Goal: Information Seeking & Learning: Learn about a topic

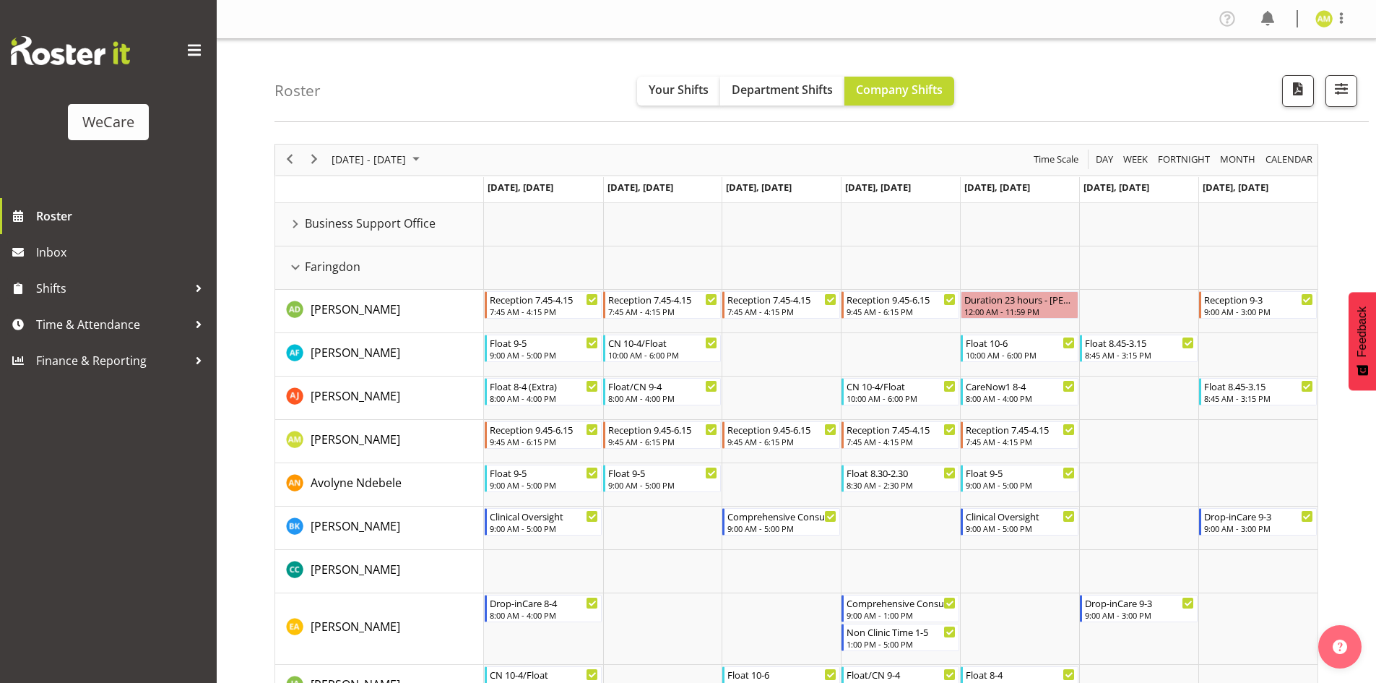
scroll to position [1, 0]
click at [296, 271] on div "Faringdon resource" at bounding box center [295, 266] width 19 height 19
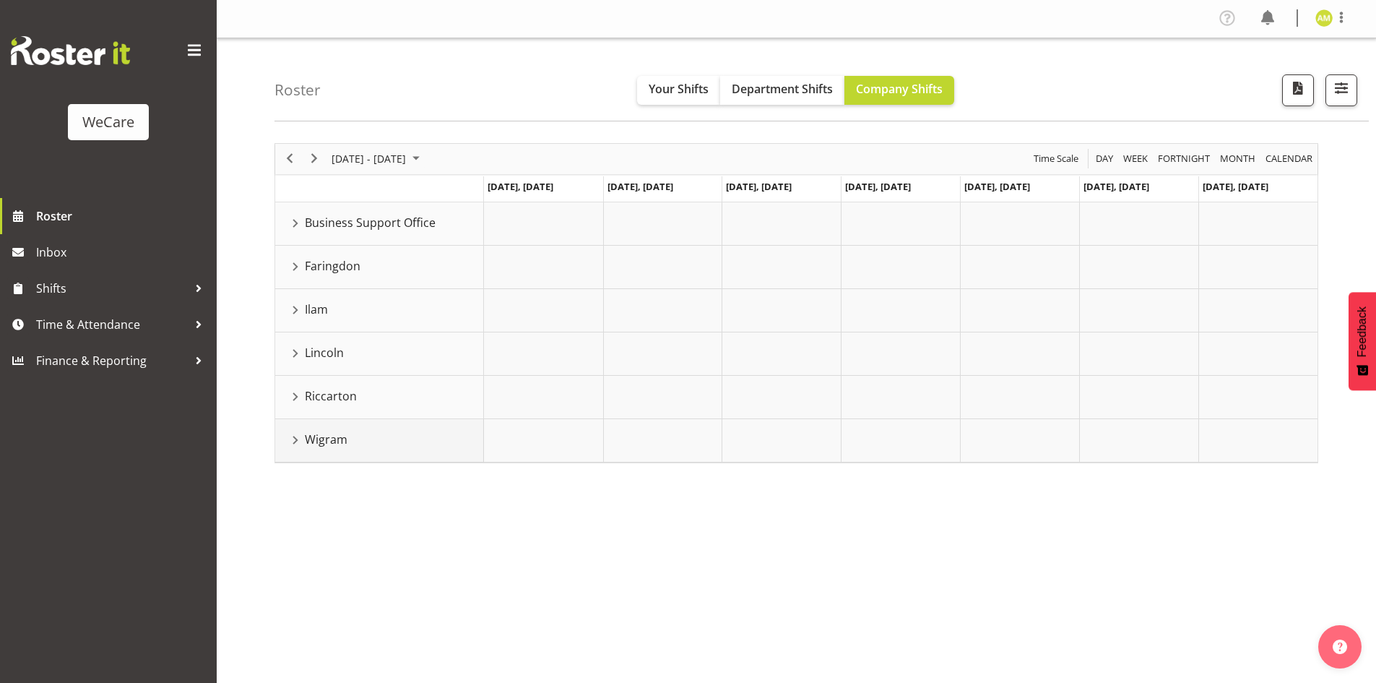
click at [290, 439] on div "Wigram resource" at bounding box center [295, 440] width 19 height 19
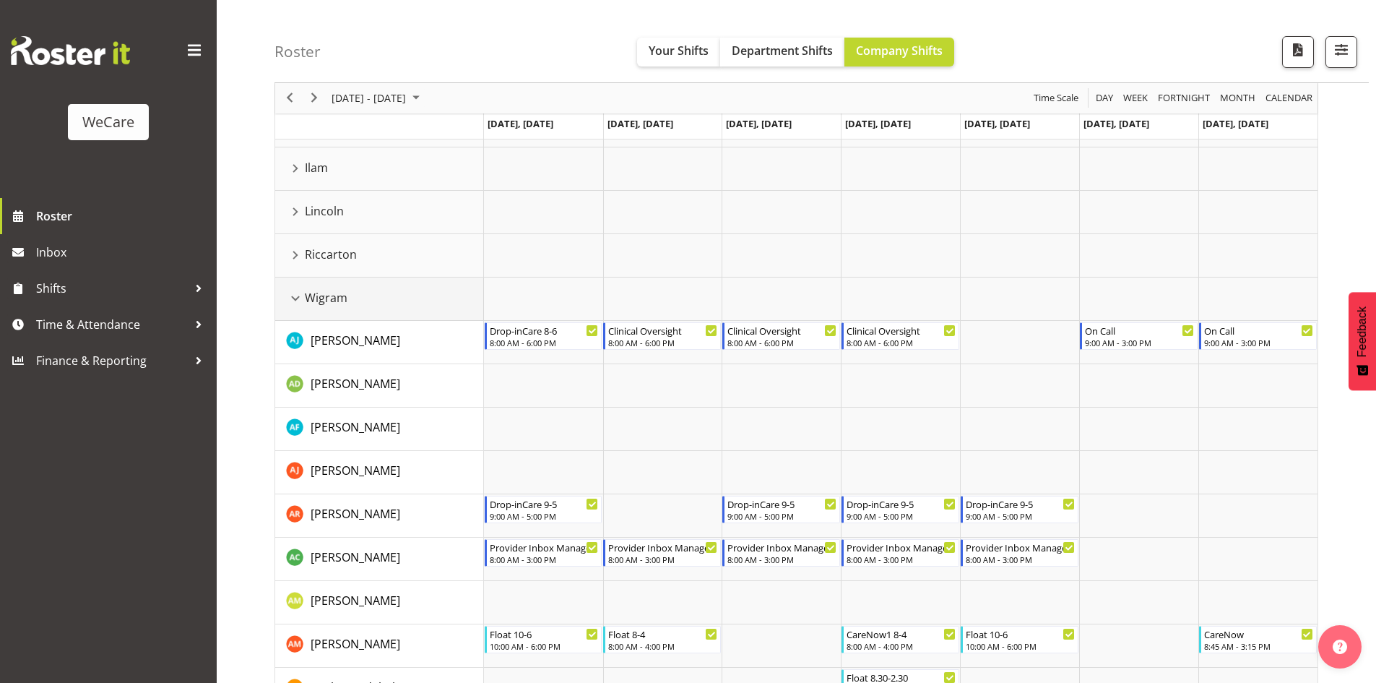
scroll to position [145, 0]
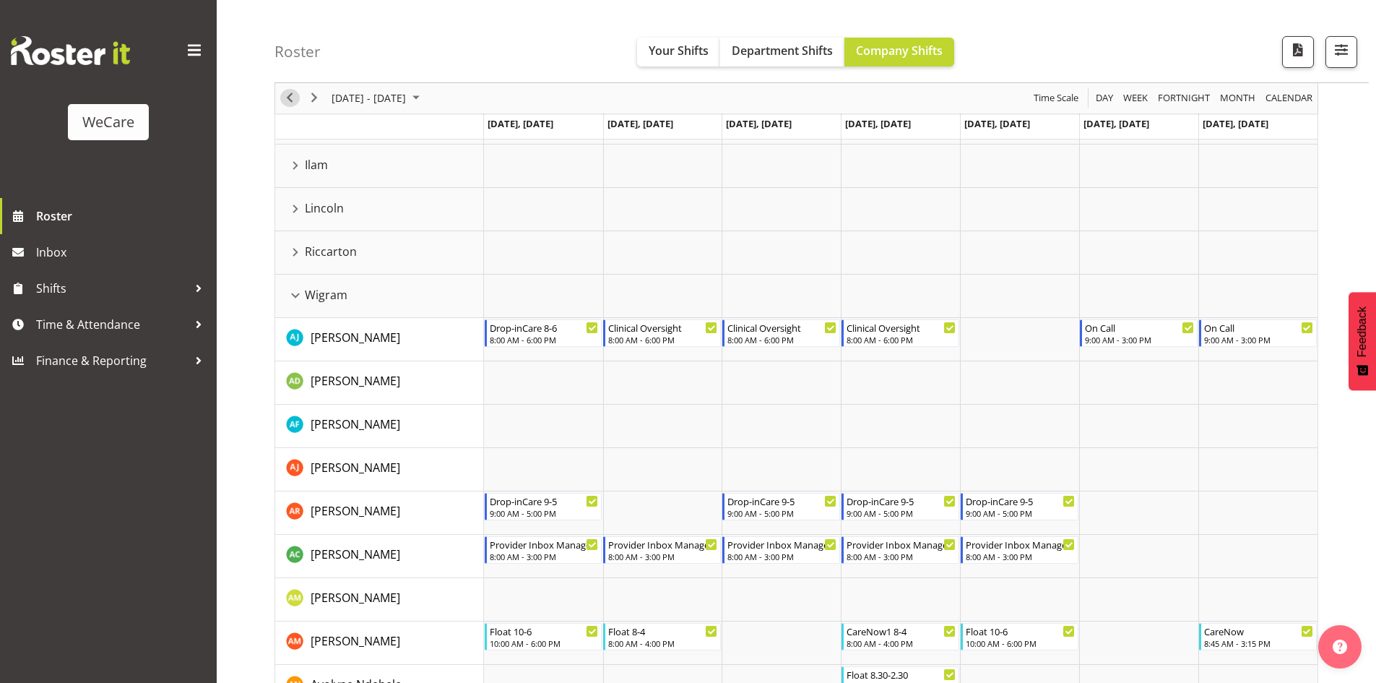
click at [295, 100] on span "Previous" at bounding box center [289, 99] width 17 height 18
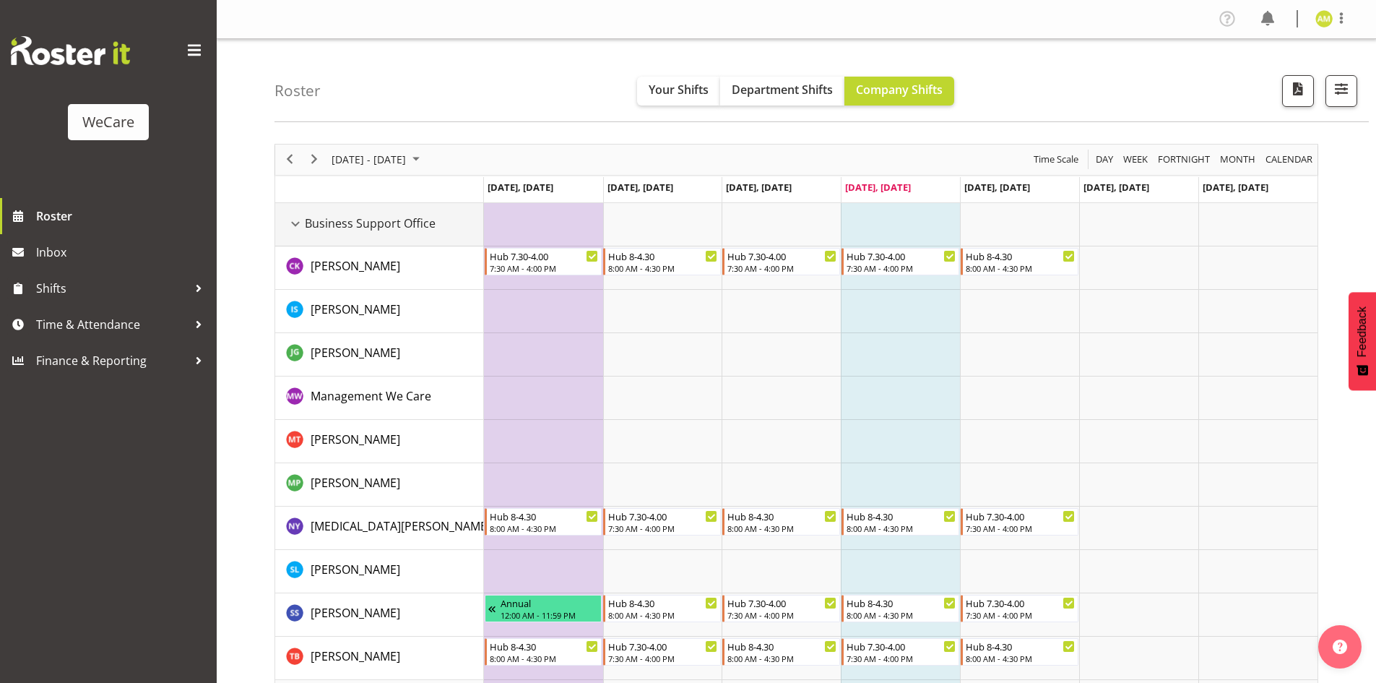
click at [296, 225] on div "Business Support Office resource" at bounding box center [295, 224] width 19 height 19
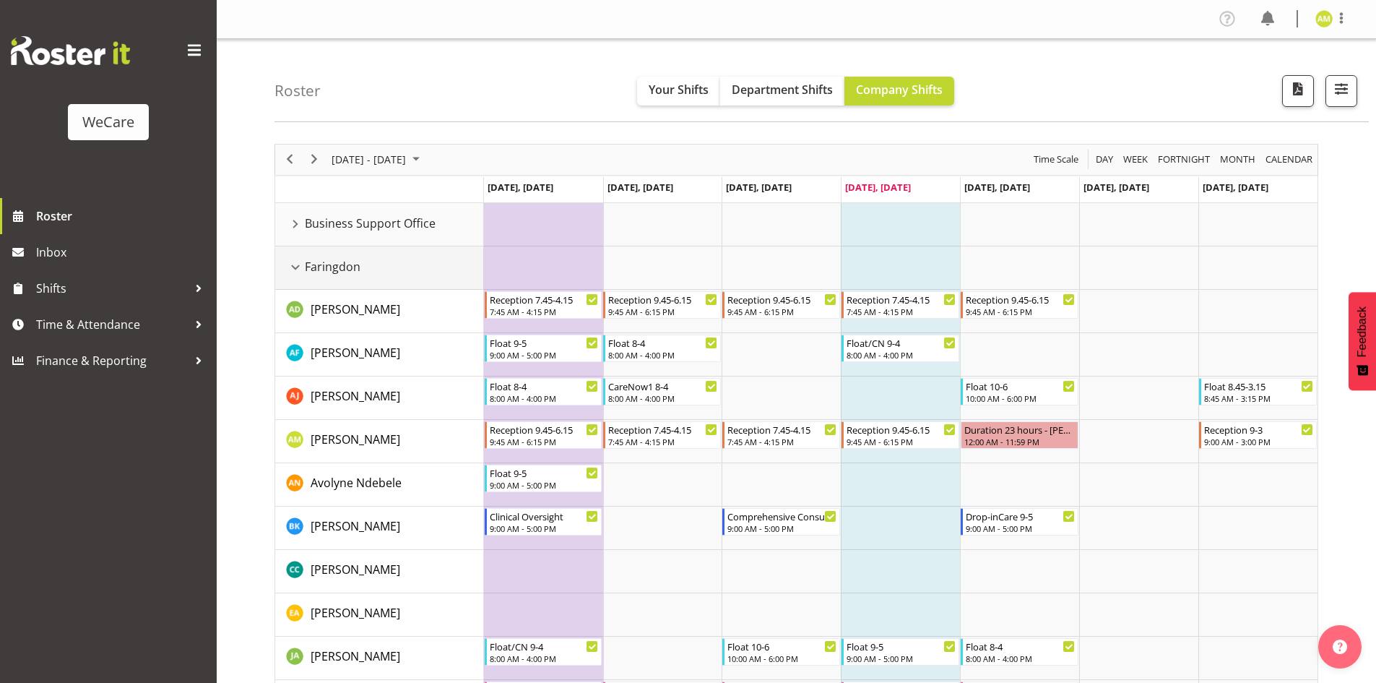
click at [298, 269] on div "Faringdon resource" at bounding box center [295, 267] width 19 height 19
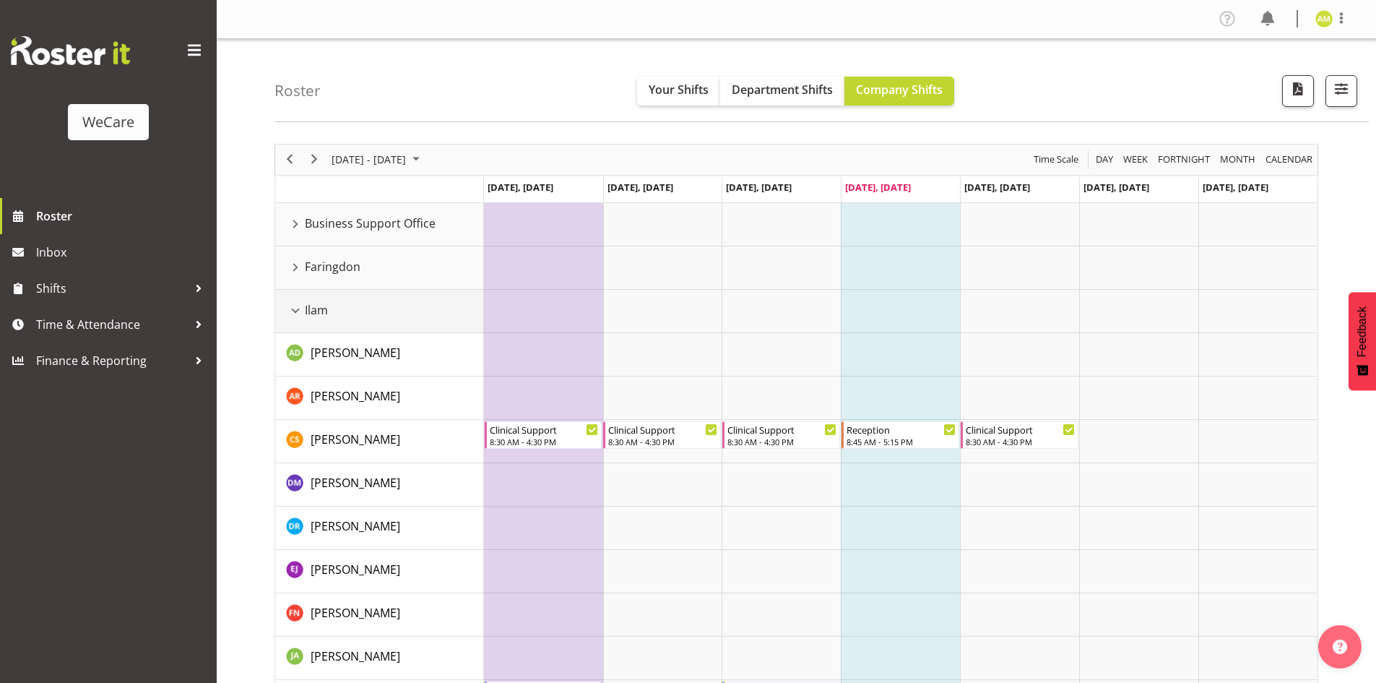
click at [295, 314] on div "Ilam resource" at bounding box center [295, 310] width 19 height 19
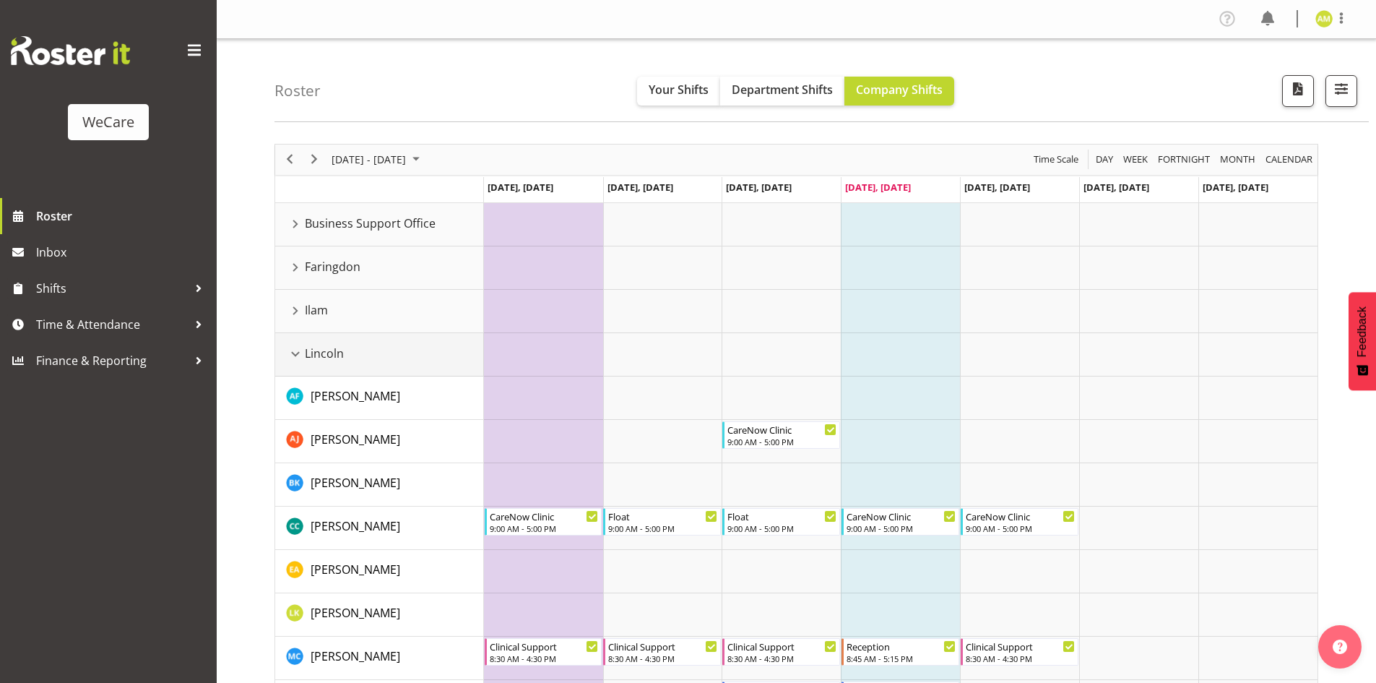
click at [300, 351] on div "Lincoln resource" at bounding box center [295, 354] width 19 height 19
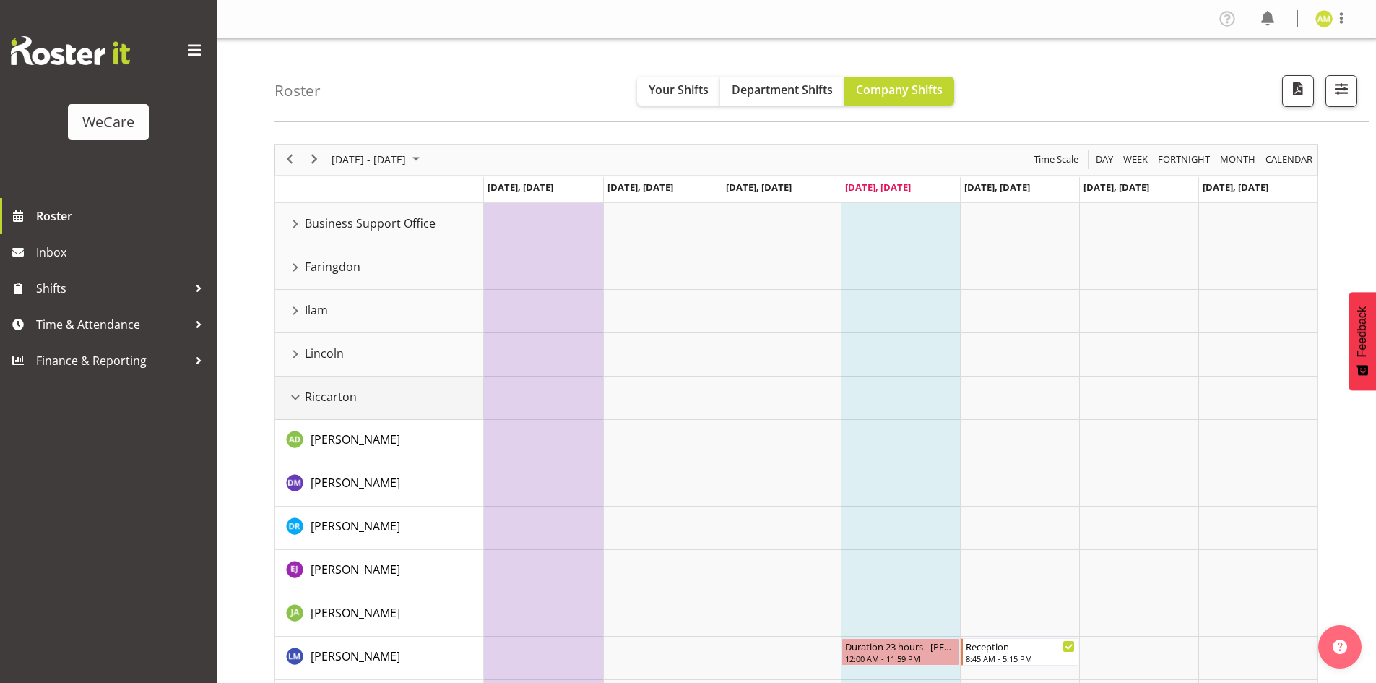
click at [298, 393] on div "Riccarton resource" at bounding box center [295, 397] width 19 height 19
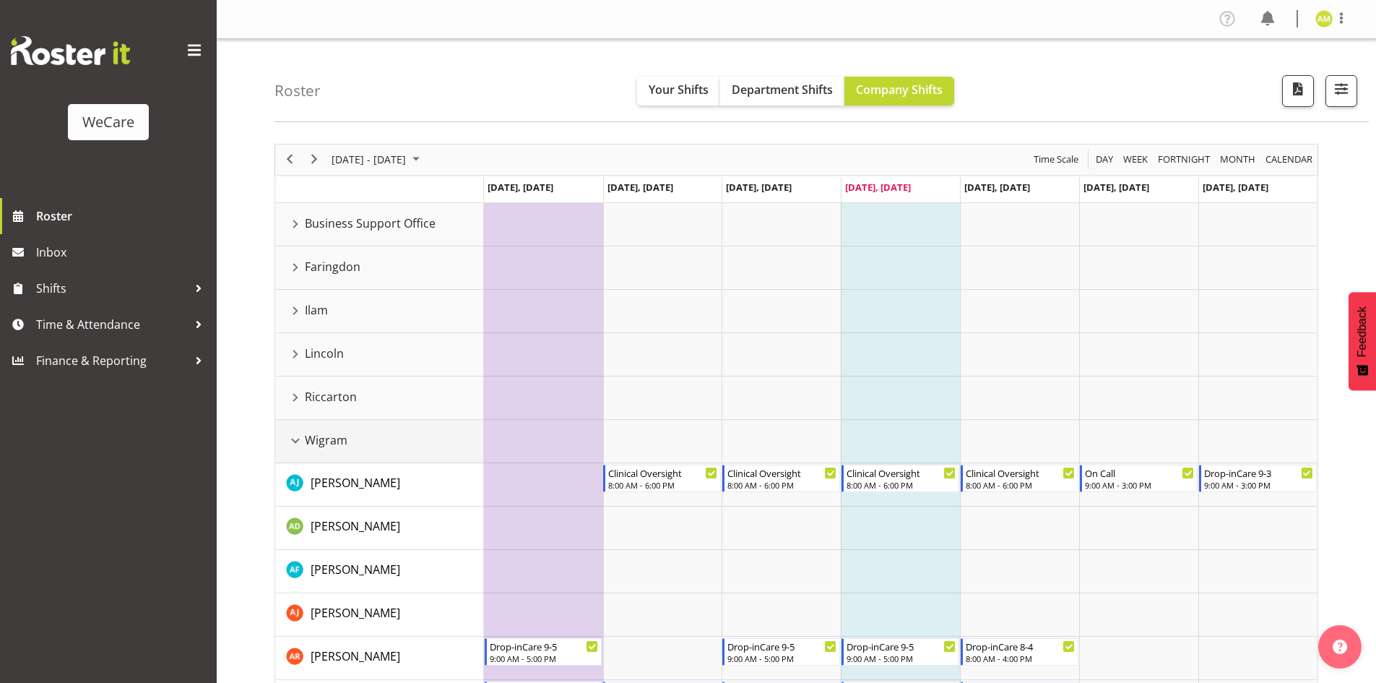
click at [294, 439] on div "Wigram resource" at bounding box center [295, 440] width 19 height 19
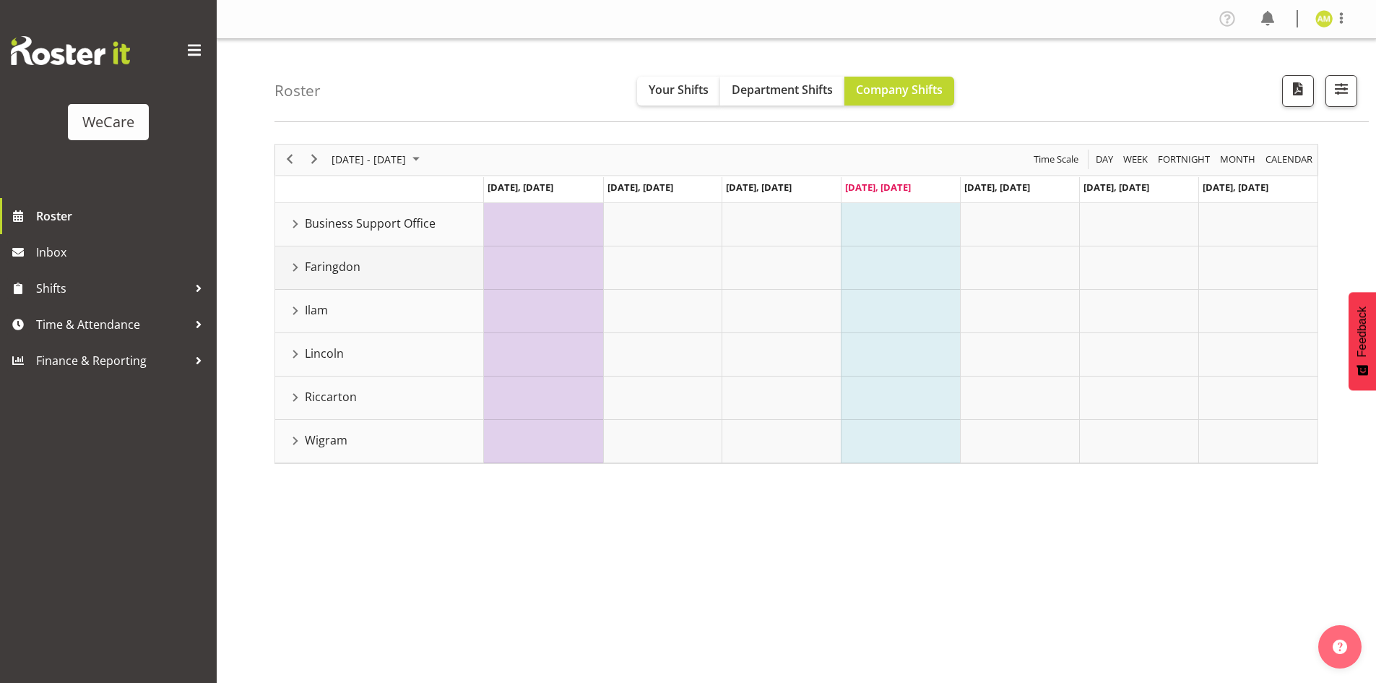
click at [294, 265] on div "Faringdon resource" at bounding box center [295, 267] width 19 height 19
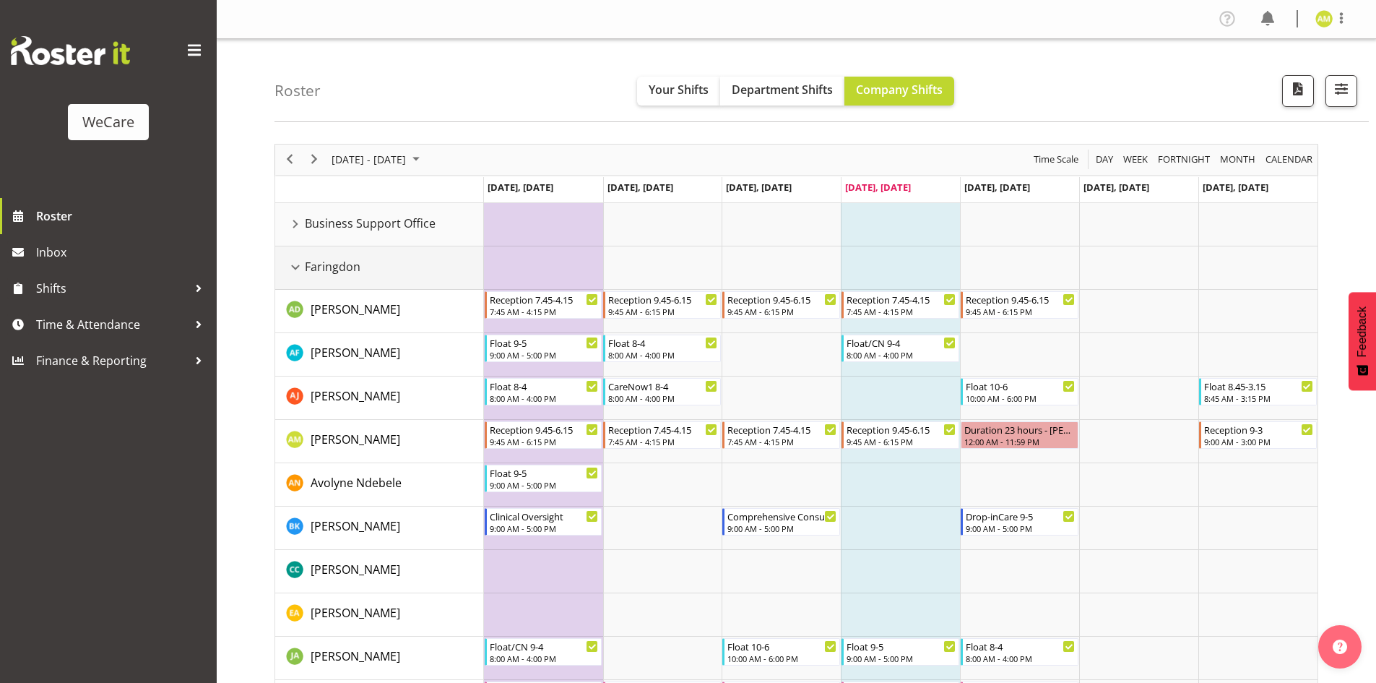
click at [293, 263] on div "Faringdon resource" at bounding box center [295, 267] width 19 height 19
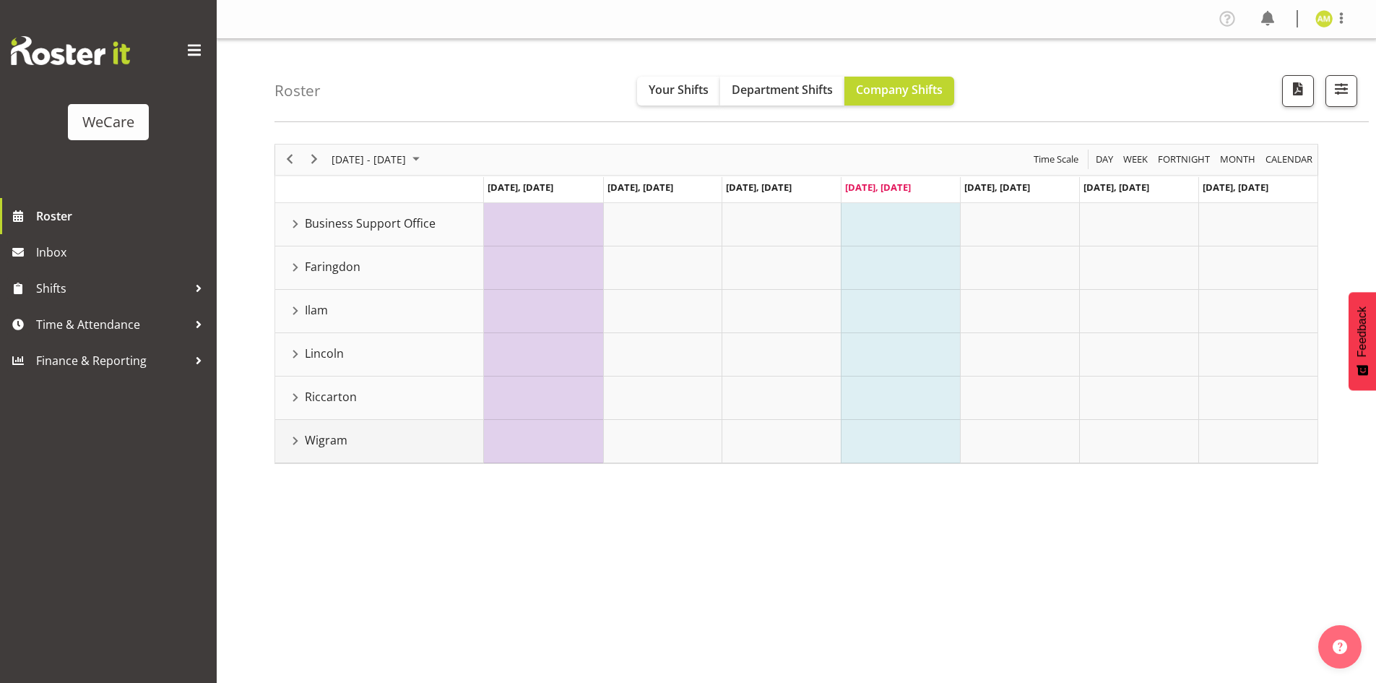
click at [292, 437] on div "Wigram resource" at bounding box center [295, 440] width 19 height 19
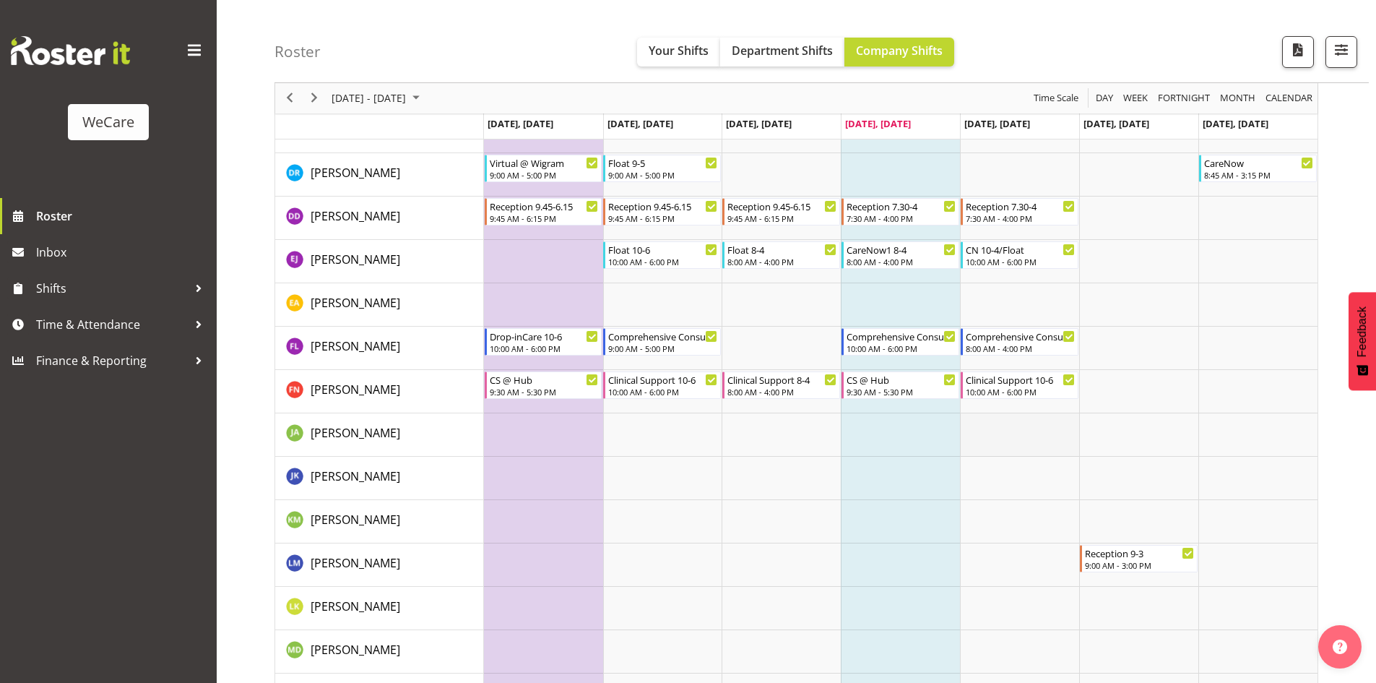
scroll to position [795, 0]
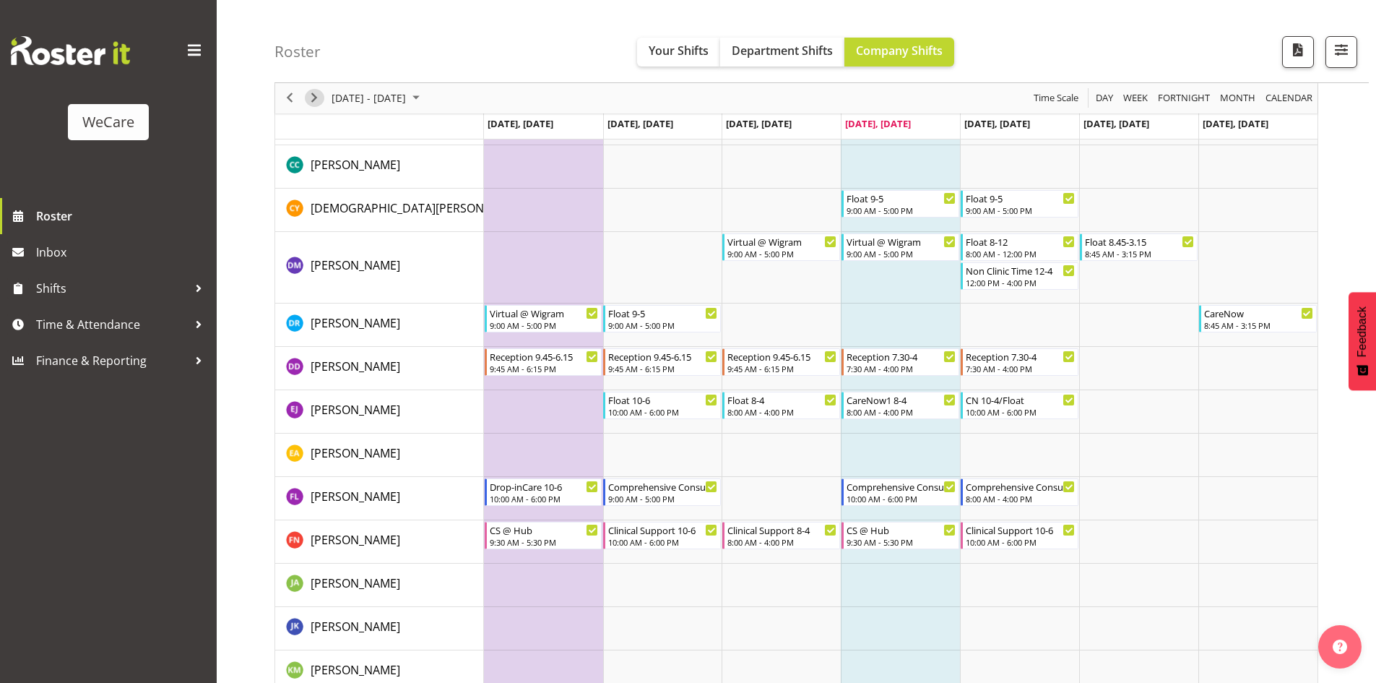
click at [318, 99] on span "Next" at bounding box center [314, 99] width 17 height 18
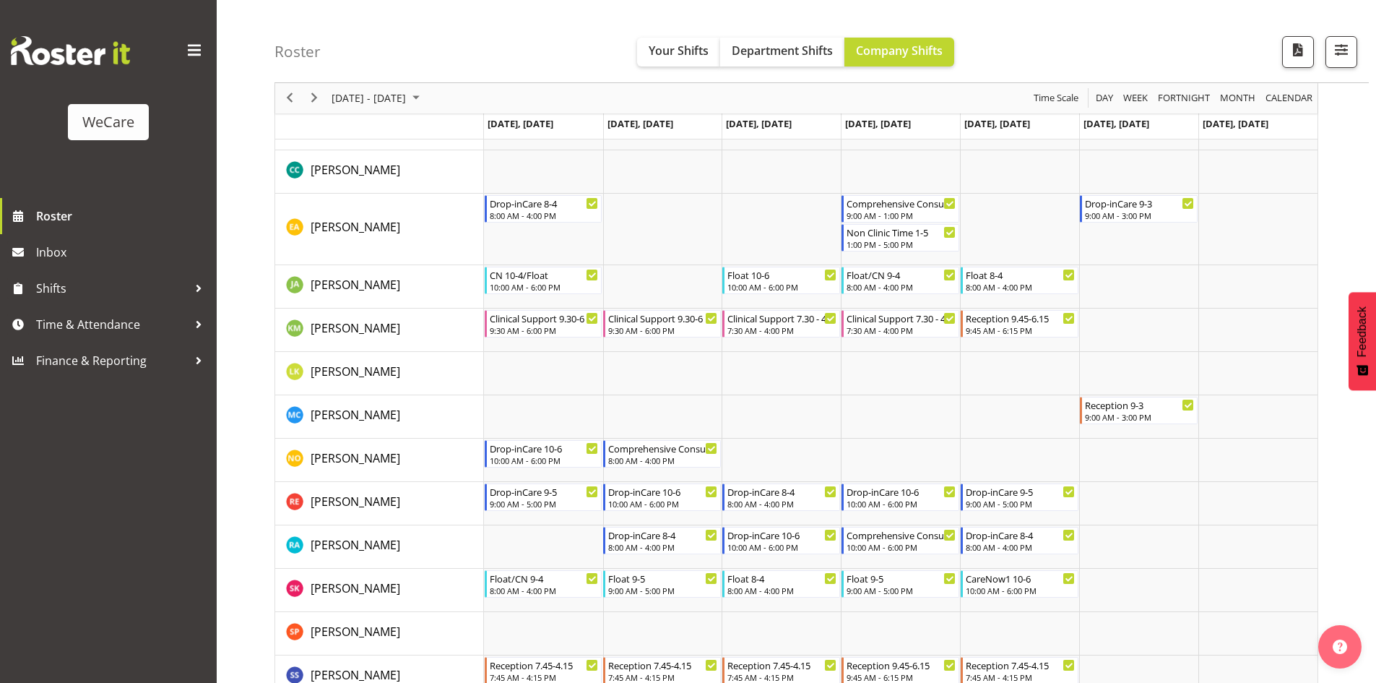
scroll to position [217, 0]
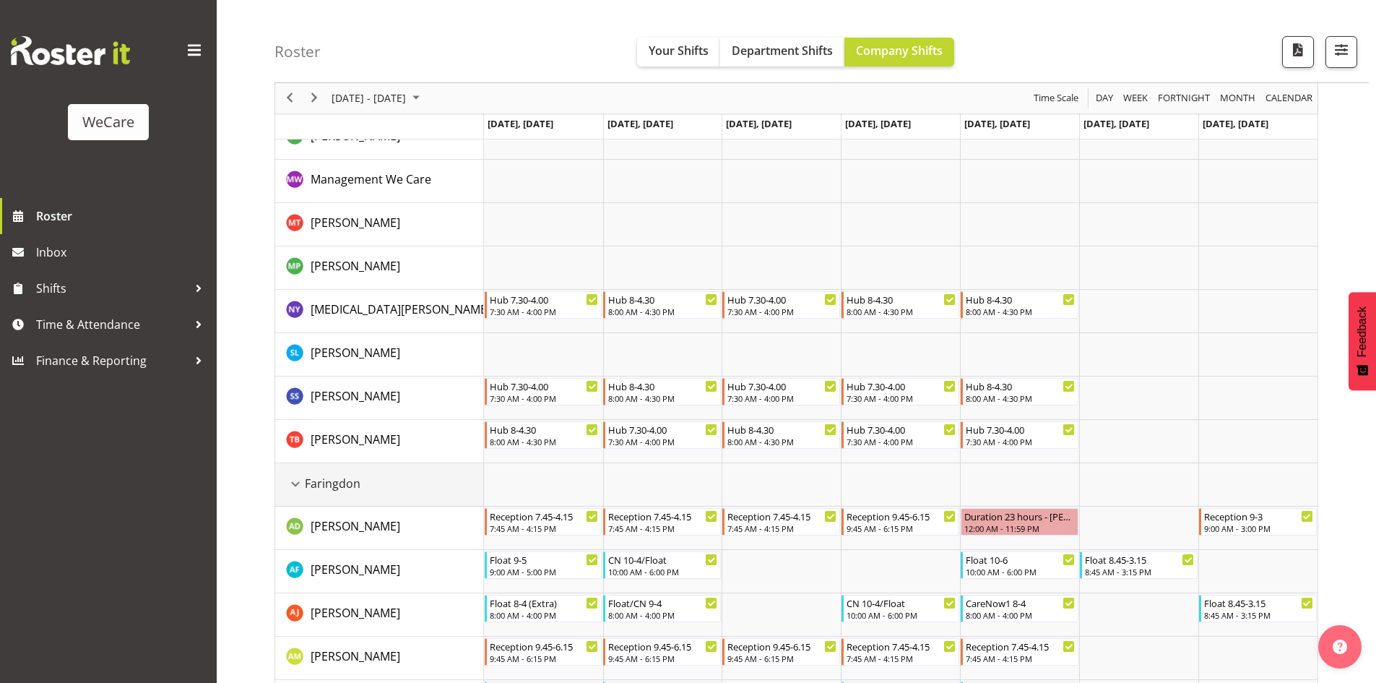
click at [291, 488] on div "Faringdon resource" at bounding box center [295, 484] width 19 height 19
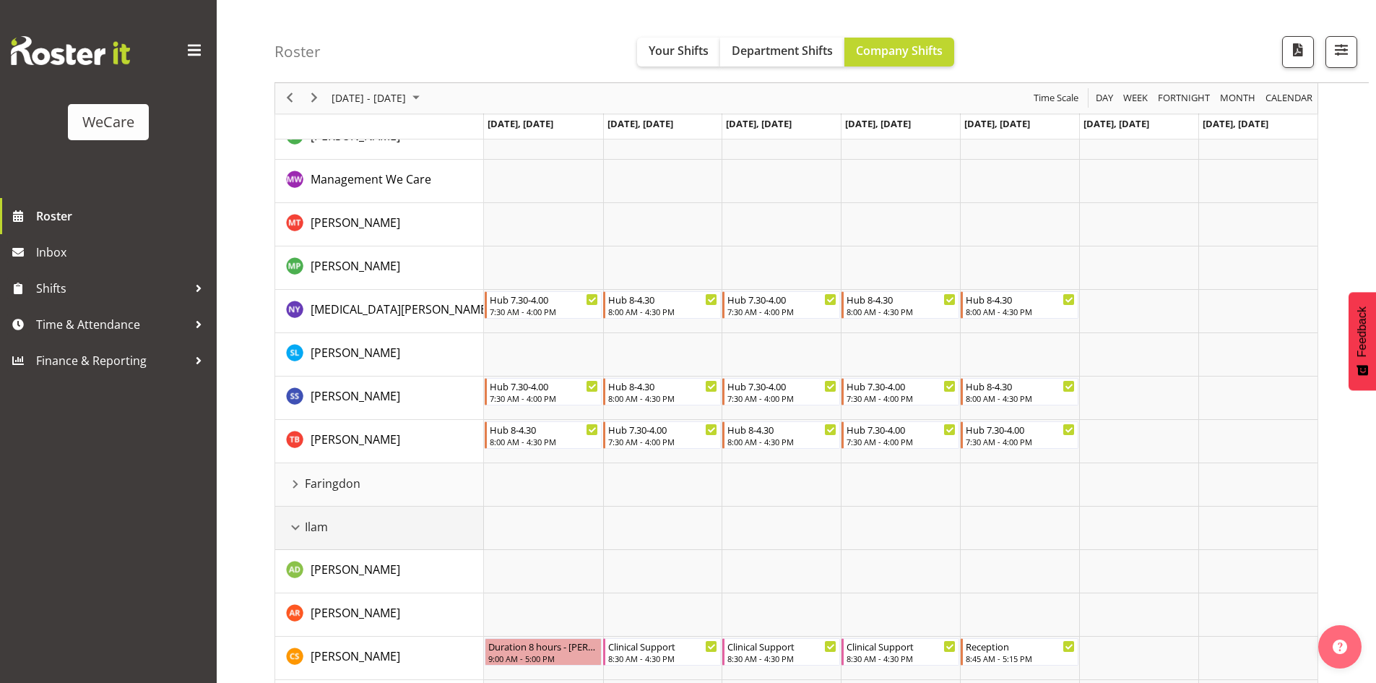
click at [294, 526] on div "Ilam resource" at bounding box center [295, 527] width 19 height 19
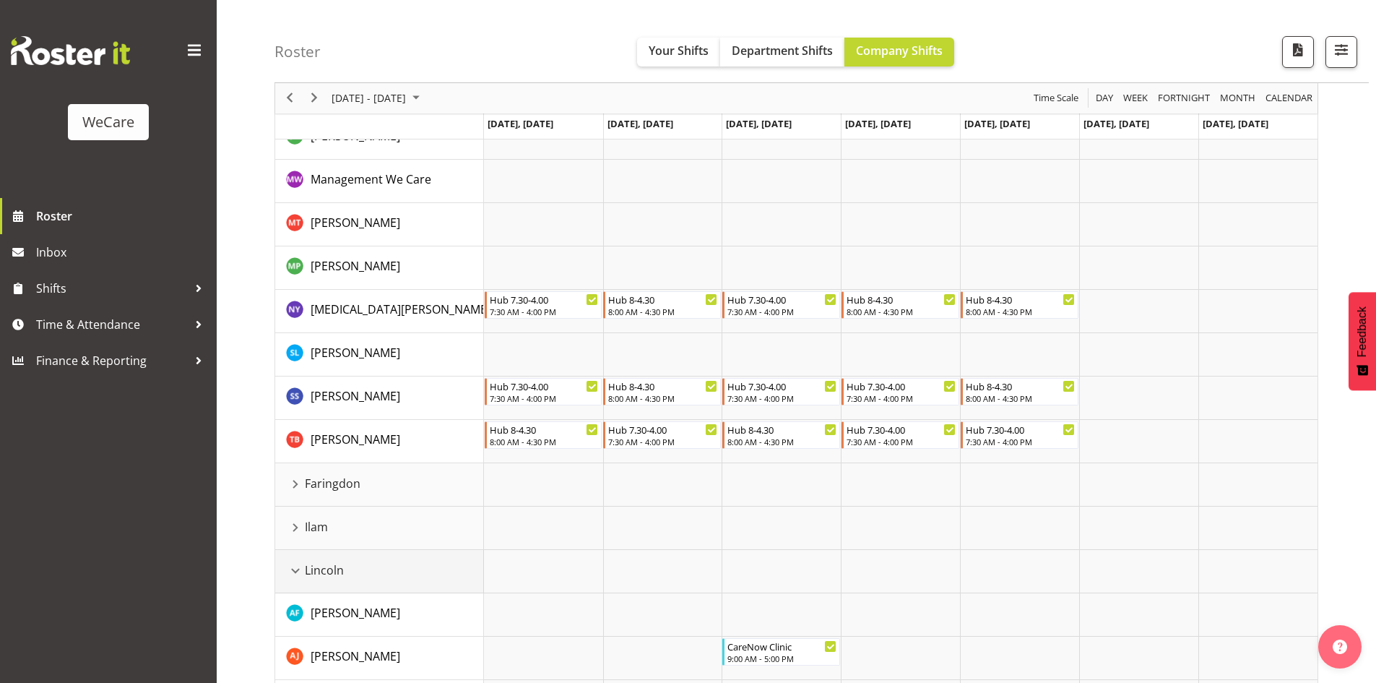
click at [297, 574] on div "Lincoln resource" at bounding box center [295, 570] width 19 height 19
click at [295, 609] on div "Riccarton resource" at bounding box center [295, 614] width 19 height 19
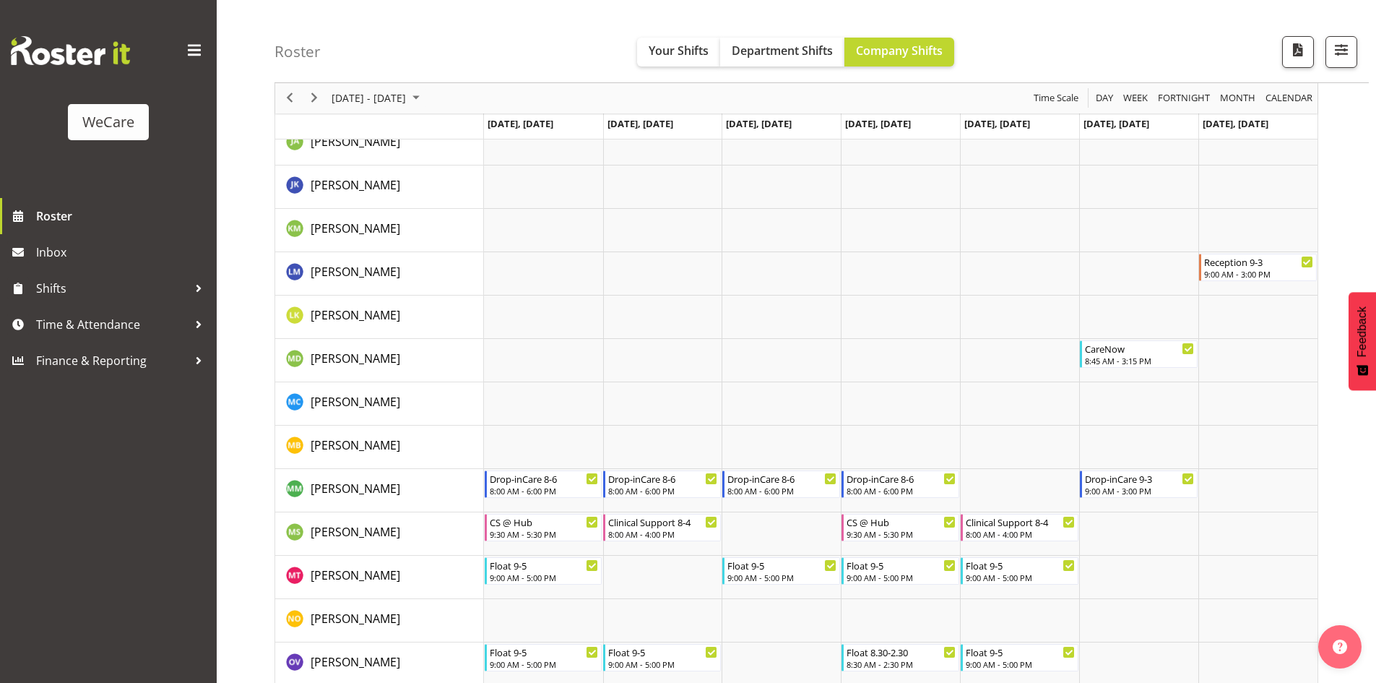
scroll to position [1084, 0]
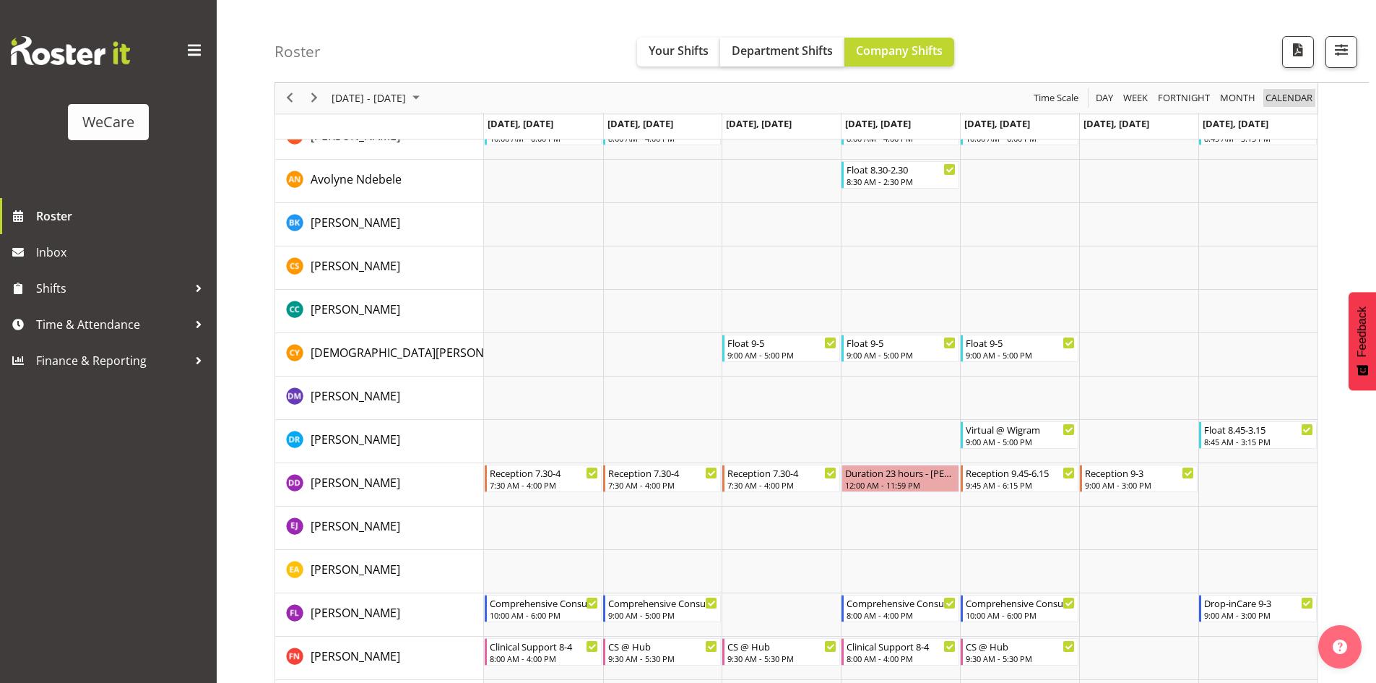
click at [1278, 98] on span "calendar" at bounding box center [1289, 99] width 50 height 18
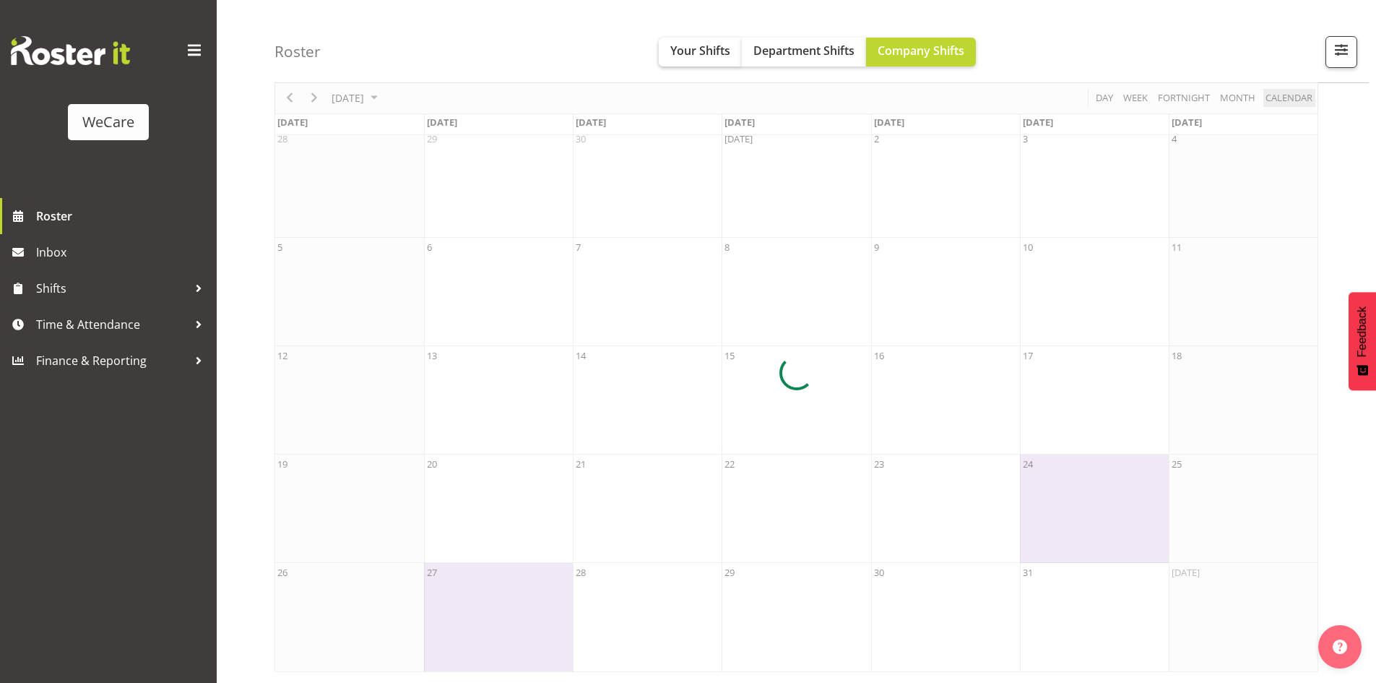
scroll to position [69, 0]
click at [676, 58] on span "Your Shifts" at bounding box center [700, 51] width 60 height 16
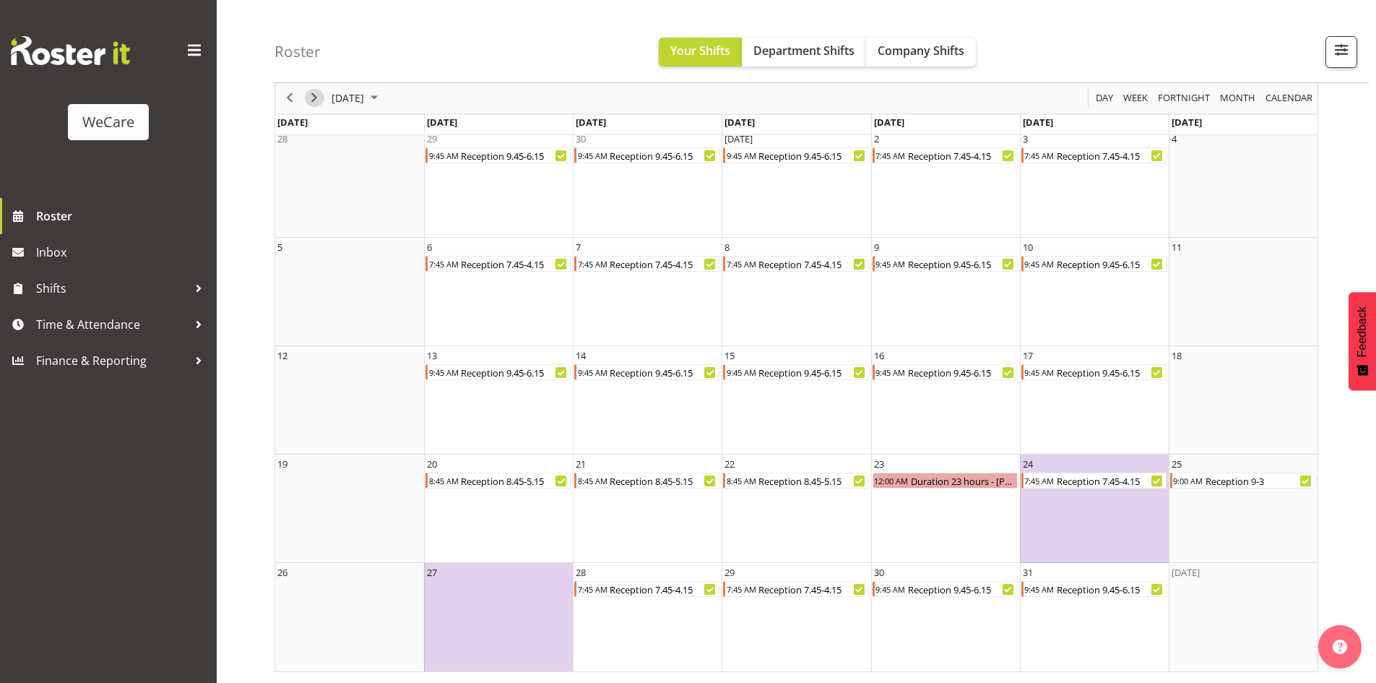
click at [314, 96] on span "Next" at bounding box center [314, 99] width 17 height 18
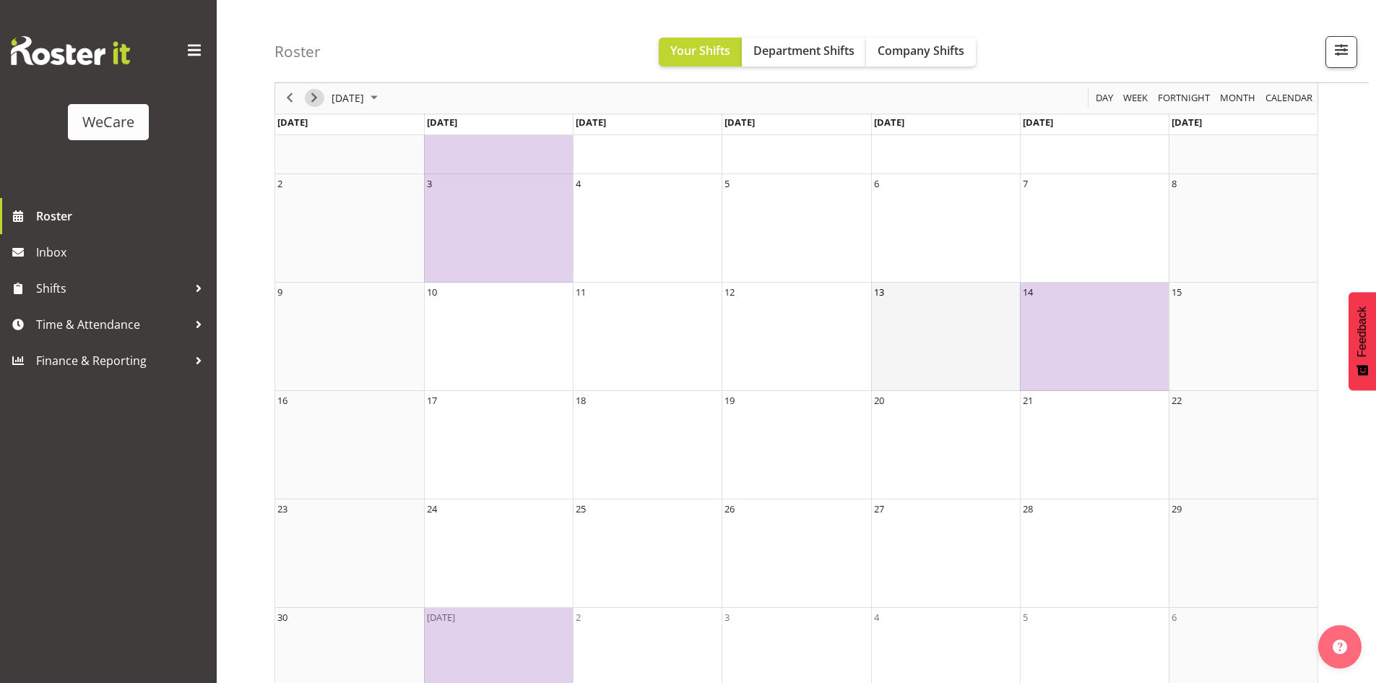
scroll to position [178, 0]
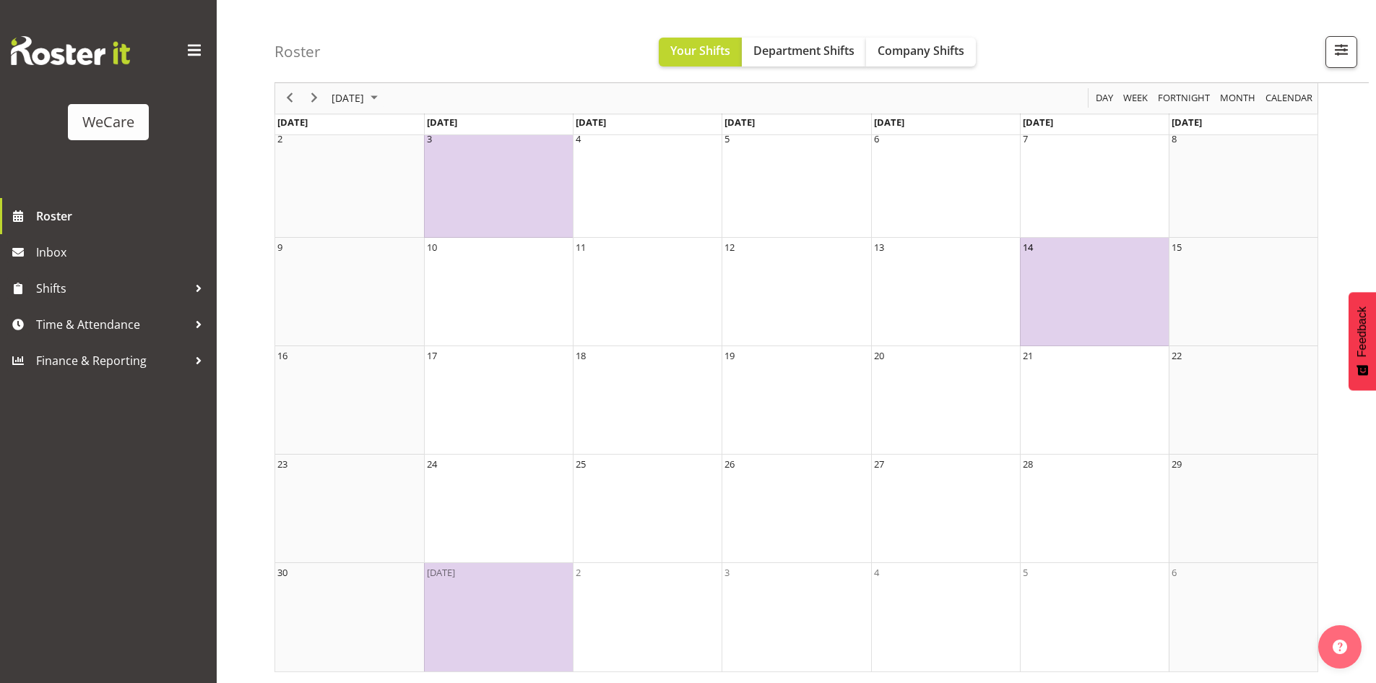
click at [1074, 291] on td "14" at bounding box center [1094, 292] width 149 height 108
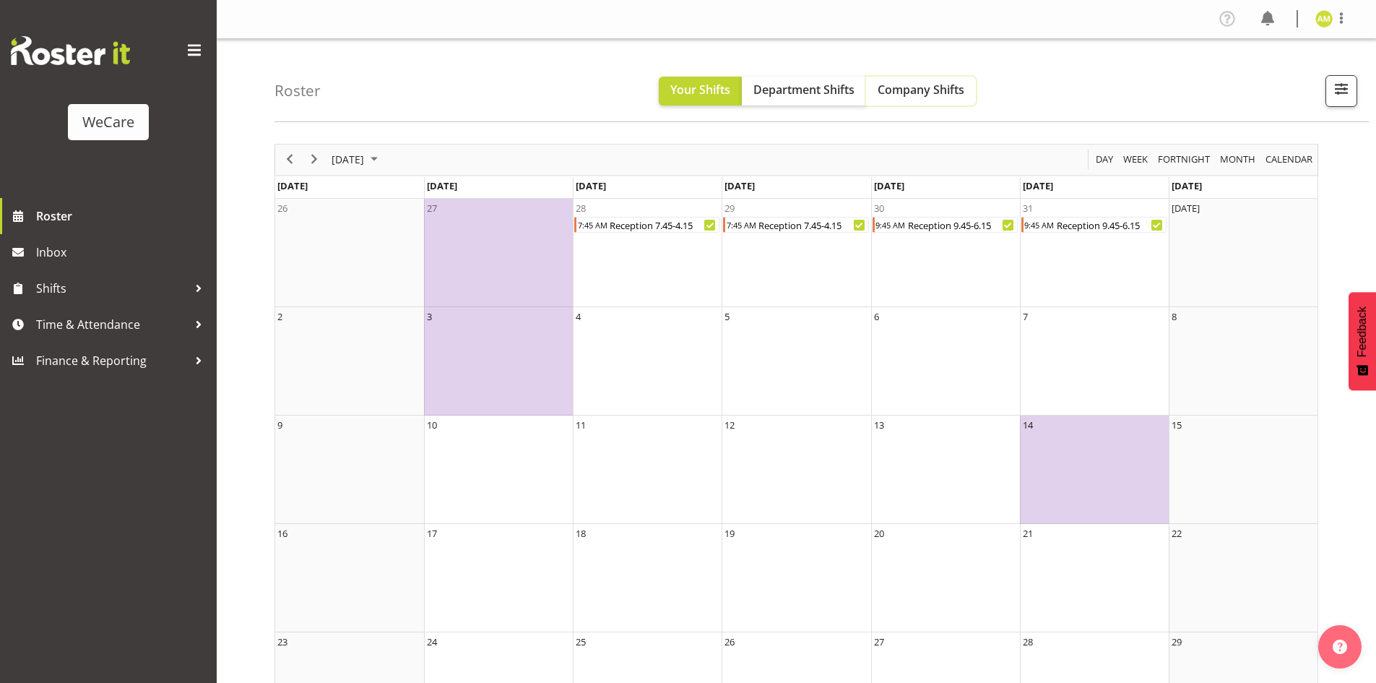
click at [925, 84] on span "Company Shifts" at bounding box center [921, 90] width 87 height 16
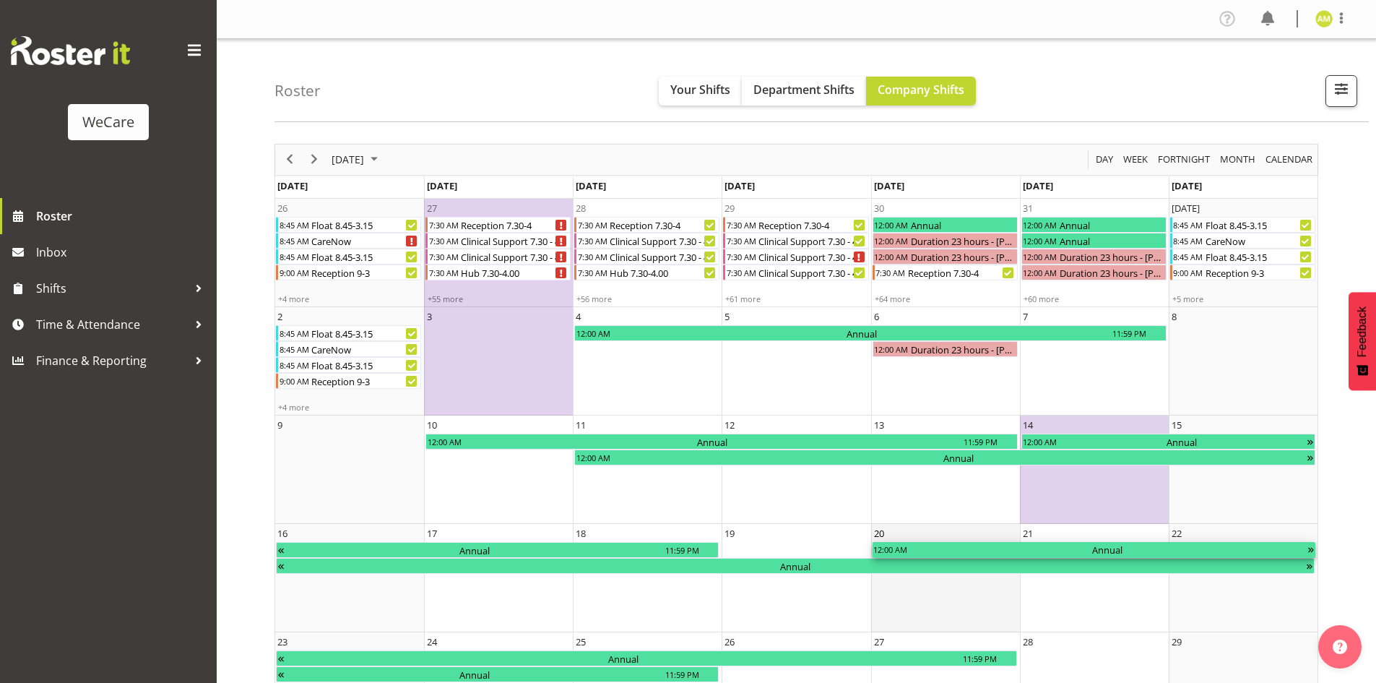
click at [1118, 553] on div "Annual" at bounding box center [1108, 550] width 398 height 16
click at [1081, 550] on div "Annual" at bounding box center [1108, 550] width 398 height 16
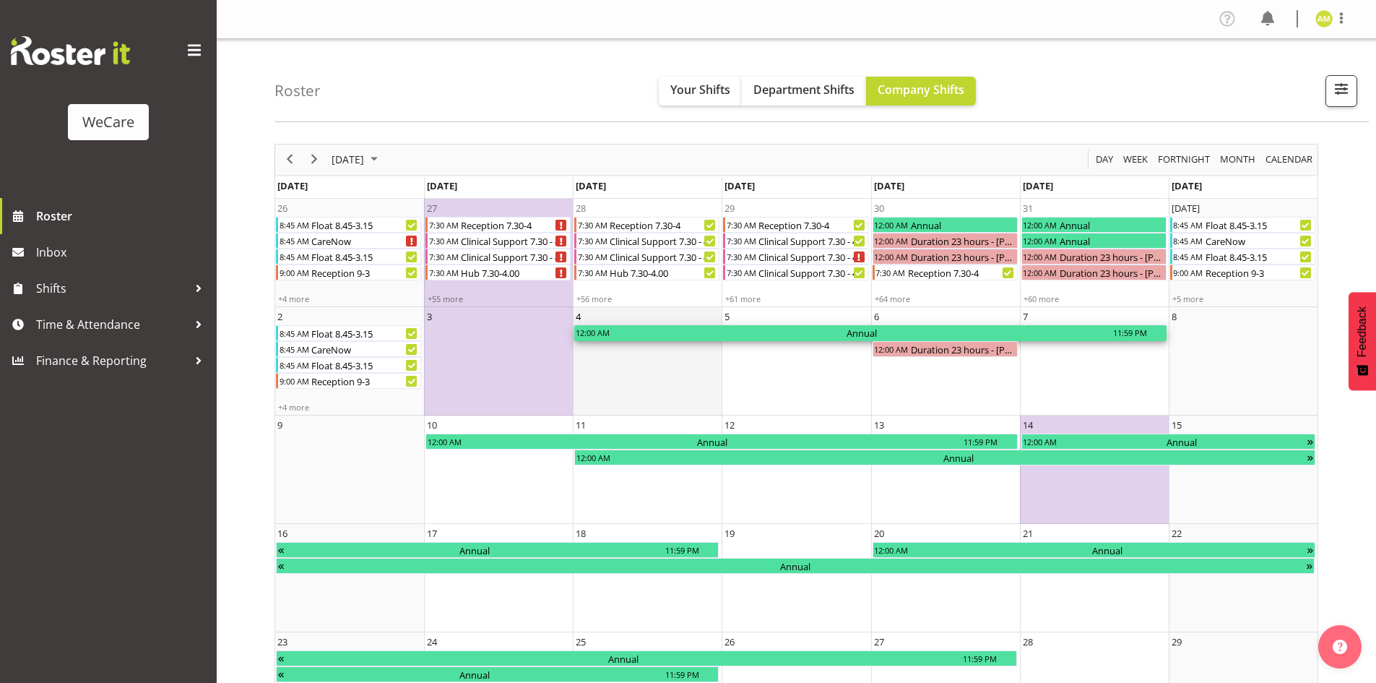
click at [1066, 327] on div "Annual" at bounding box center [861, 333] width 502 height 16
click at [799, 100] on button "Department Shifts" at bounding box center [804, 91] width 124 height 29
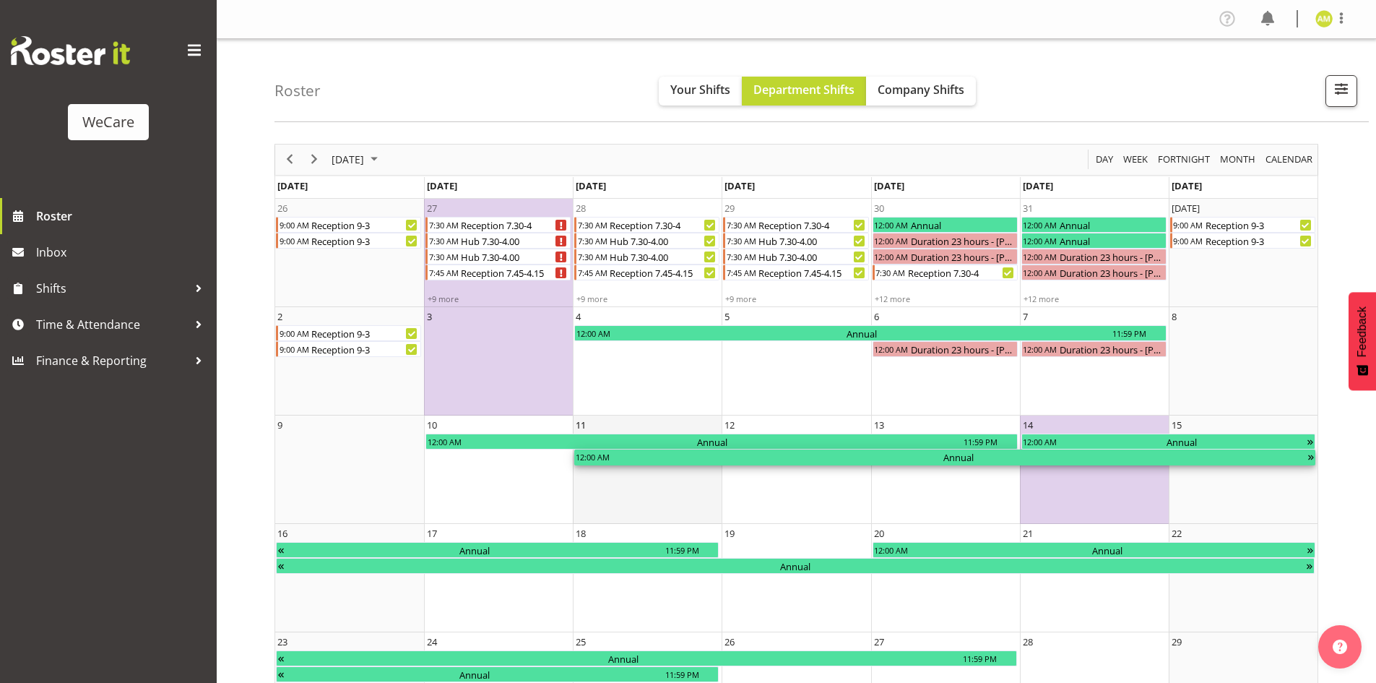
click at [993, 462] on div "Annual" at bounding box center [958, 457] width 696 height 16
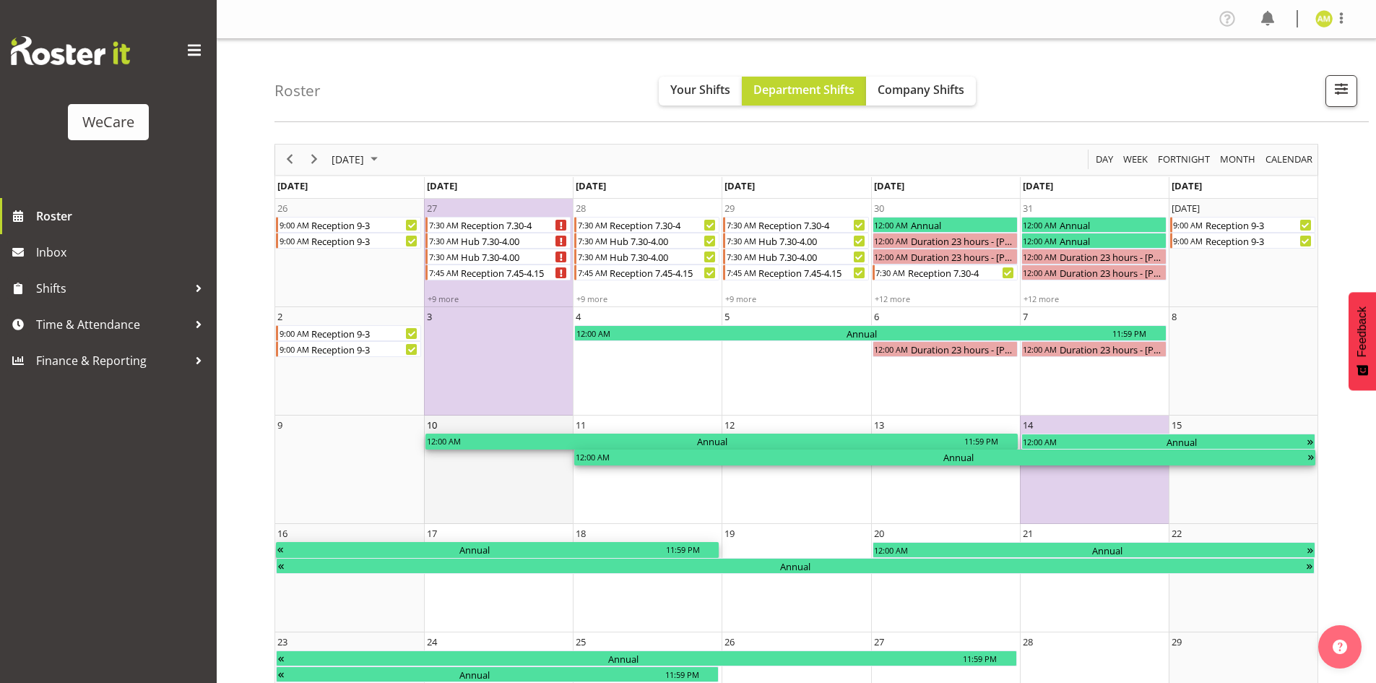
click at [975, 444] on div "11:59 PM" at bounding box center [982, 441] width 36 height 16
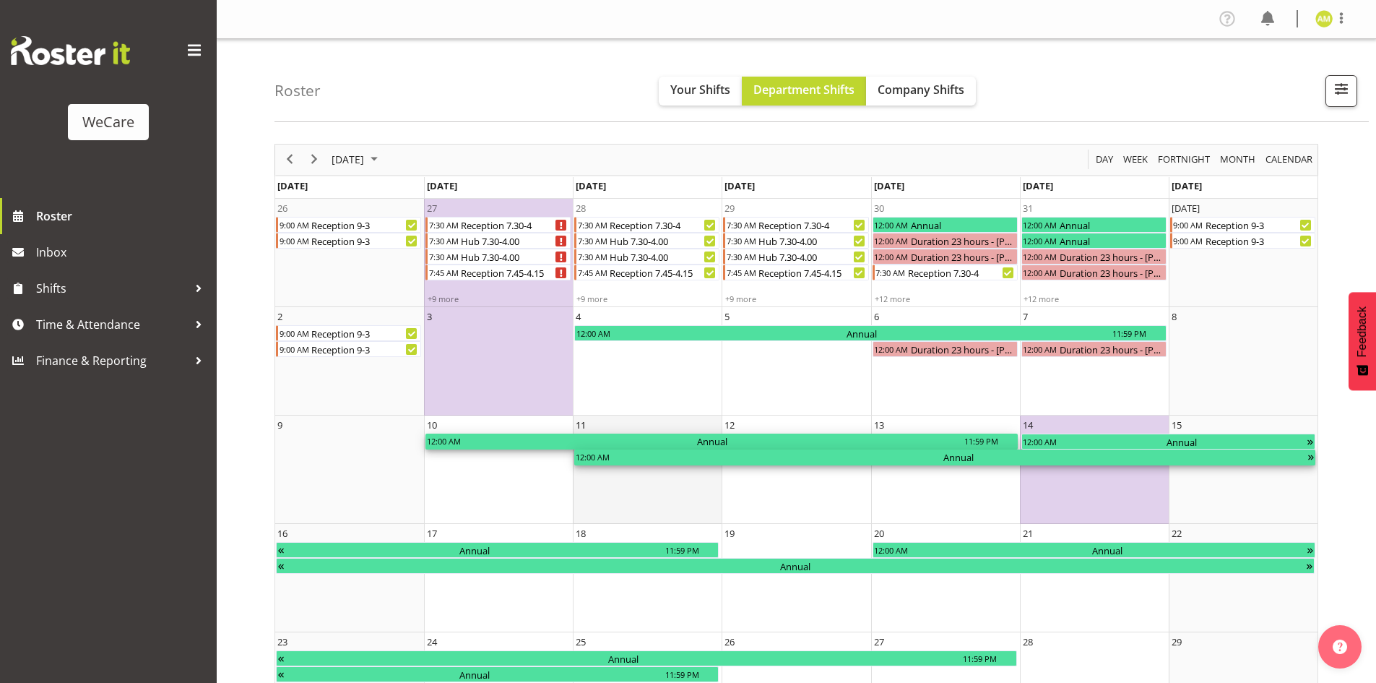
click at [980, 462] on div "Annual" at bounding box center [958, 457] width 696 height 16
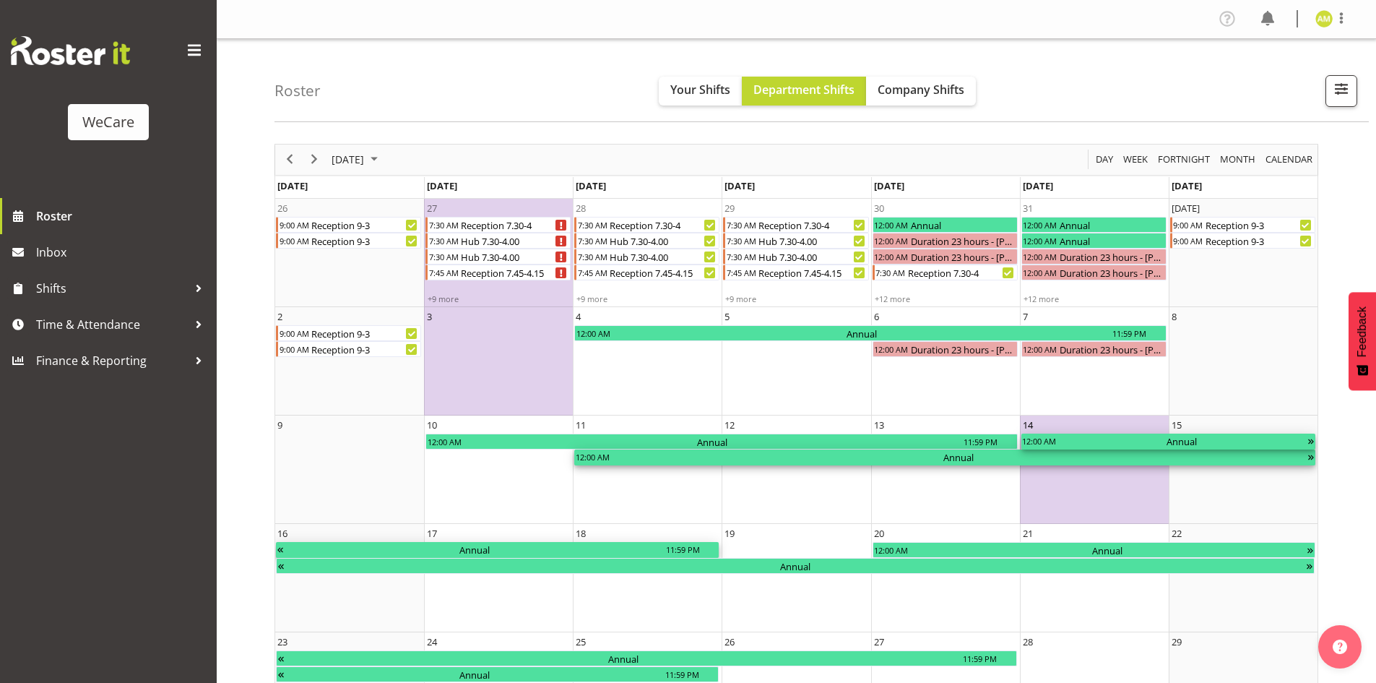
click at [1056, 443] on div "12:00 AM" at bounding box center [1040, 441] width 36 height 16
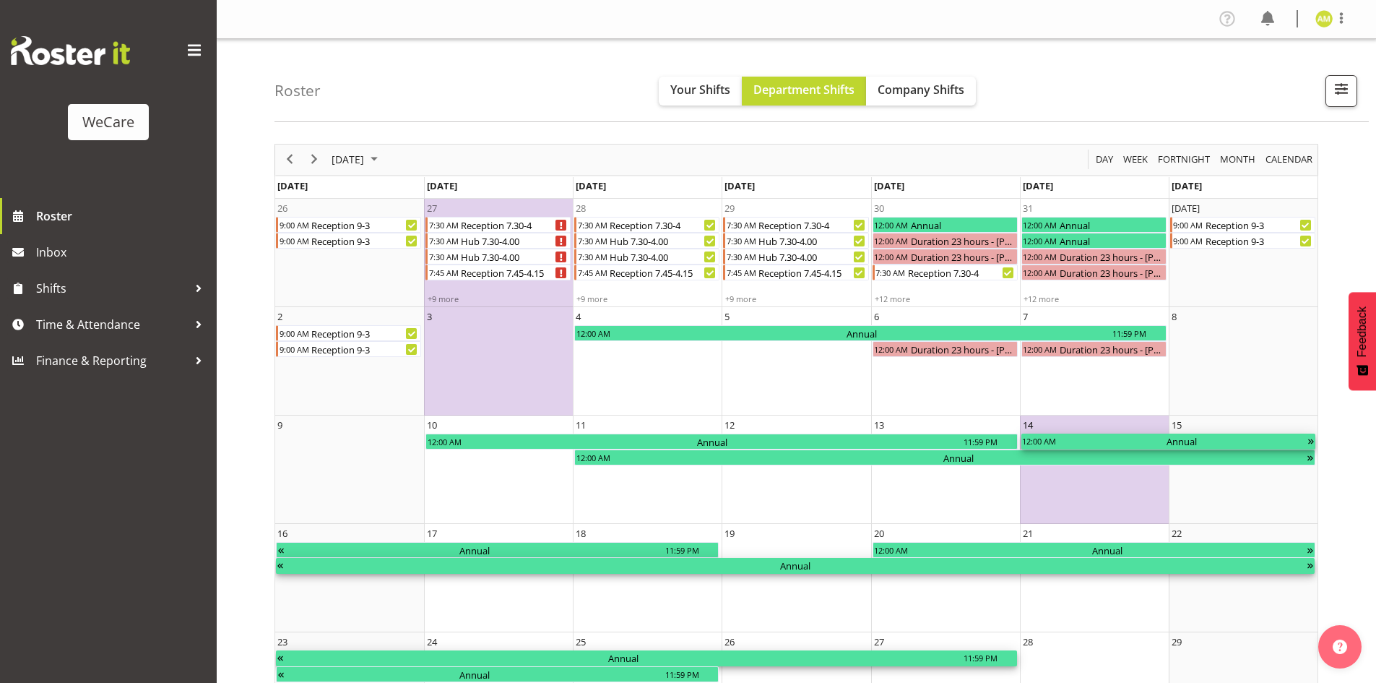
click at [1056, 443] on div "12:00 AM" at bounding box center [1040, 441] width 36 height 16
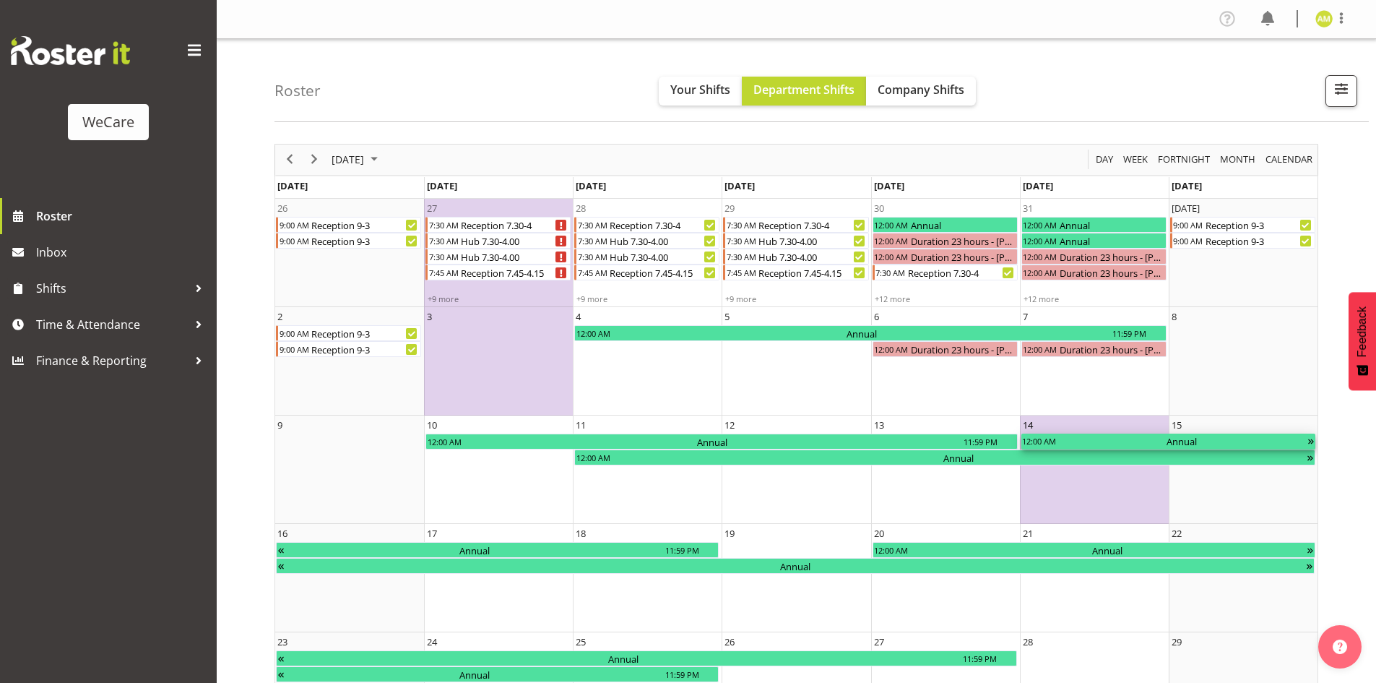
click at [1056, 443] on div "12:00 AM" at bounding box center [1040, 441] width 36 height 16
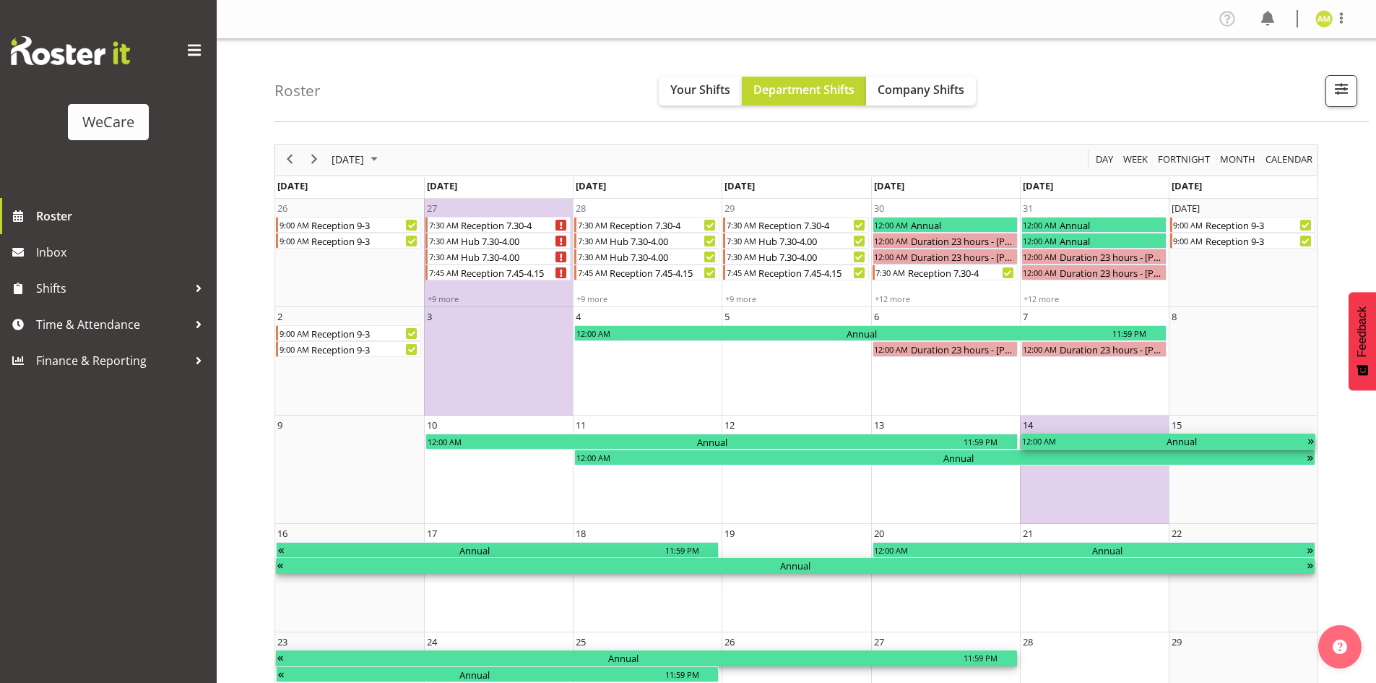
click at [1056, 443] on div "12:00 AM" at bounding box center [1040, 441] width 36 height 16
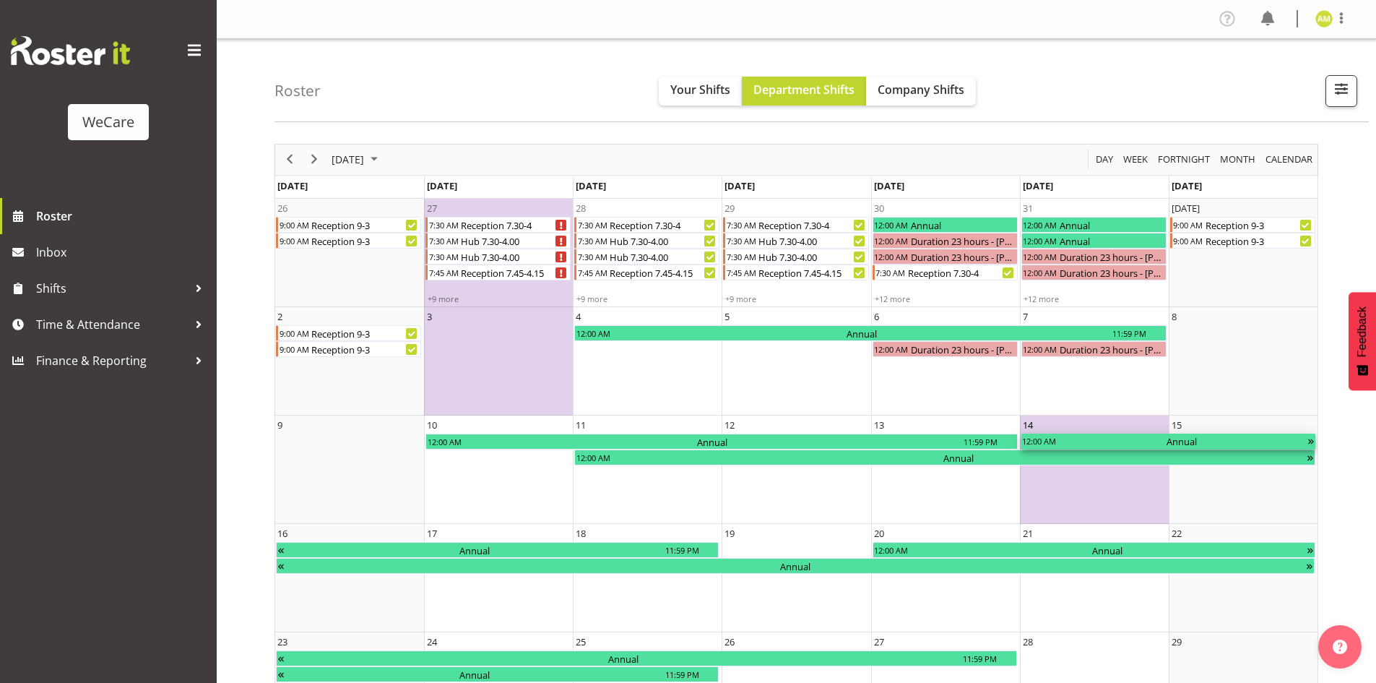
click at [1056, 443] on div "12:00 AM" at bounding box center [1040, 441] width 36 height 16
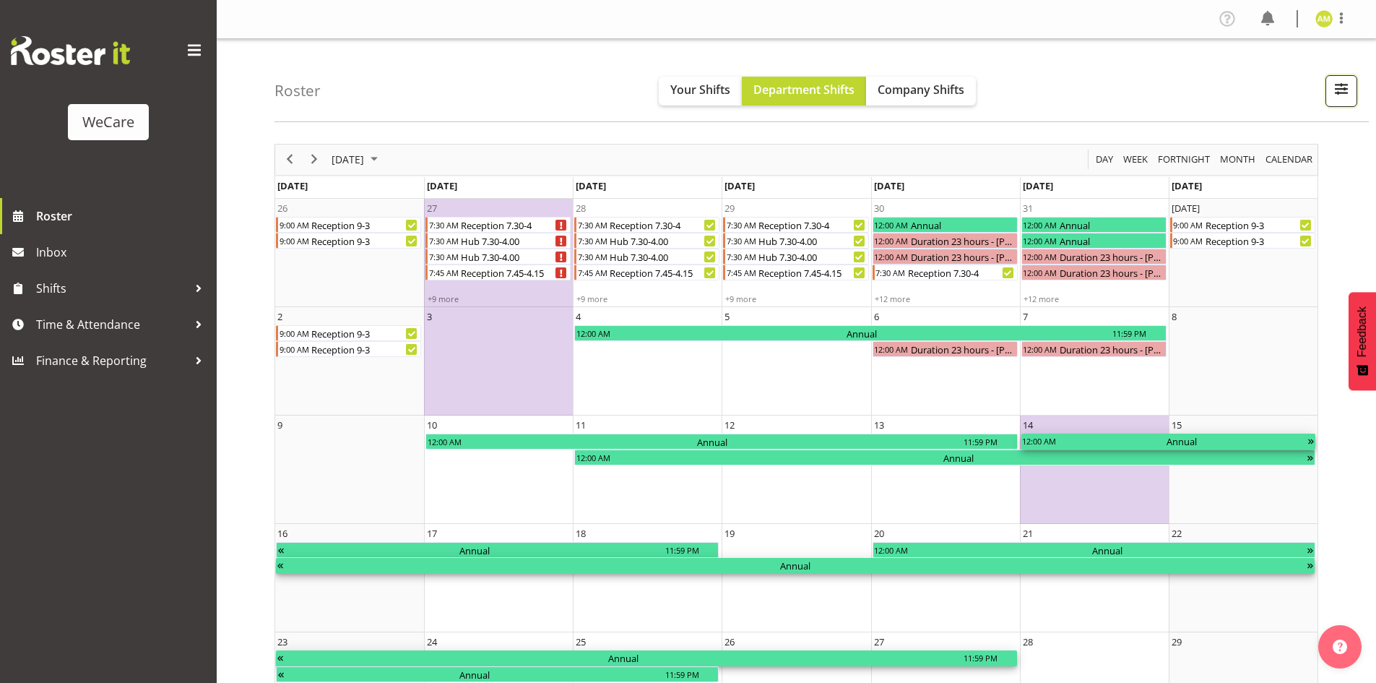
click at [1345, 85] on span "button" at bounding box center [1341, 88] width 19 height 19
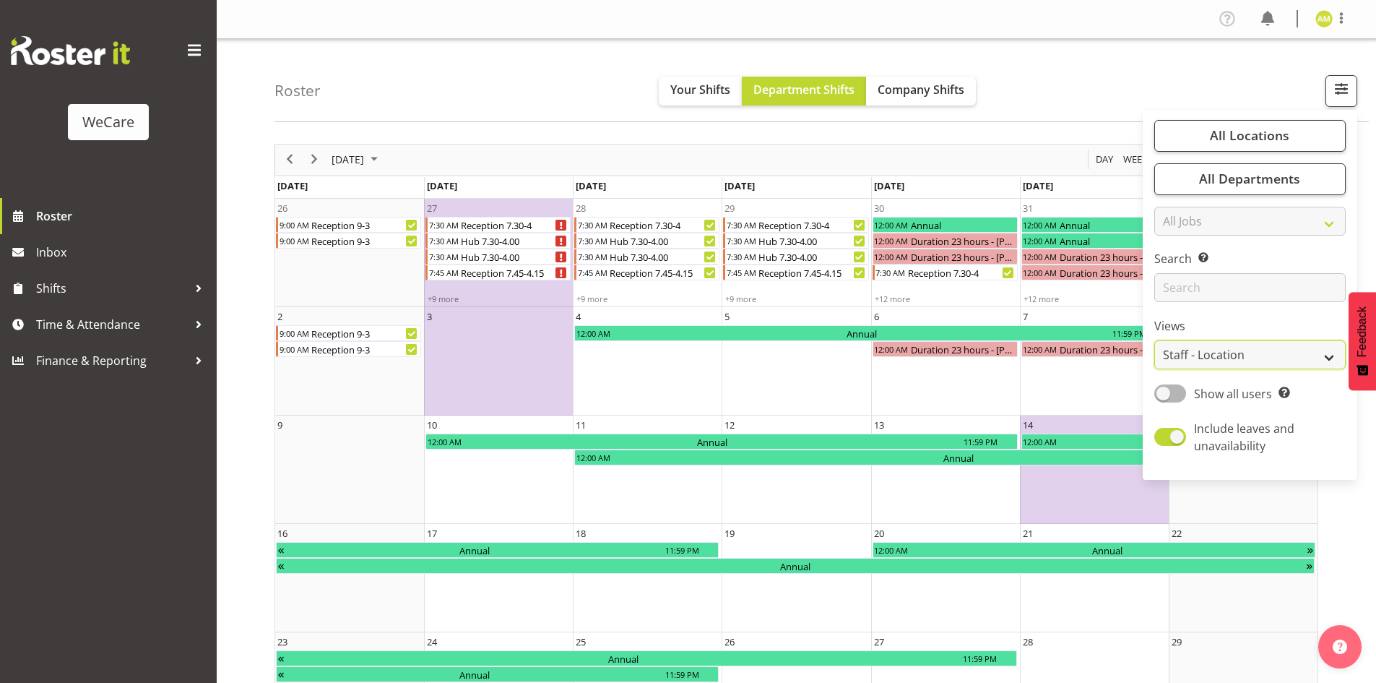
click at [1269, 363] on select "Staff Role Shift - Horizontal Shift - Vertical Staff - Location" at bounding box center [1249, 354] width 191 height 29
click at [1261, 137] on span "All Locations" at bounding box center [1249, 134] width 79 height 17
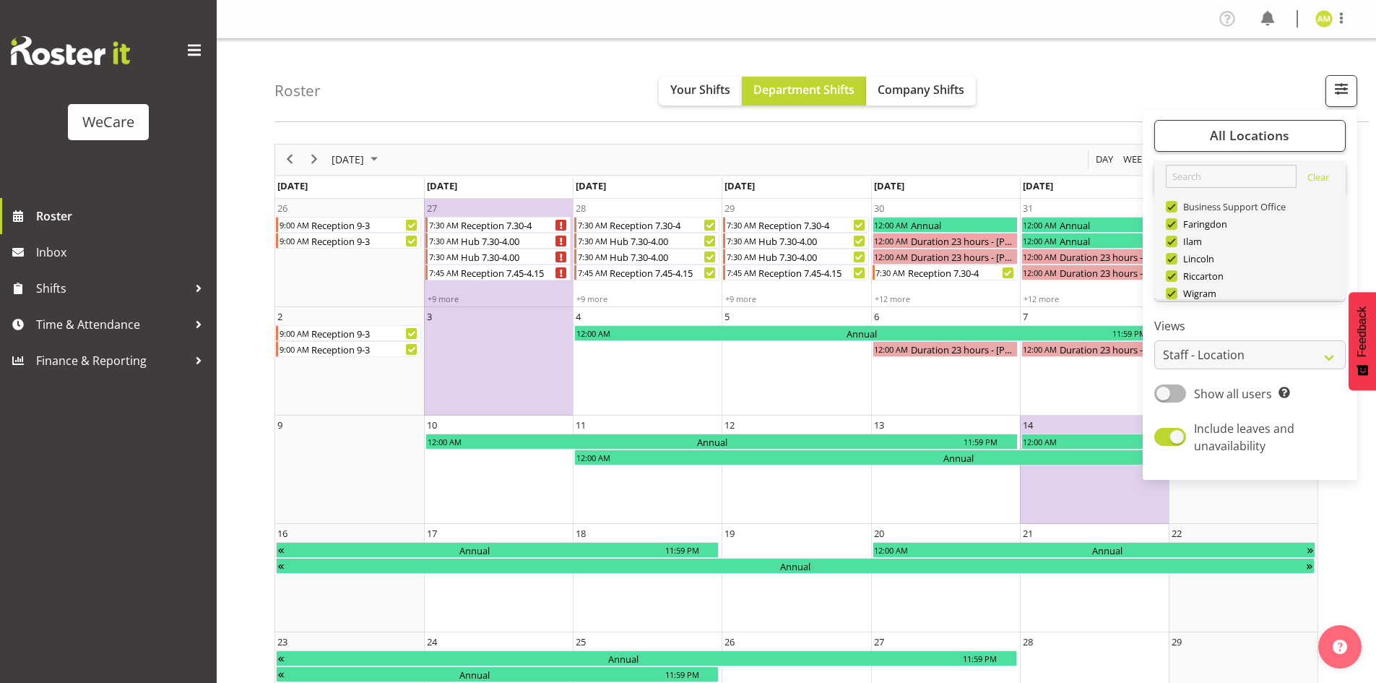
click at [1173, 205] on span at bounding box center [1172, 207] width 12 height 12
click at [1173, 205] on input "Business Support Office" at bounding box center [1170, 206] width 9 height 9
checkbox input "false"
click at [1171, 243] on span at bounding box center [1172, 242] width 12 height 12
click at [1171, 243] on input "Ilam" at bounding box center [1170, 240] width 9 height 9
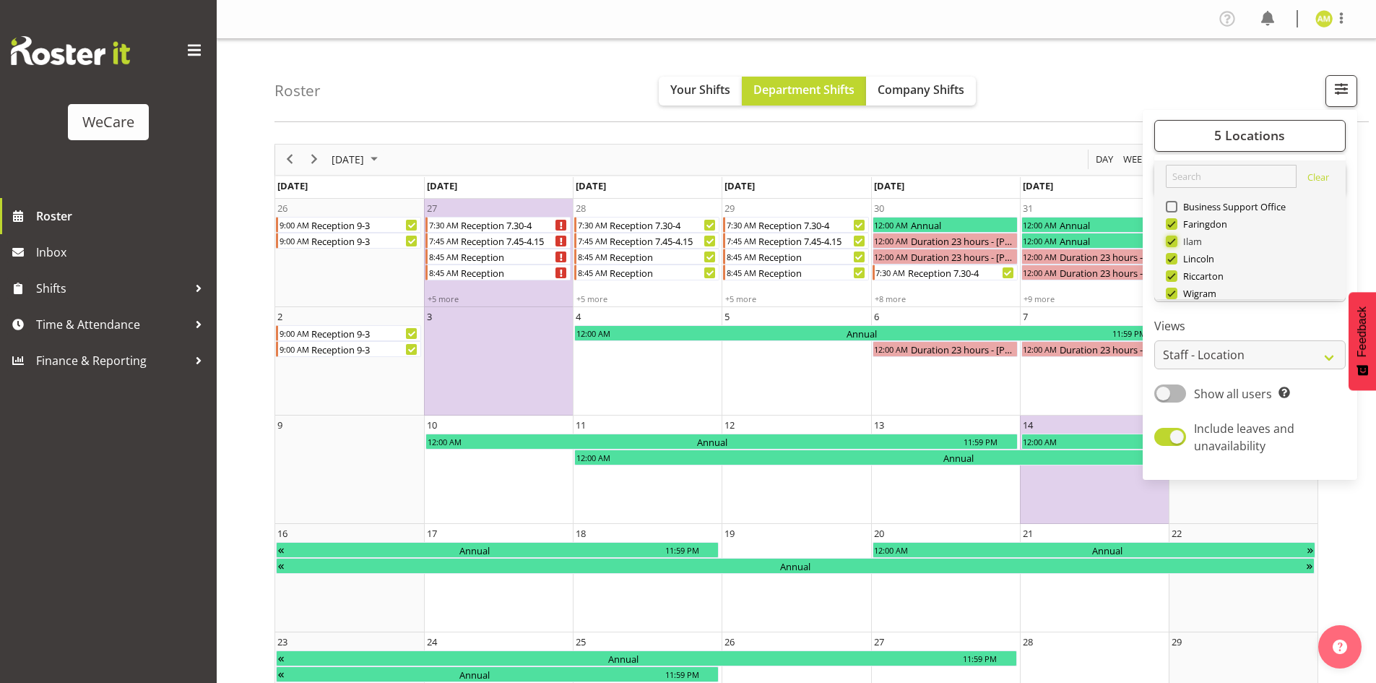
checkbox input "false"
click at [1175, 264] on div "Lincoln" at bounding box center [1250, 259] width 169 height 17
click at [1171, 262] on span at bounding box center [1172, 259] width 12 height 12
click at [1171, 262] on input "Lincoln" at bounding box center [1170, 258] width 9 height 9
checkbox input "false"
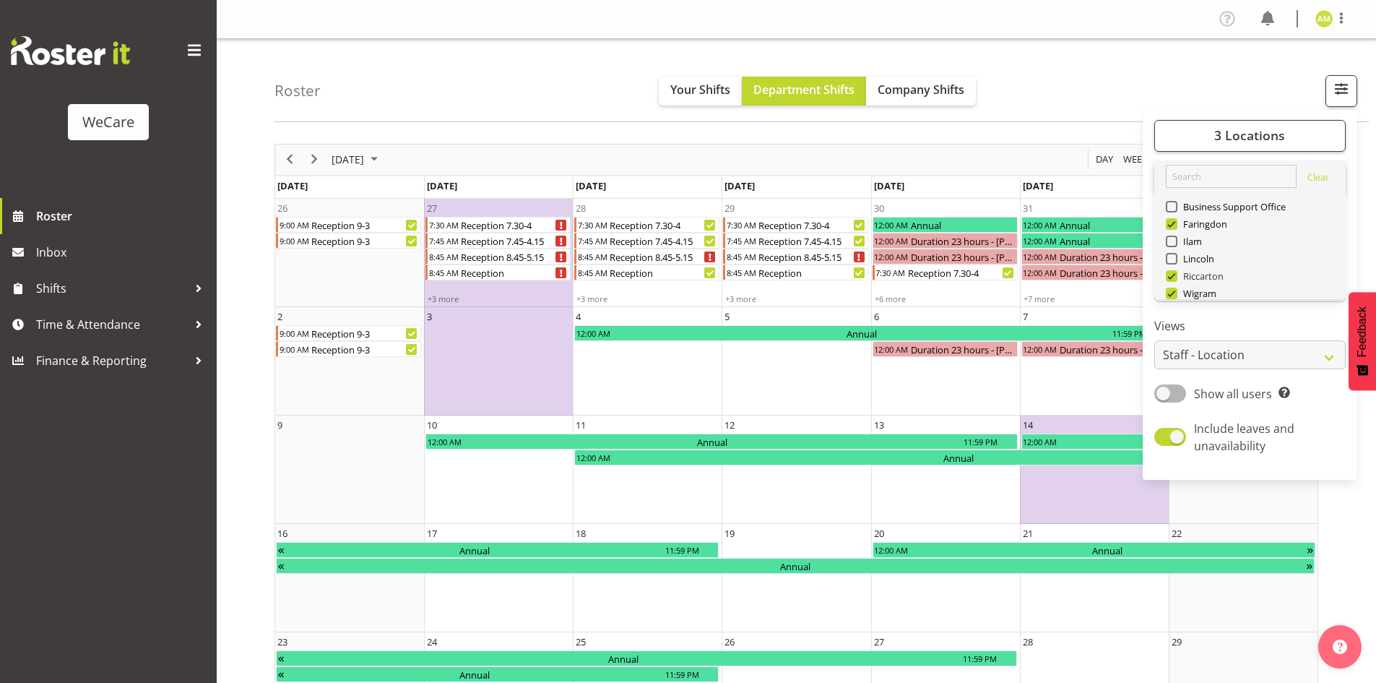
click at [1171, 274] on span at bounding box center [1172, 276] width 12 height 12
click at [1171, 274] on input "Riccarton" at bounding box center [1170, 275] width 9 height 9
checkbox input "false"
click at [1171, 224] on span at bounding box center [1172, 224] width 12 height 12
click at [1171, 224] on input "Faringdon" at bounding box center [1170, 223] width 9 height 9
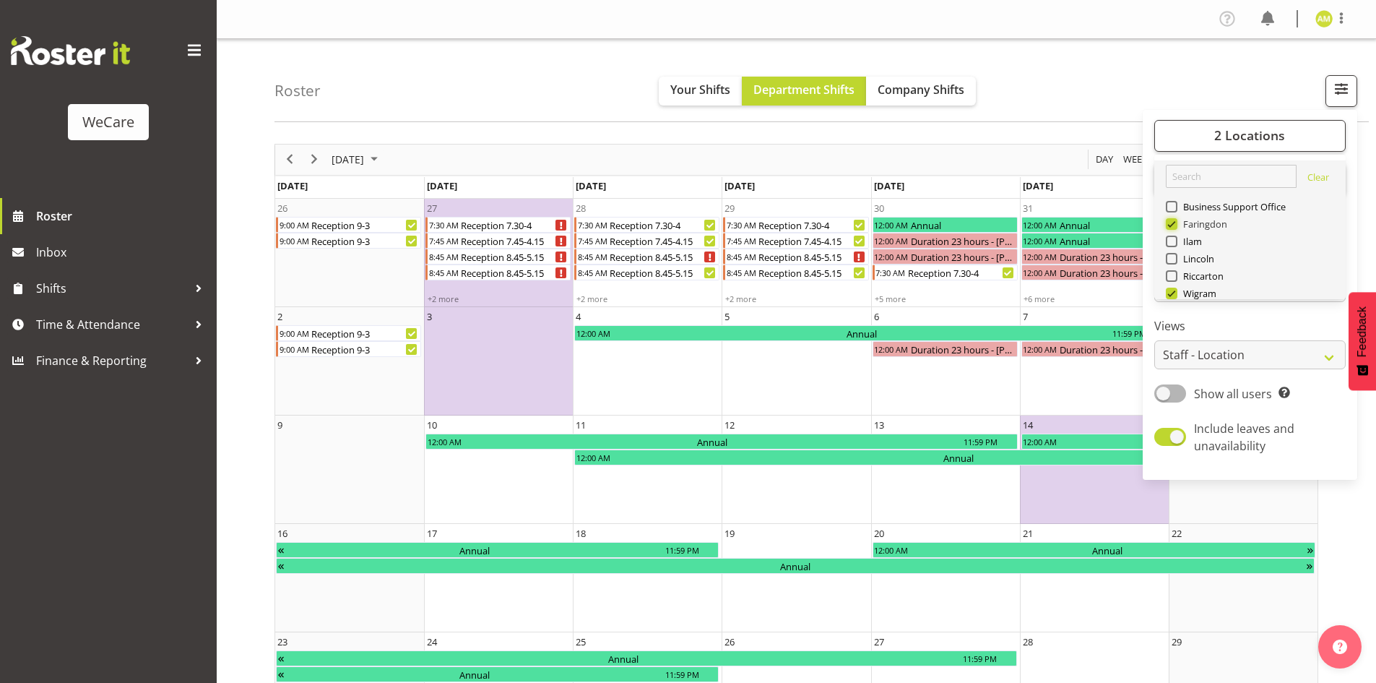
checkbox input "false"
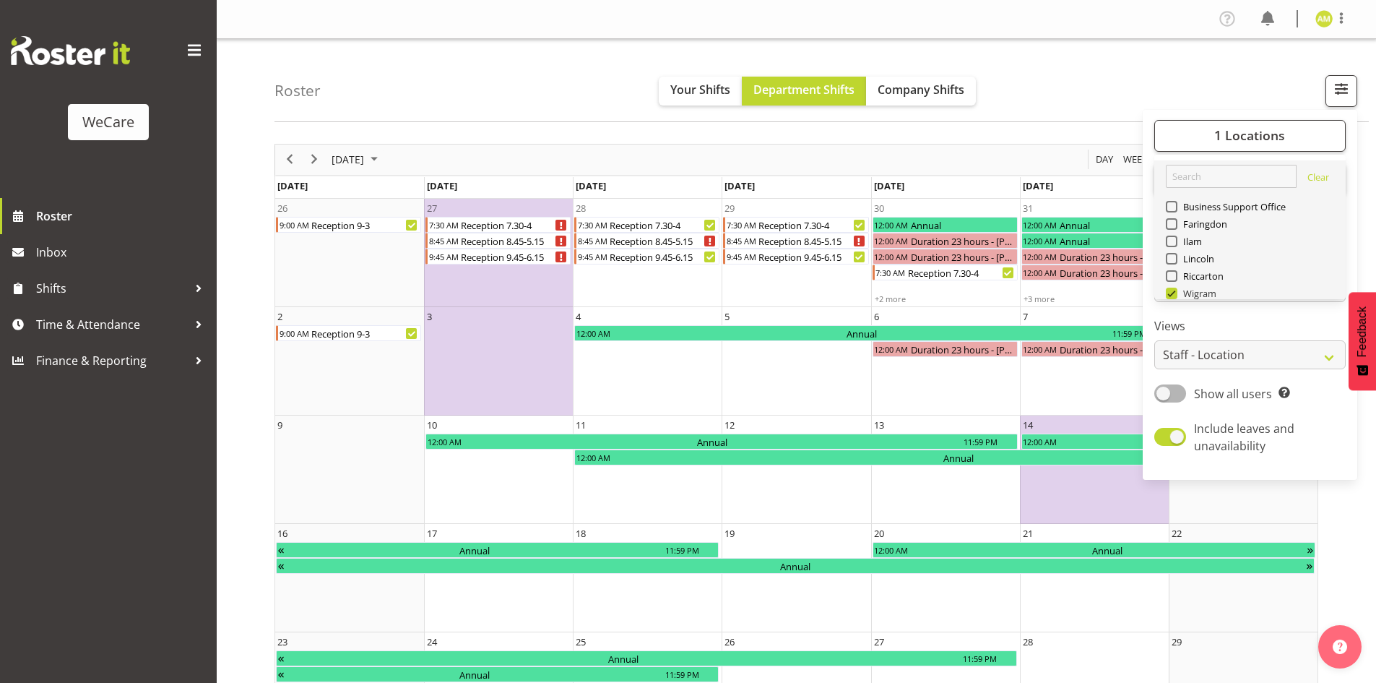
click at [1176, 290] on div "Roster Your Shifts Department Shifts Company Shifts 1 Locations Clear Business …" at bounding box center [797, 449] width 1160 height 821
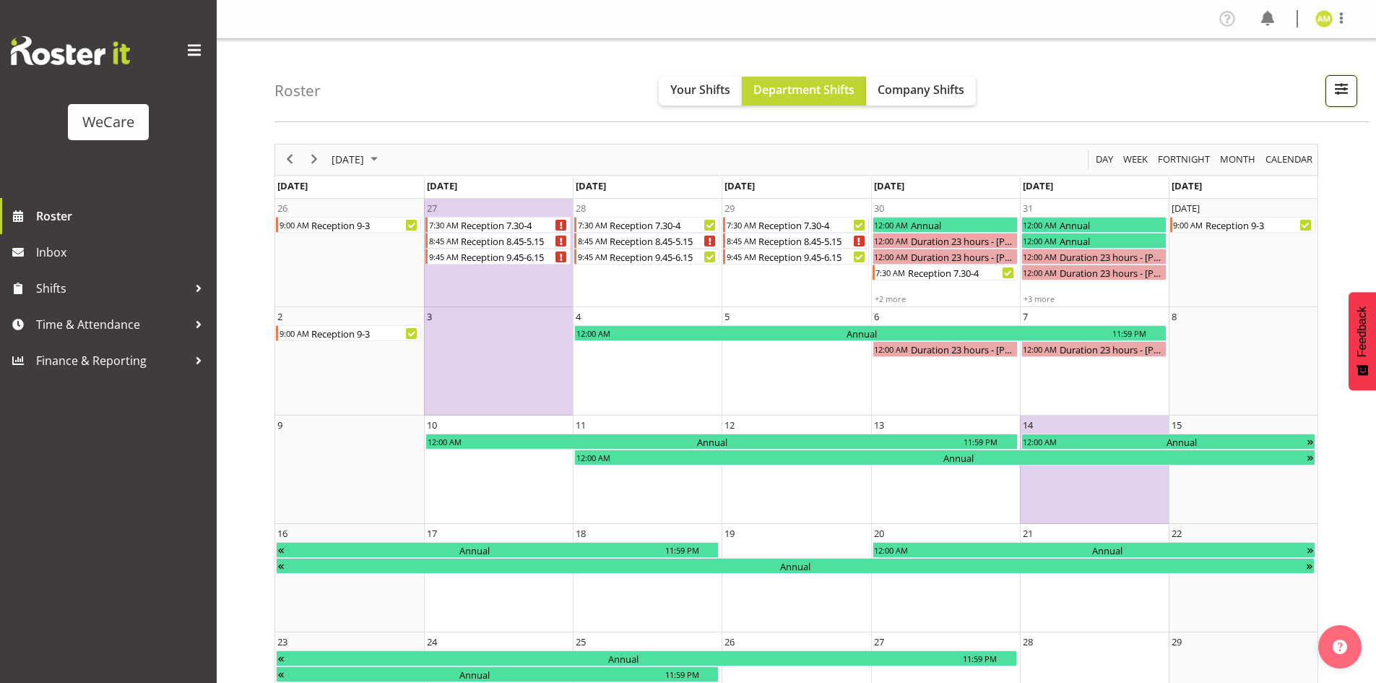
click at [1333, 92] on span "button" at bounding box center [1341, 88] width 19 height 19
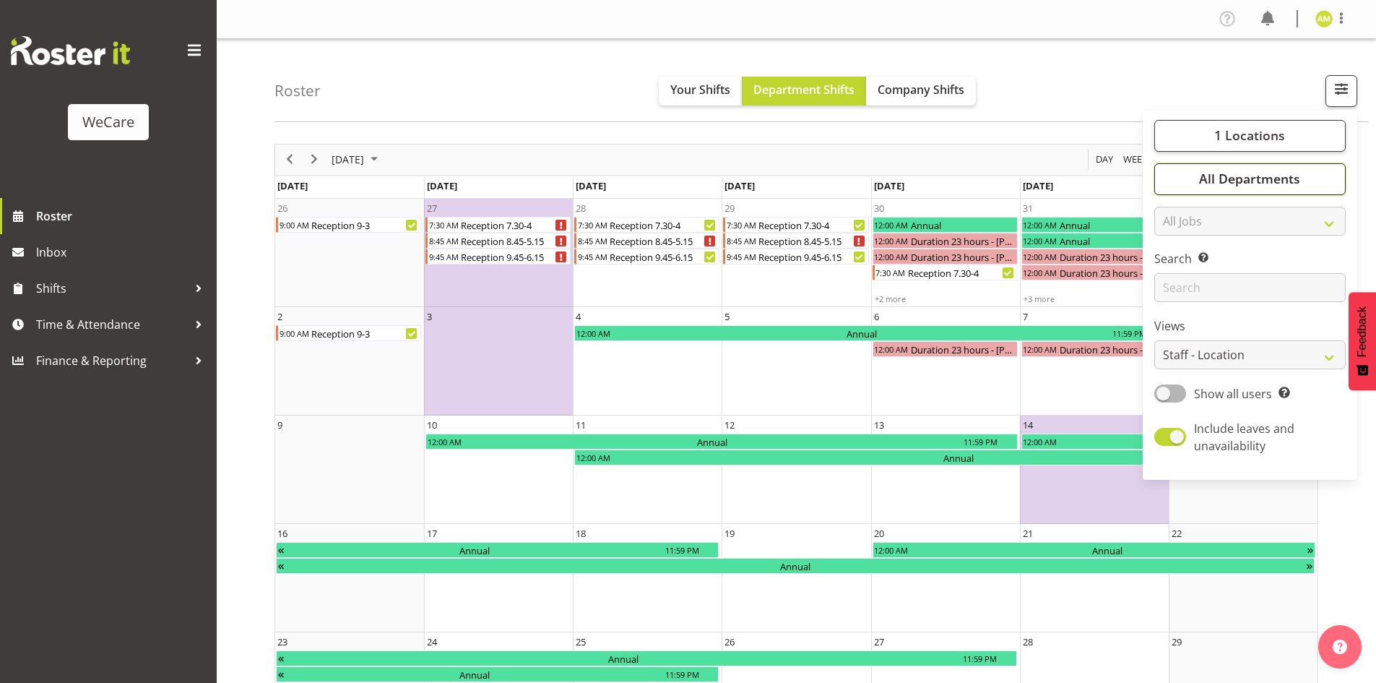
click at [1207, 183] on span "All Departments" at bounding box center [1249, 178] width 101 height 17
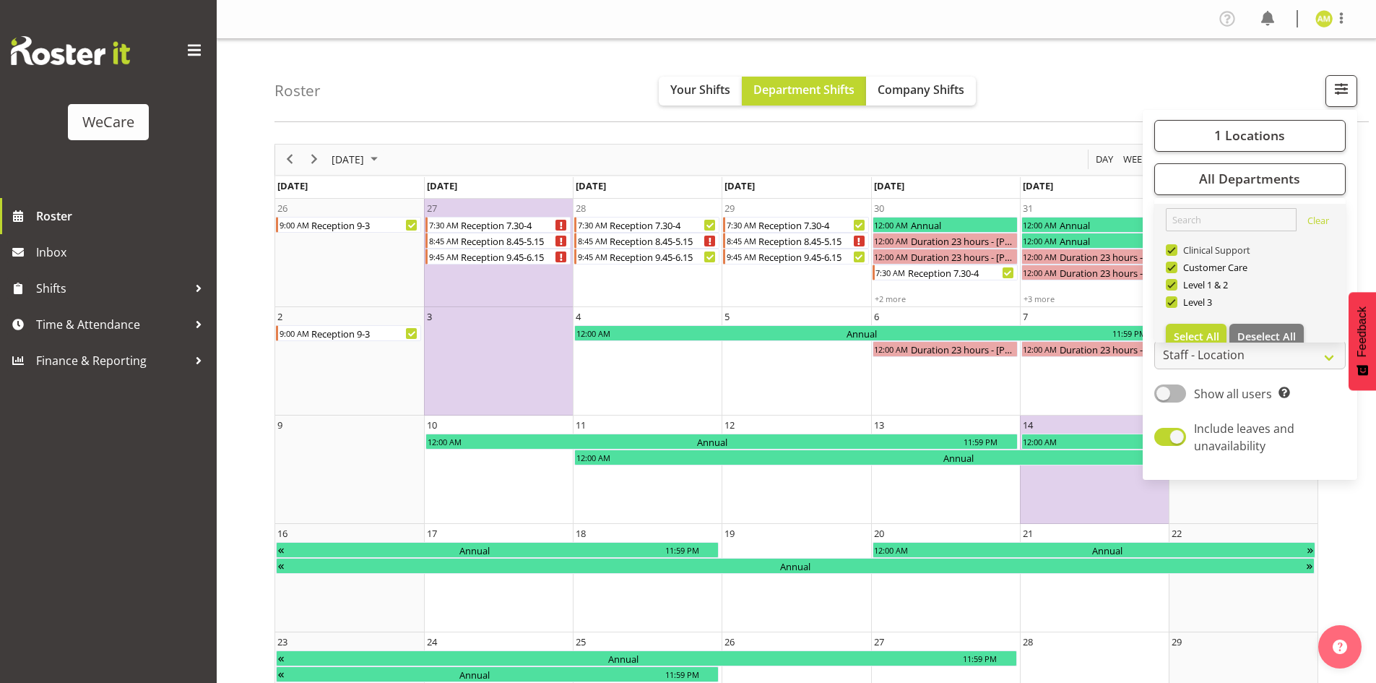
click at [1171, 249] on span at bounding box center [1172, 250] width 12 height 12
click at [1171, 249] on input "Clinical Support" at bounding box center [1170, 249] width 9 height 9
checkbox input "false"
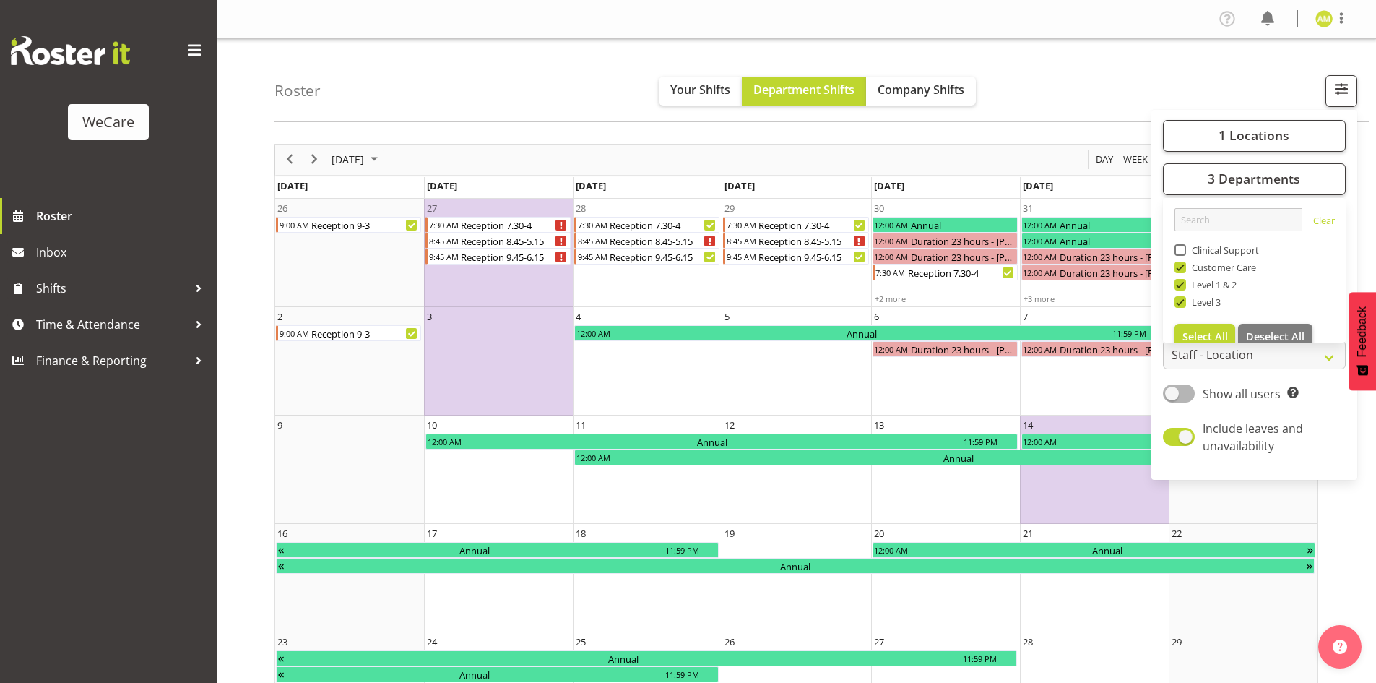
click at [1181, 289] on span at bounding box center [1181, 285] width 12 height 12
click at [1181, 289] on input "Level 1 & 2" at bounding box center [1179, 284] width 9 height 9
checkbox input "false"
click at [1181, 303] on span at bounding box center [1181, 302] width 12 height 12
click at [1181, 303] on input "Level 3" at bounding box center [1179, 301] width 9 height 9
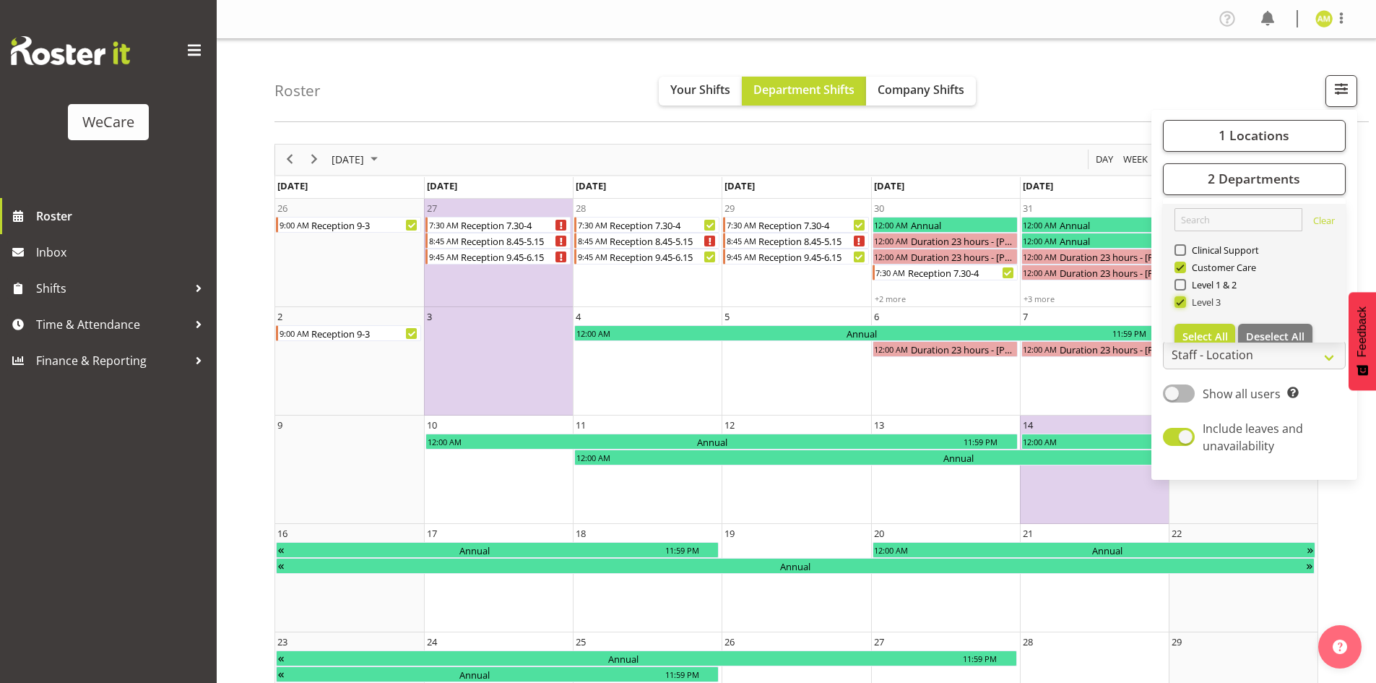
checkbox input "false"
click at [1178, 266] on span at bounding box center [1181, 268] width 12 height 12
click at [1178, 266] on input "Customer Care" at bounding box center [1179, 266] width 9 height 9
checkbox input "false"
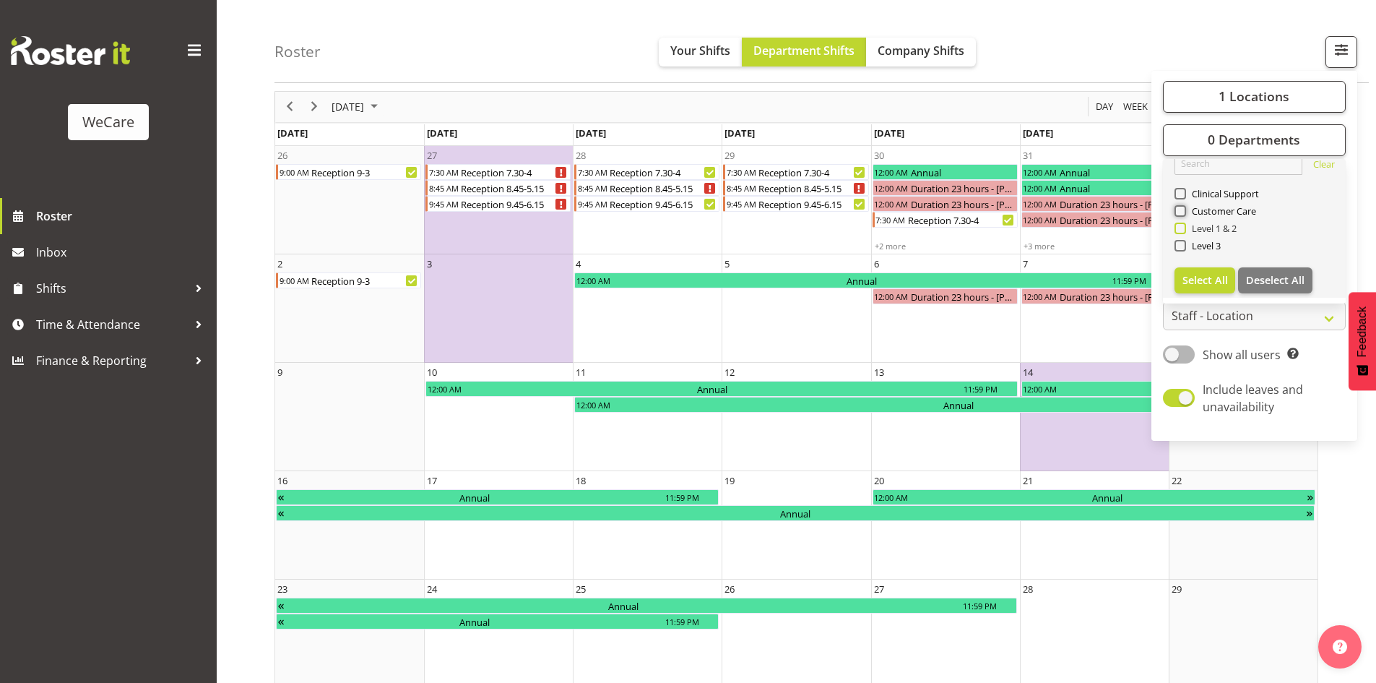
scroll to position [72, 0]
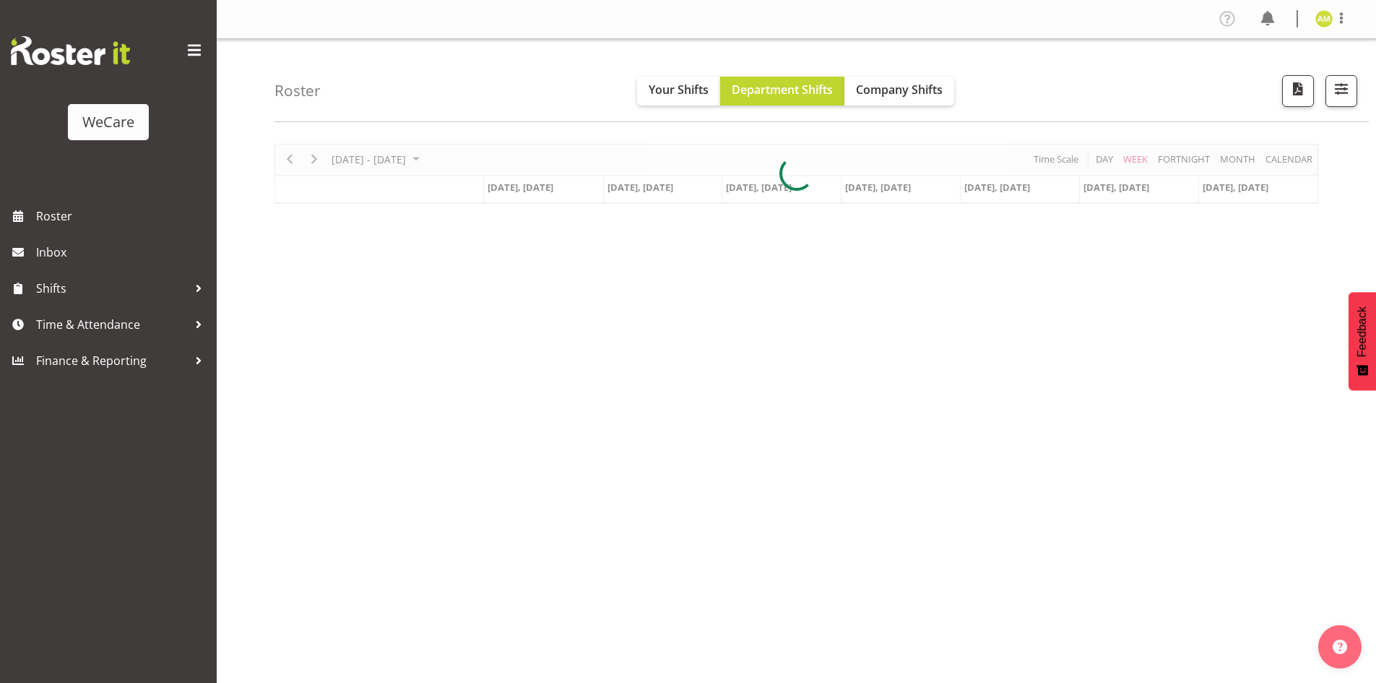
scroll to position [28, 0]
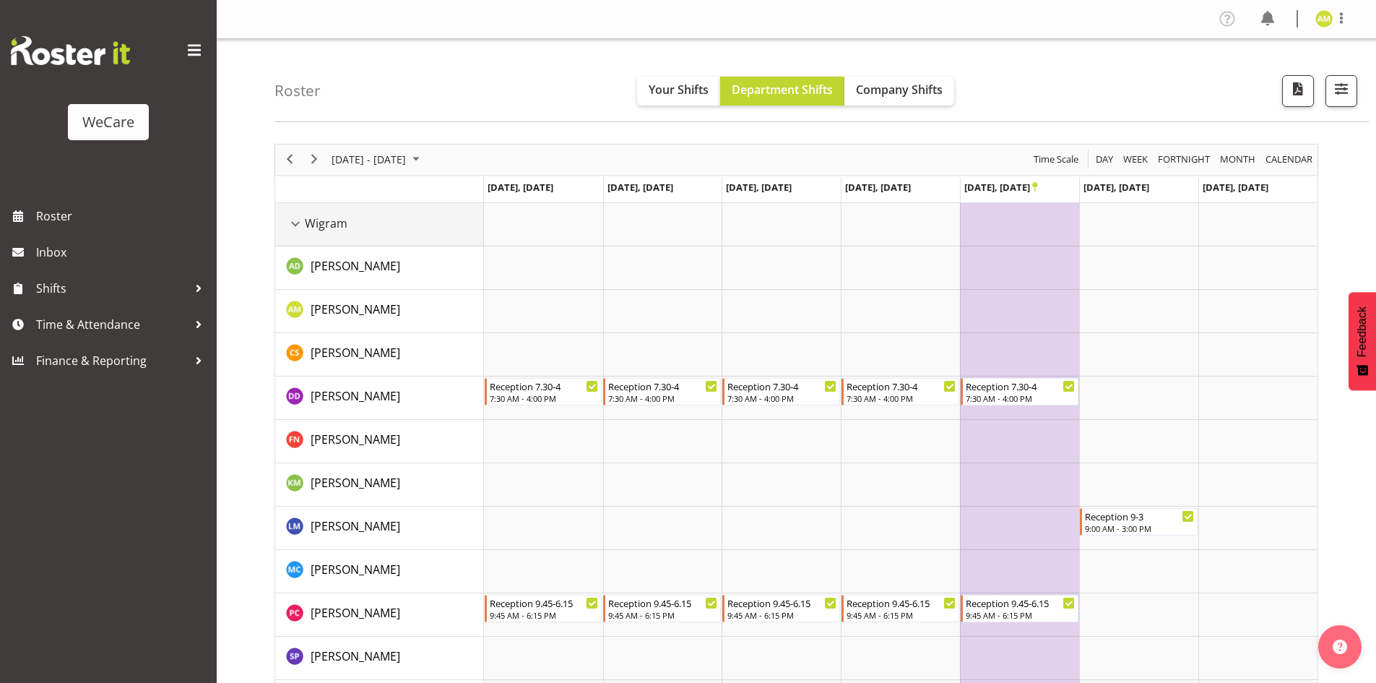
click at [298, 217] on div "Wigram resource" at bounding box center [295, 224] width 19 height 19
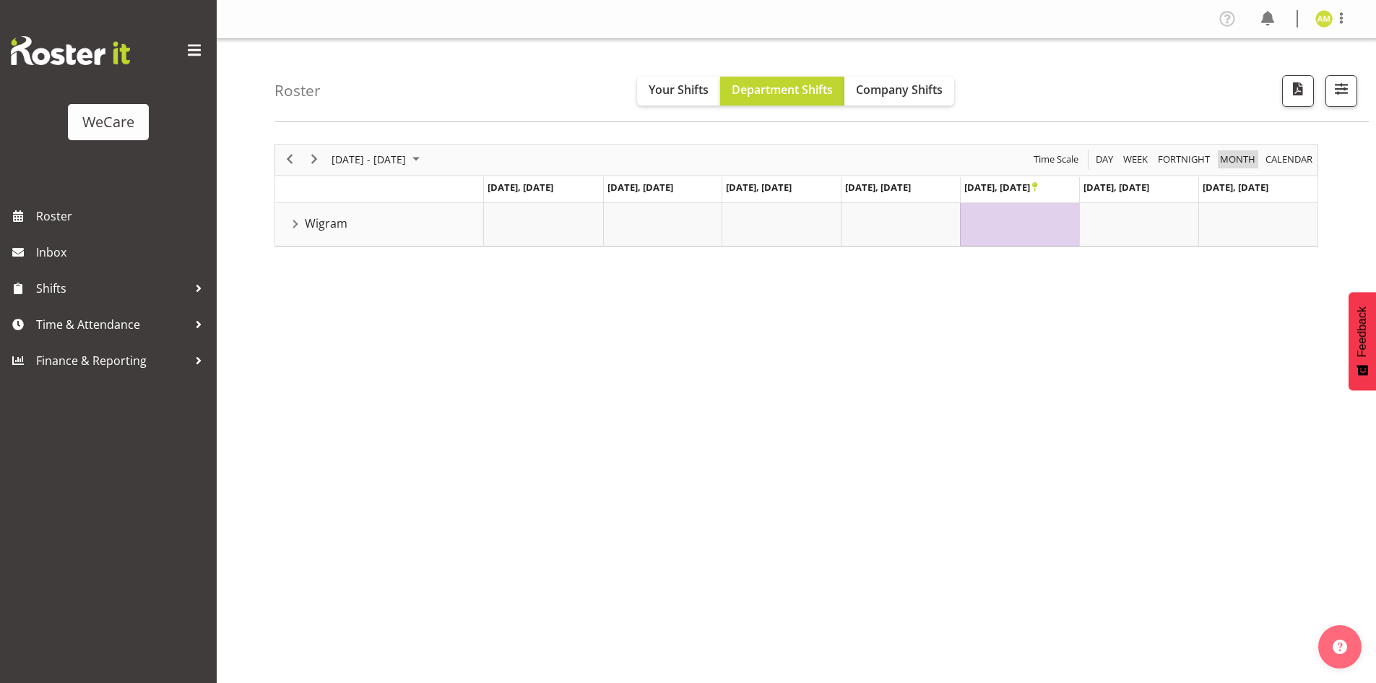
click at [1227, 163] on span "Month" at bounding box center [1238, 159] width 38 height 18
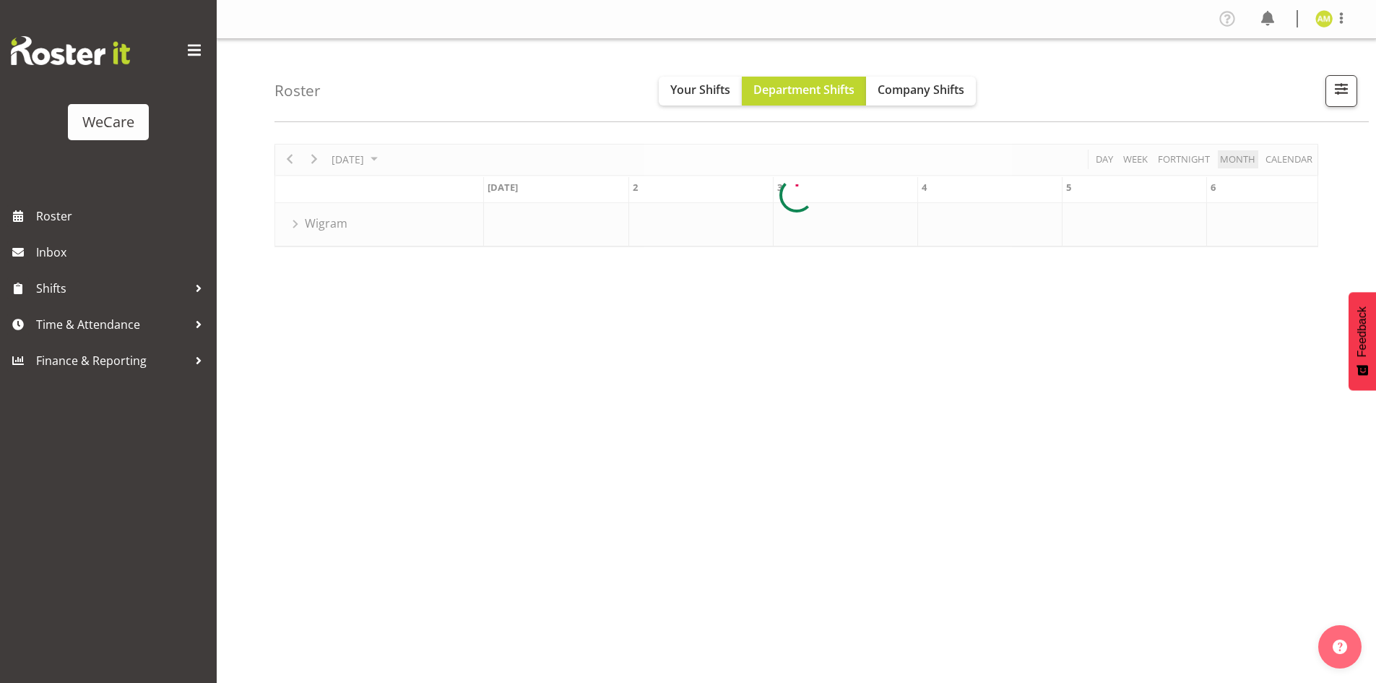
scroll to position [0, 2745]
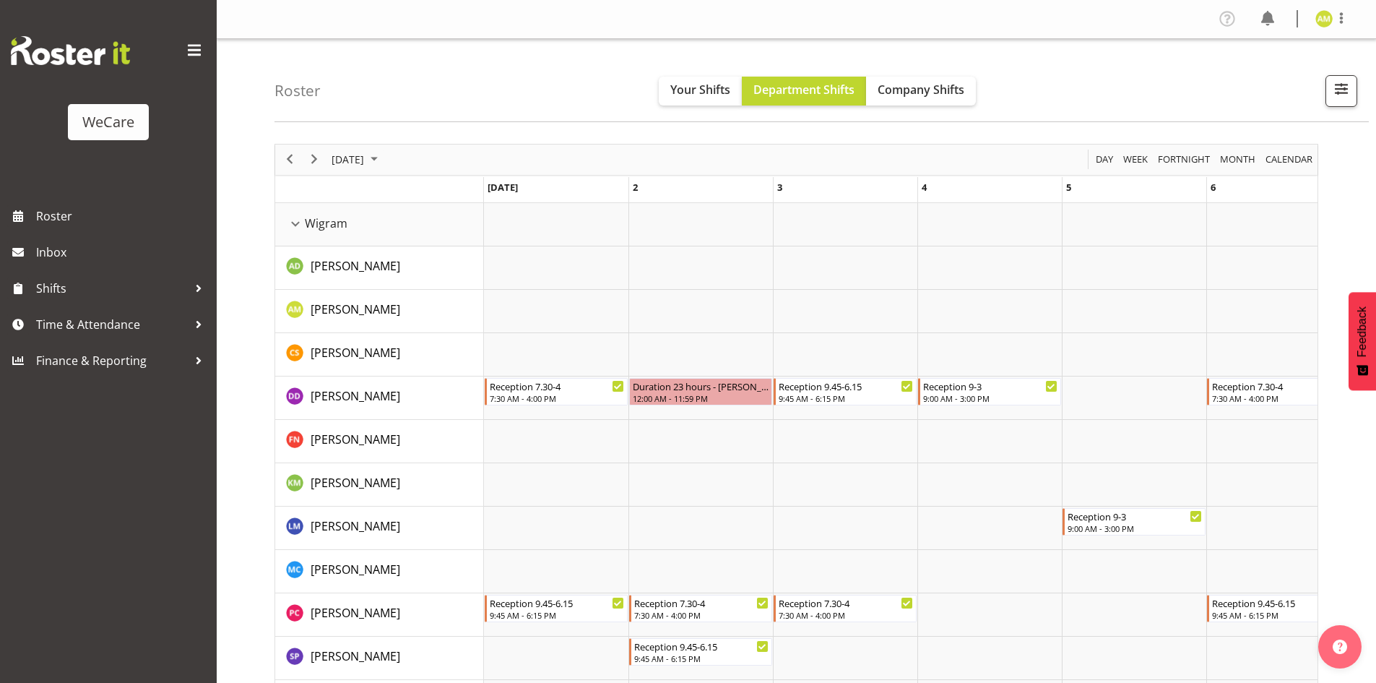
scroll to position [0, 2745]
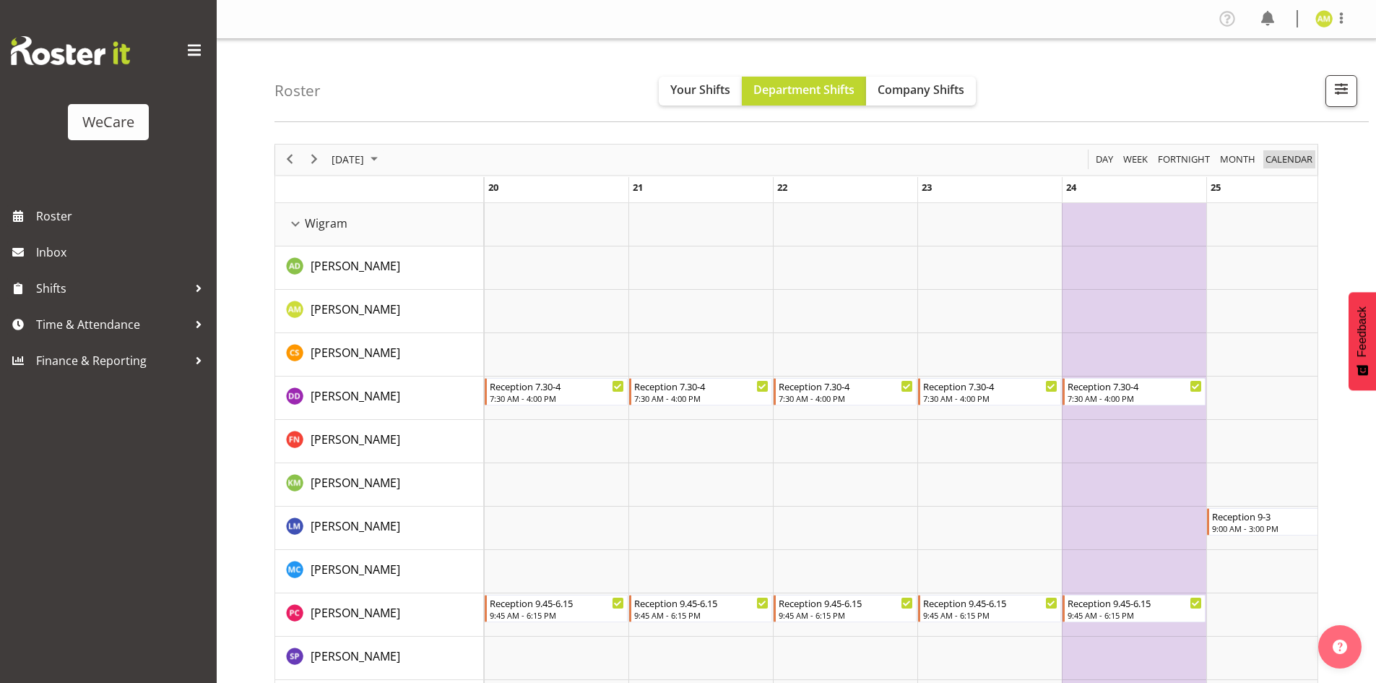
click at [1281, 163] on span "calendar" at bounding box center [1289, 159] width 50 height 18
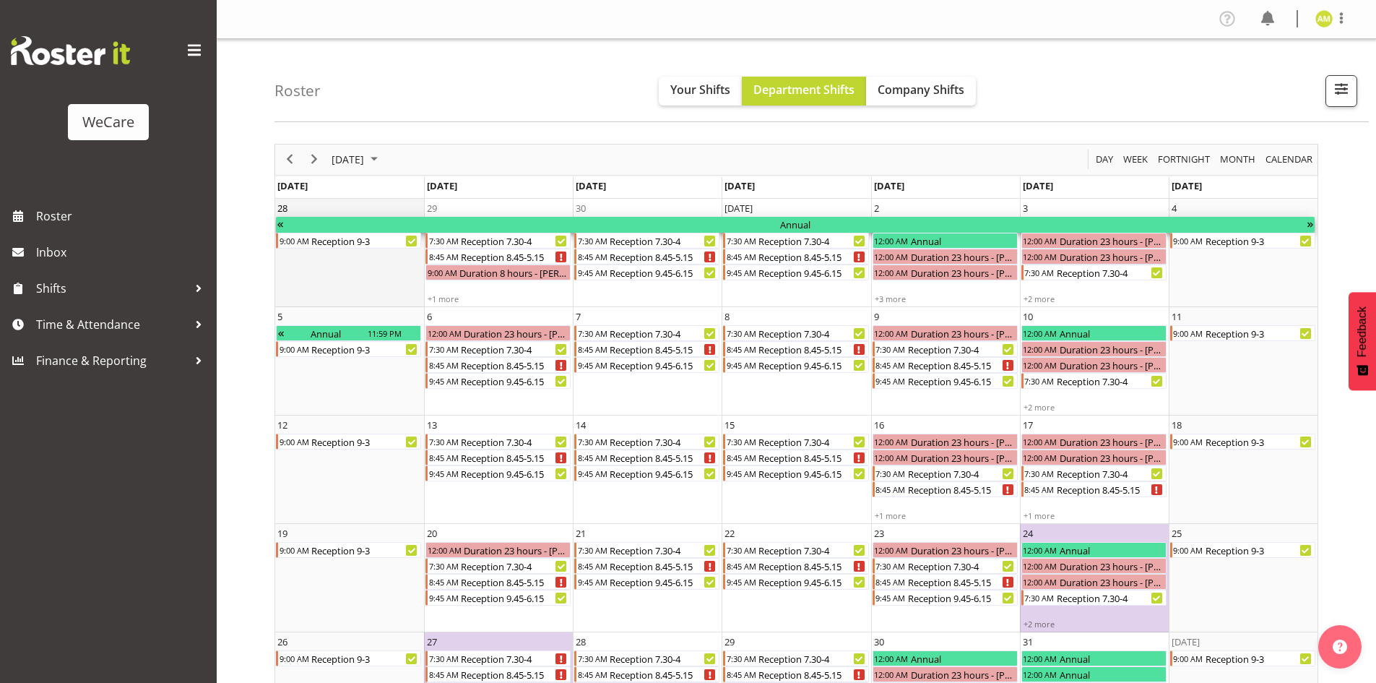
click at [904, 230] on div "Annual" at bounding box center [796, 225] width 1022 height 16
click at [911, 242] on div "Annual" at bounding box center [963, 241] width 109 height 16
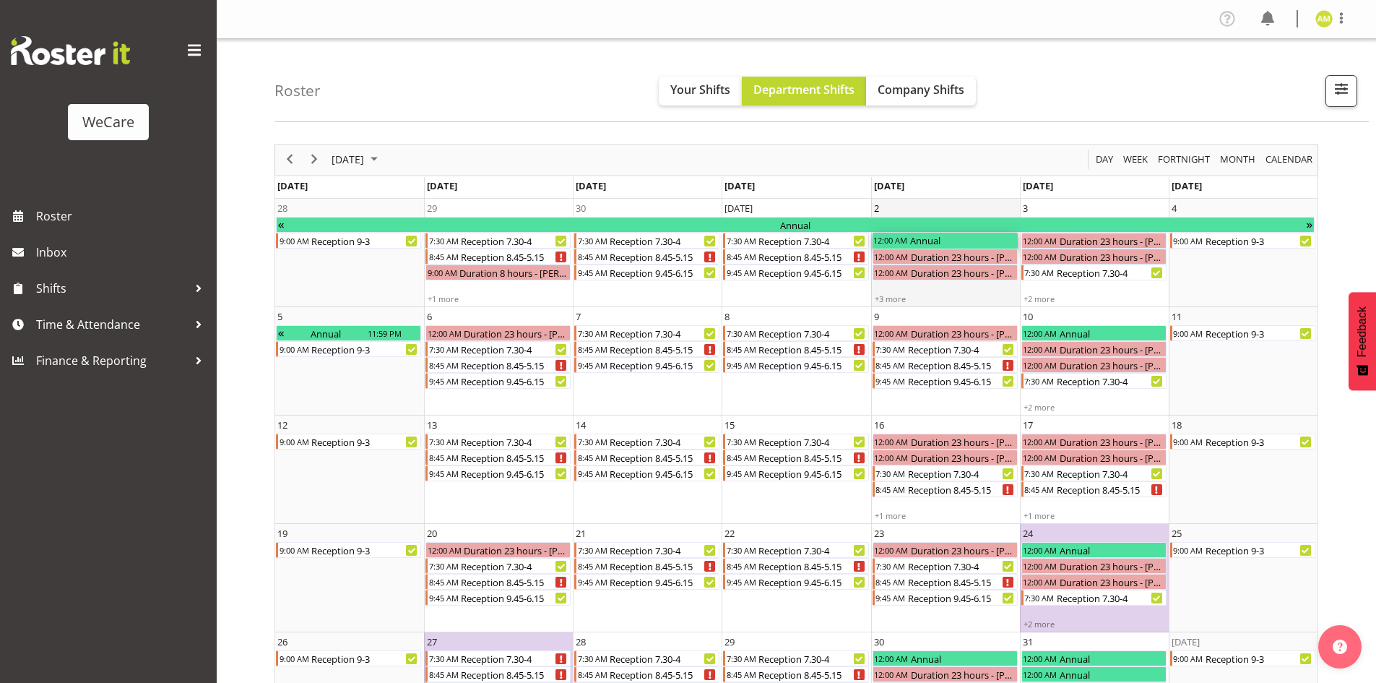
click at [911, 242] on div "Annual" at bounding box center [963, 241] width 109 height 16
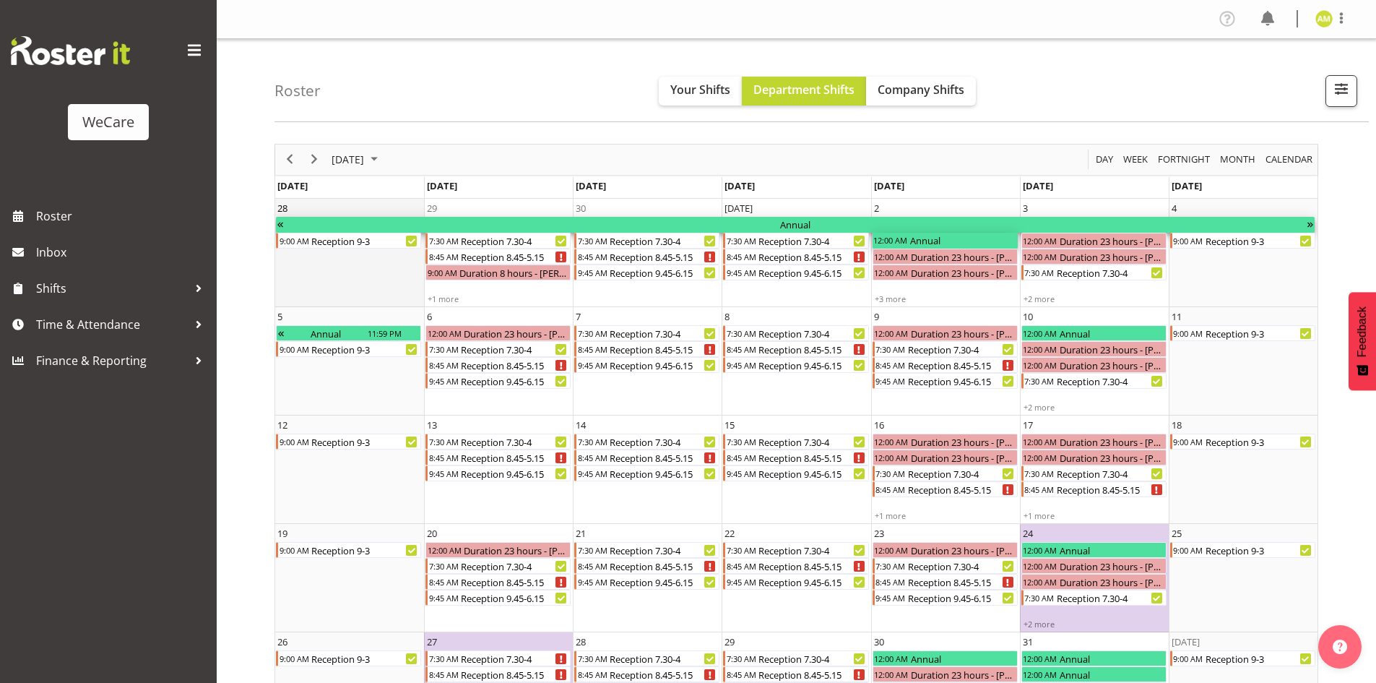
click at [902, 225] on div "Annual" at bounding box center [796, 225] width 1022 height 16
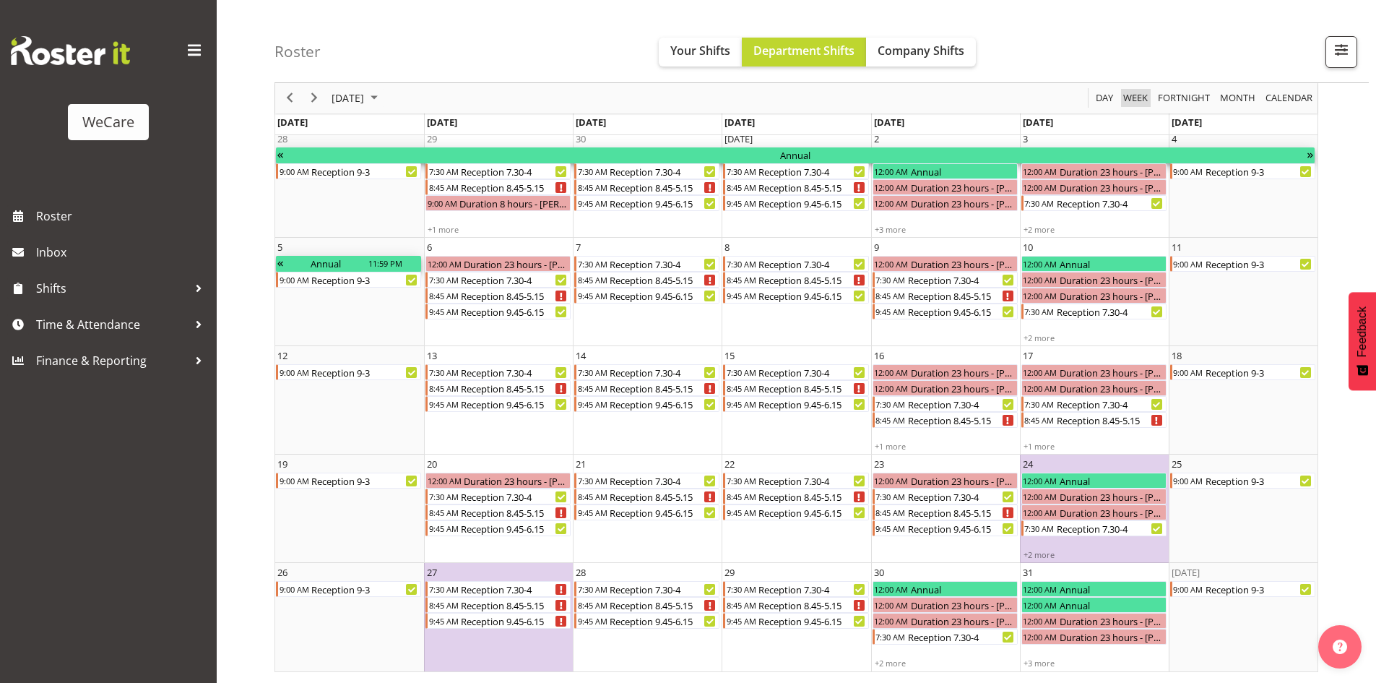
click at [1128, 105] on span "Week" at bounding box center [1135, 99] width 27 height 18
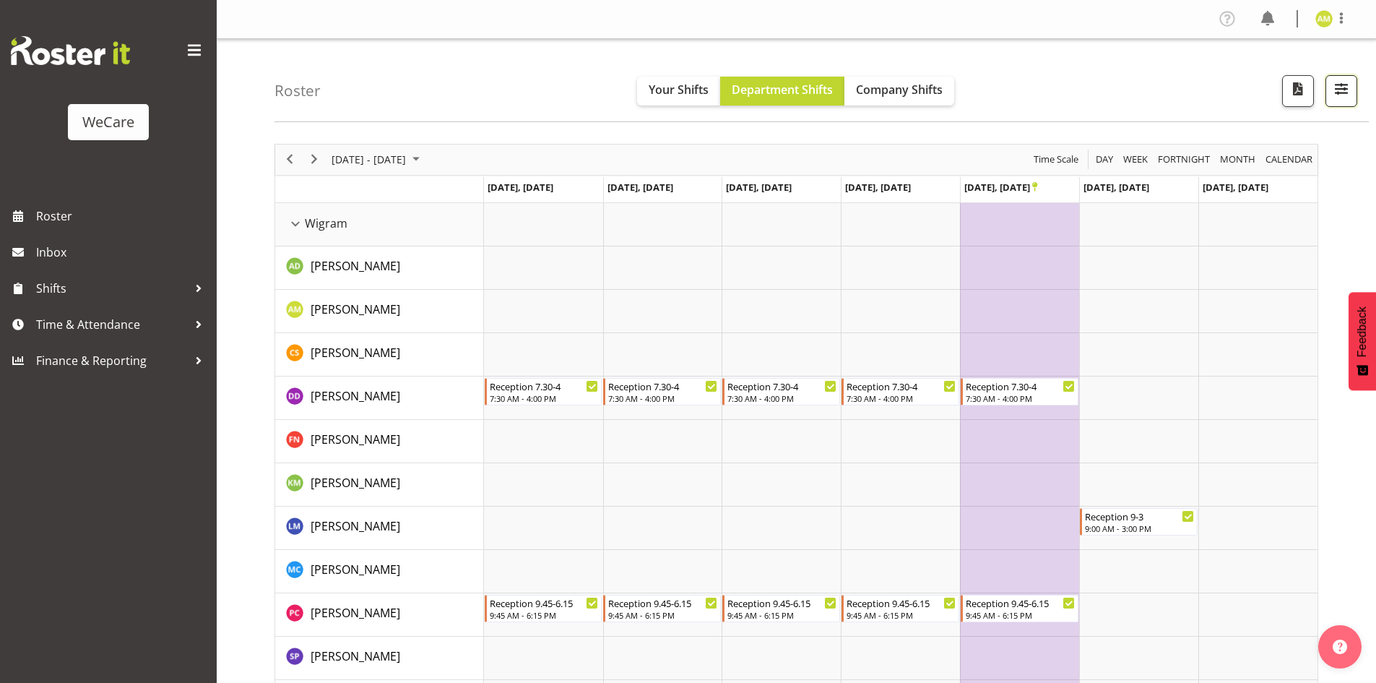
click at [1334, 80] on span "button" at bounding box center [1341, 88] width 19 height 19
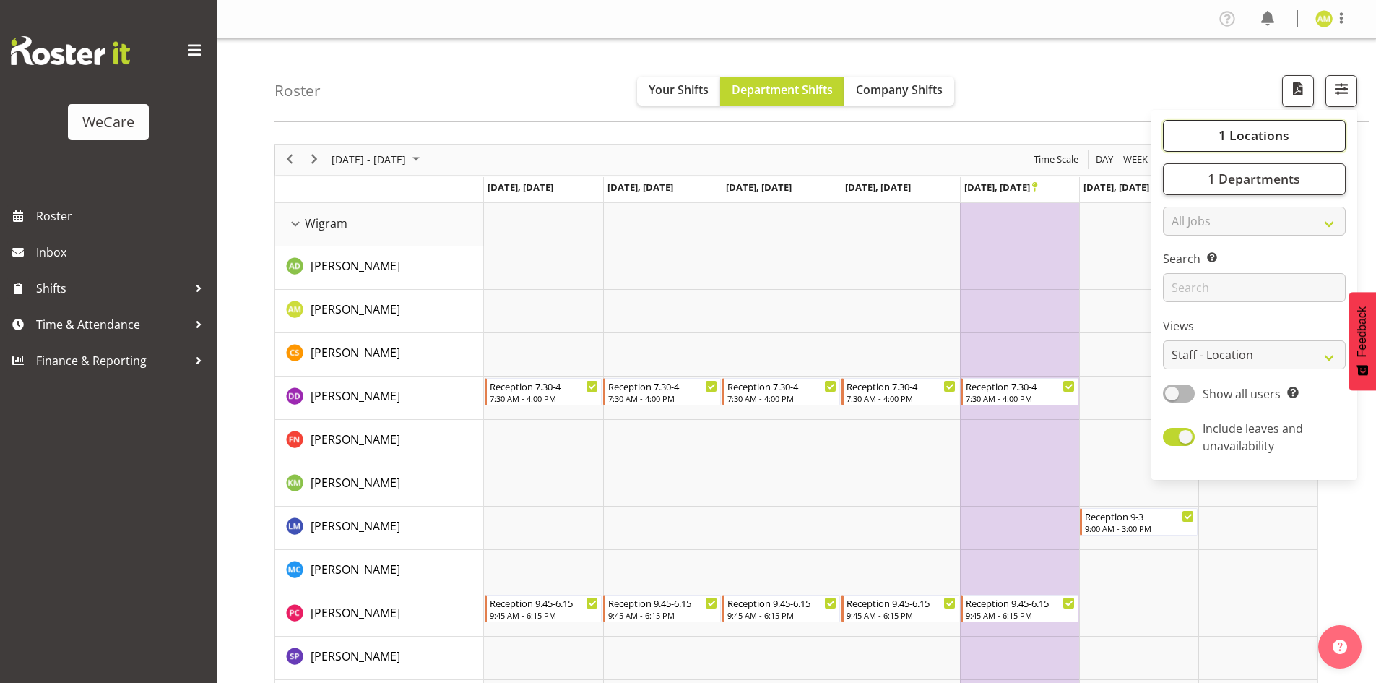
click at [1272, 141] on span "1 Locations" at bounding box center [1254, 134] width 71 height 17
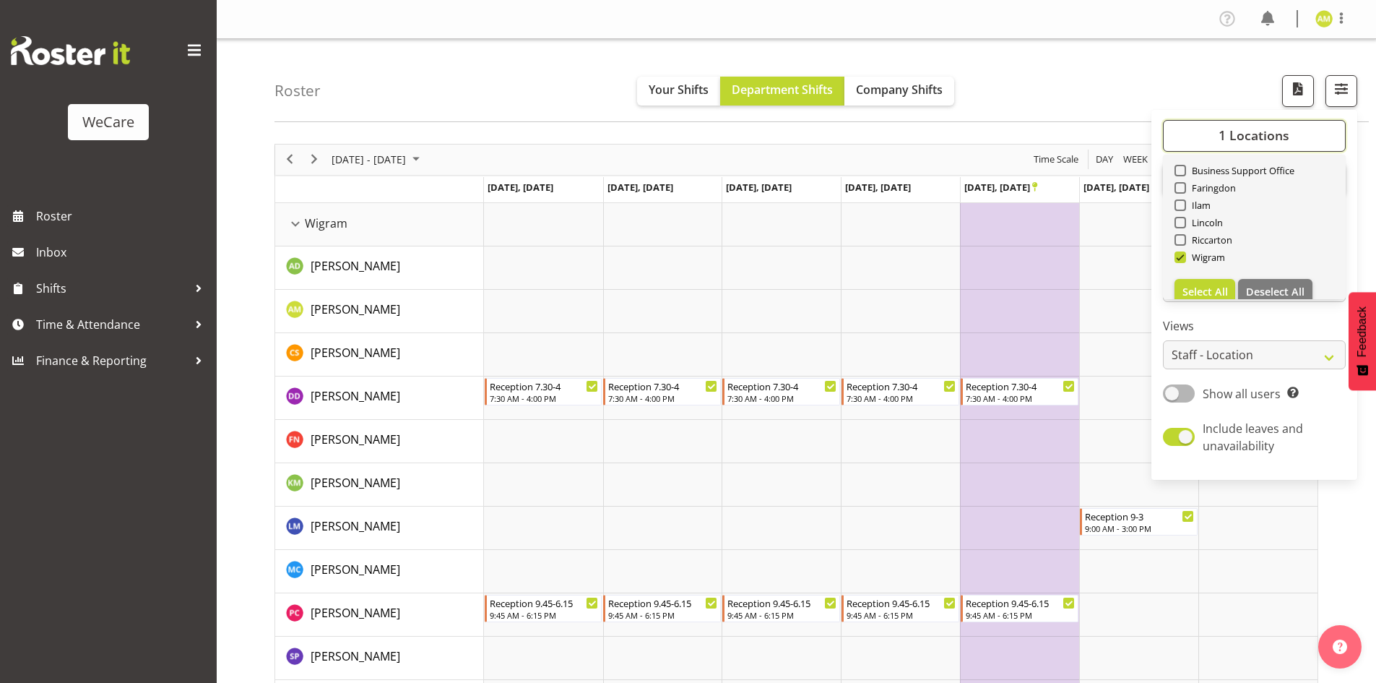
scroll to position [52, 0]
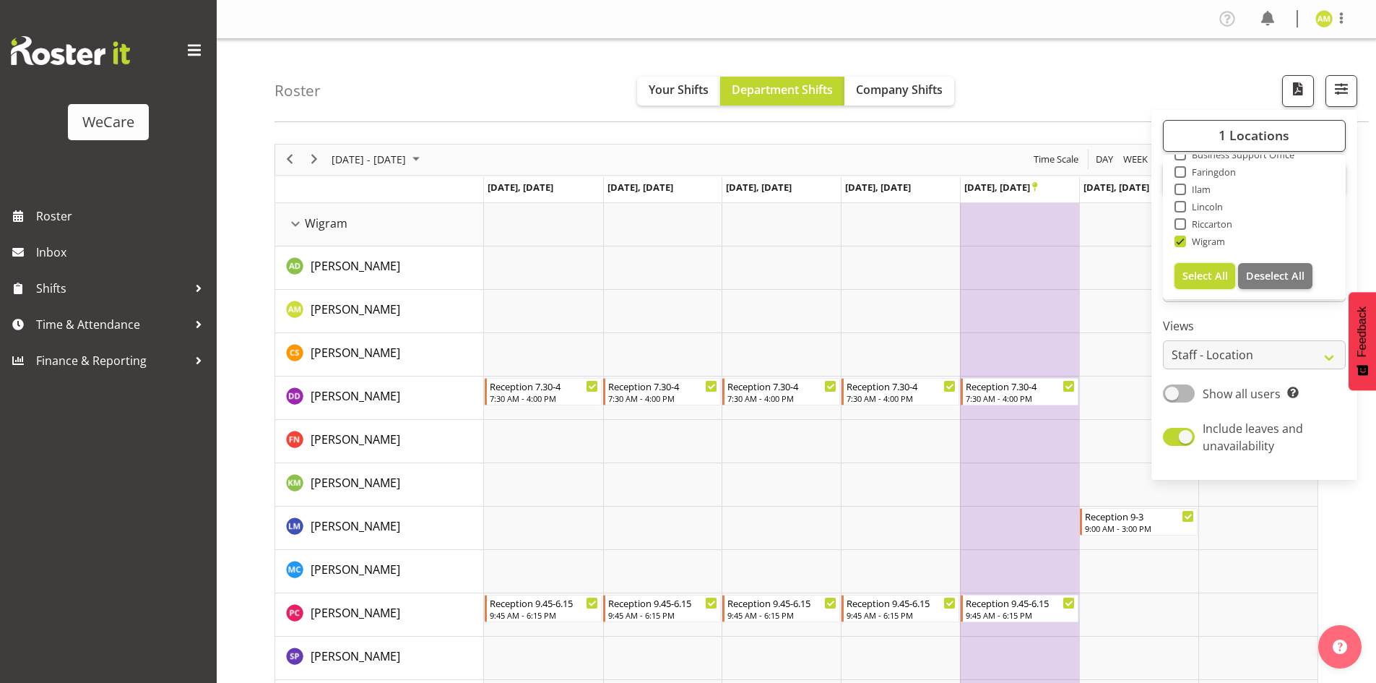
click at [1219, 282] on span "Select All" at bounding box center [1206, 276] width 46 height 14
checkbox input "true"
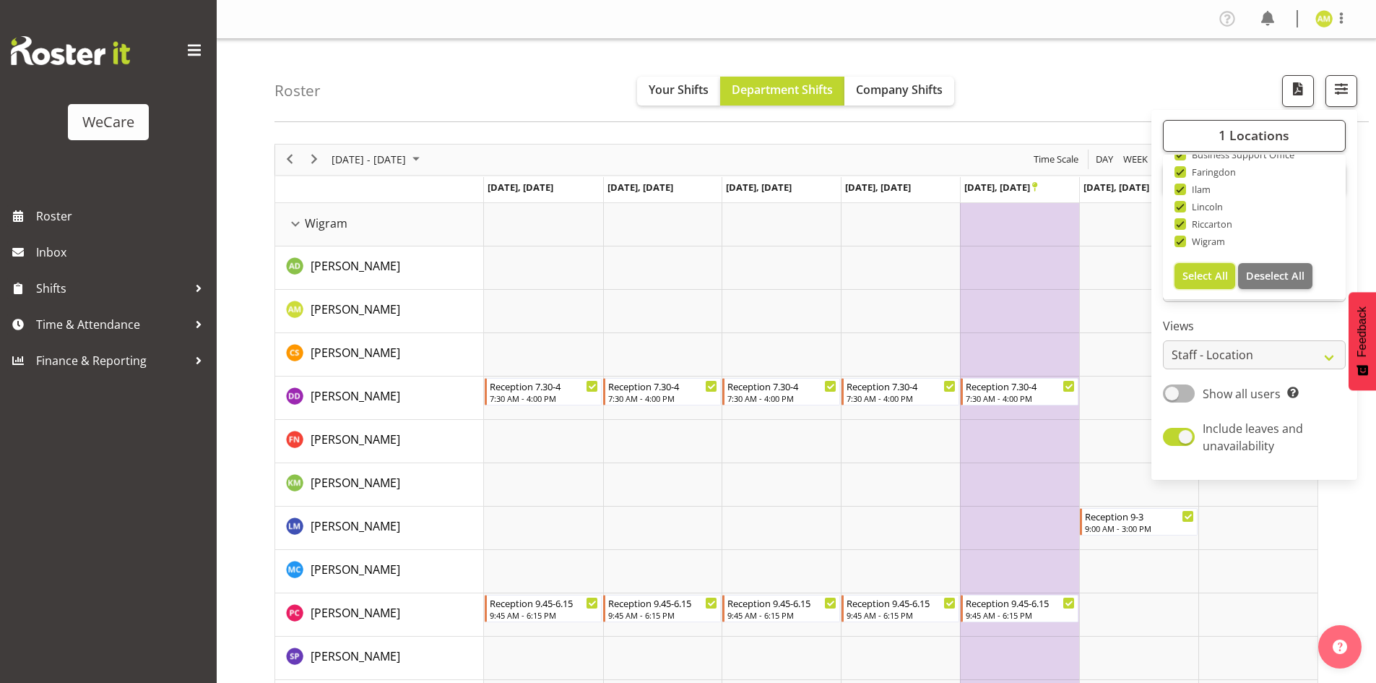
checkbox input "true"
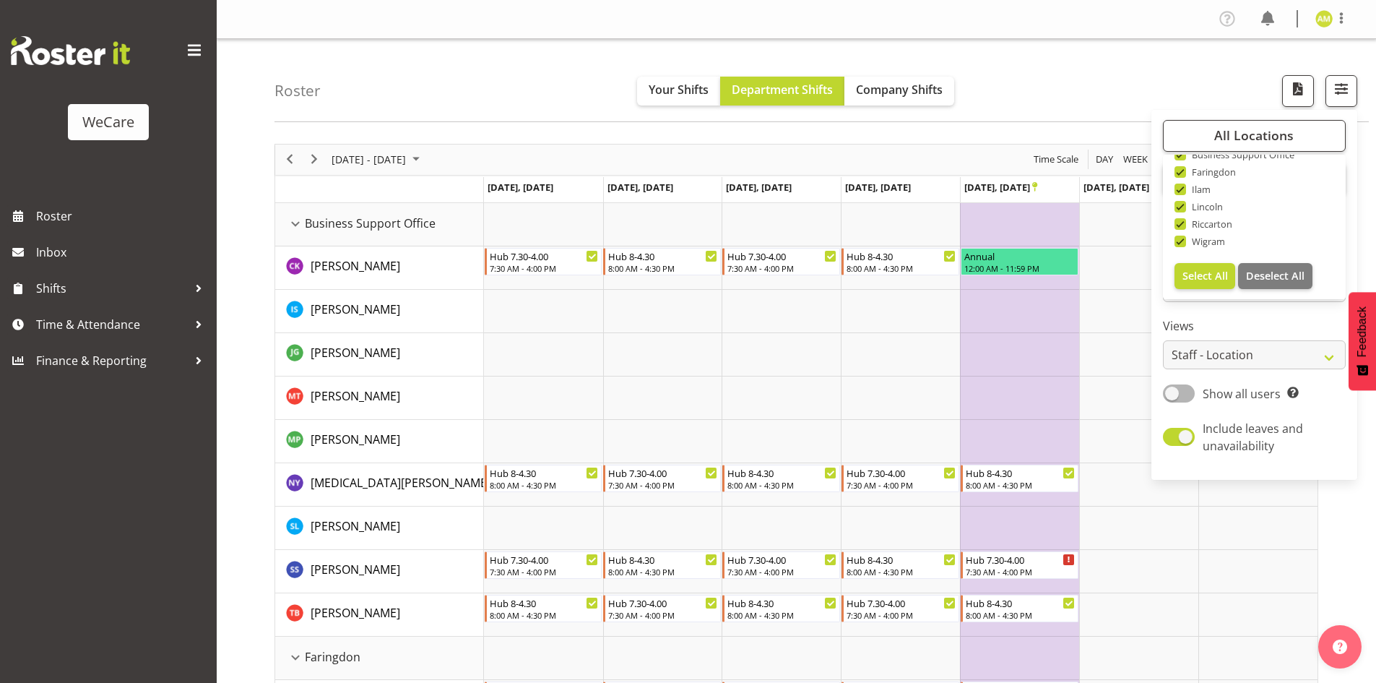
click at [1181, 103] on div "Roster Your Shifts Department Shifts Company Shifts All Locations Clear Busines…" at bounding box center [822, 80] width 1095 height 83
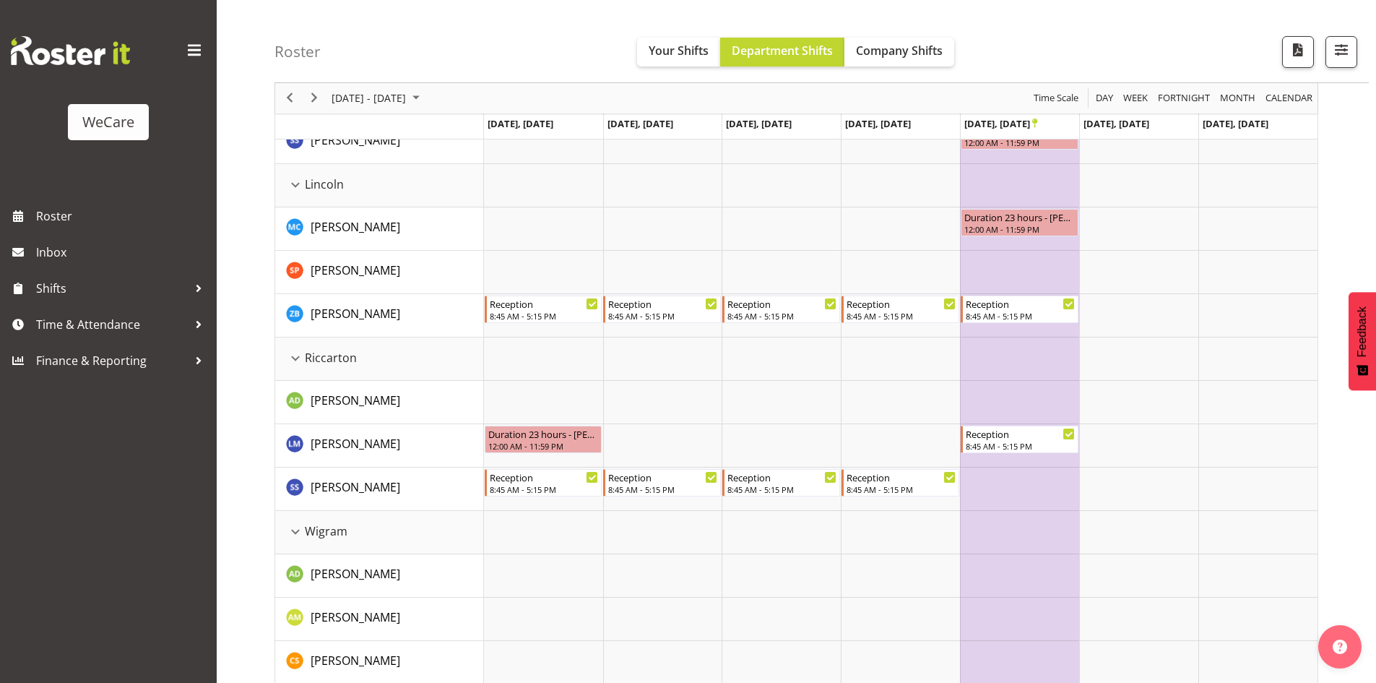
scroll to position [688, 0]
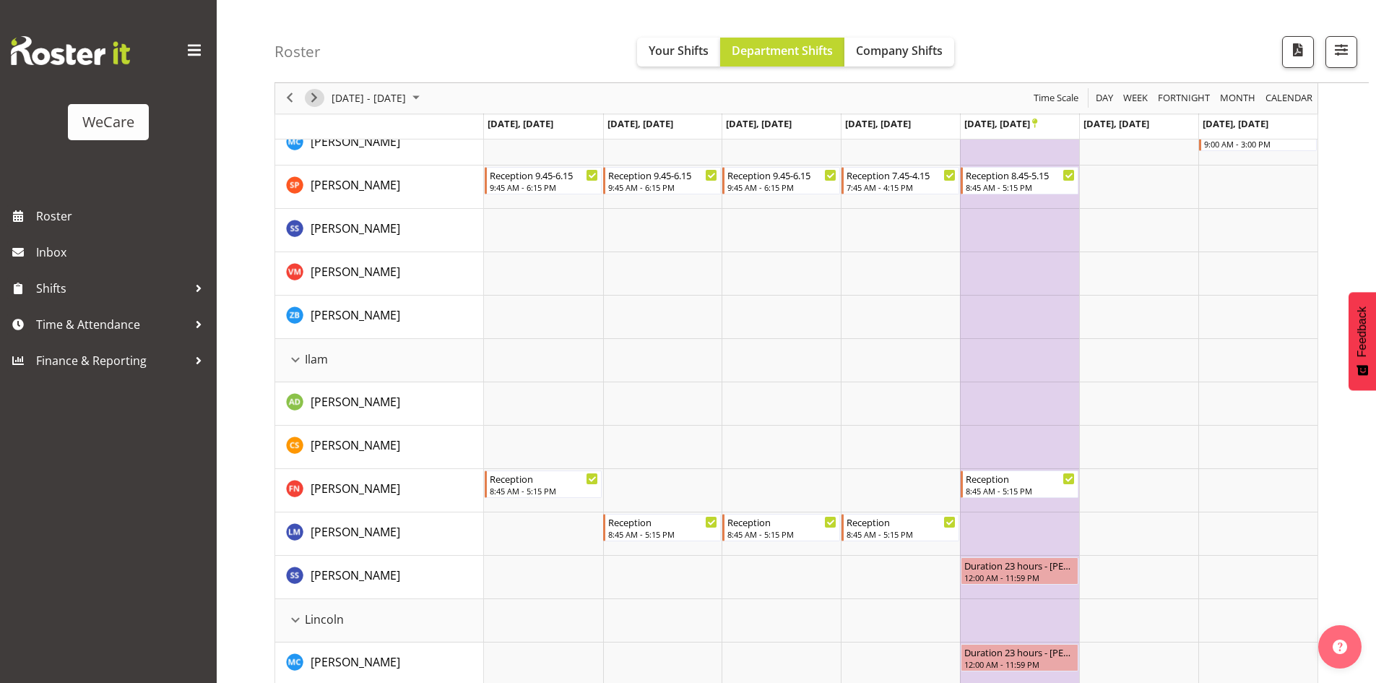
click at [310, 100] on span "Next" at bounding box center [314, 99] width 17 height 18
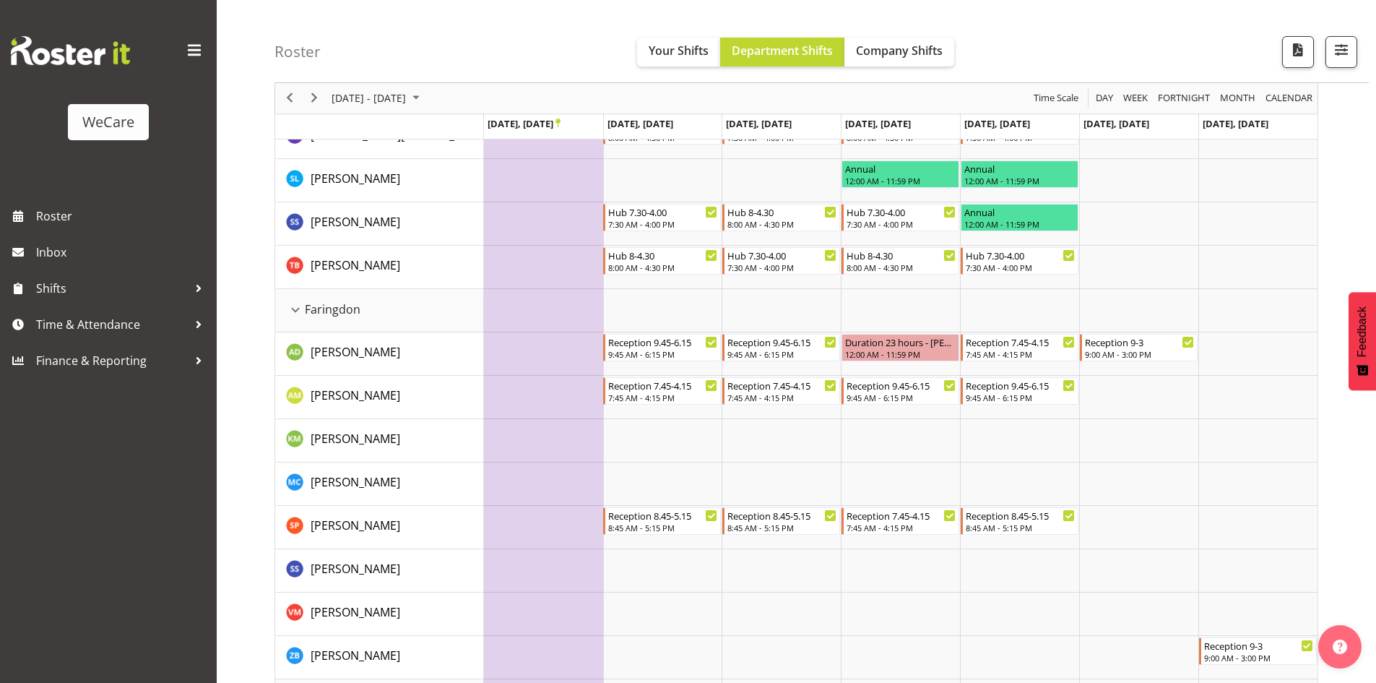
scroll to position [110, 0]
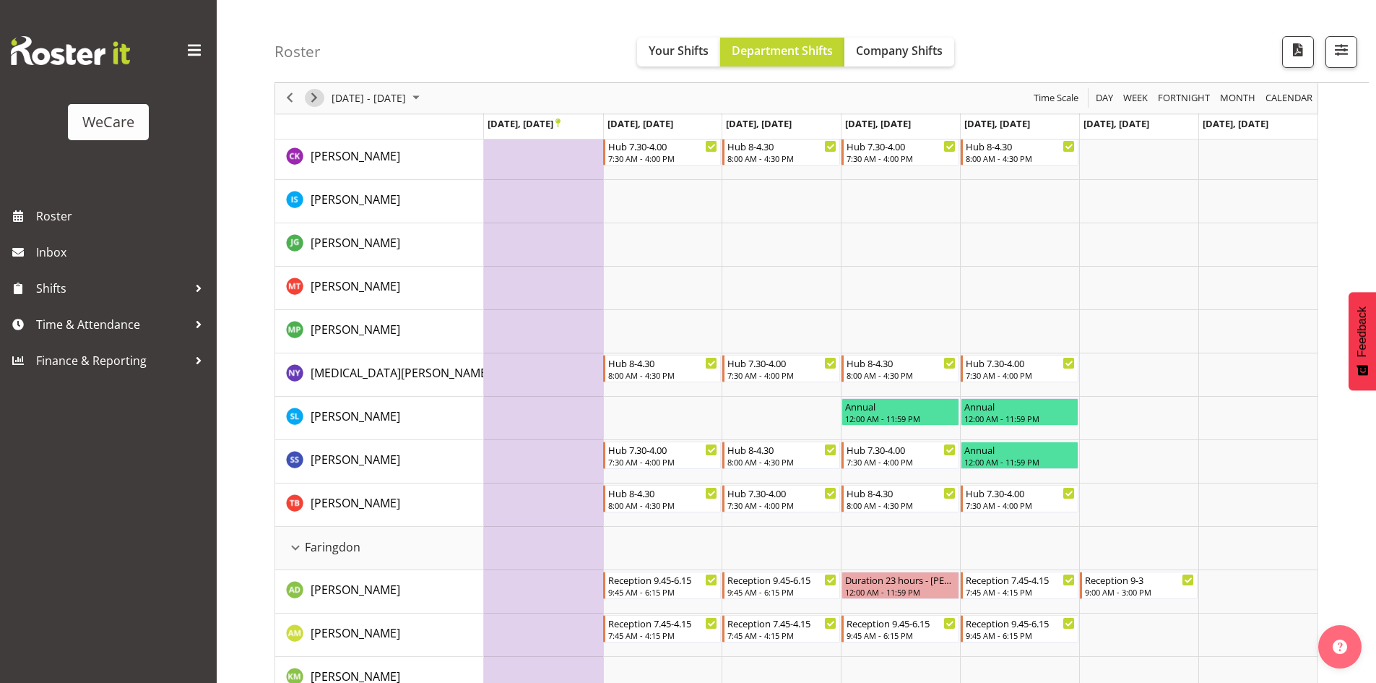
click at [316, 97] on span "Next" at bounding box center [314, 99] width 17 height 18
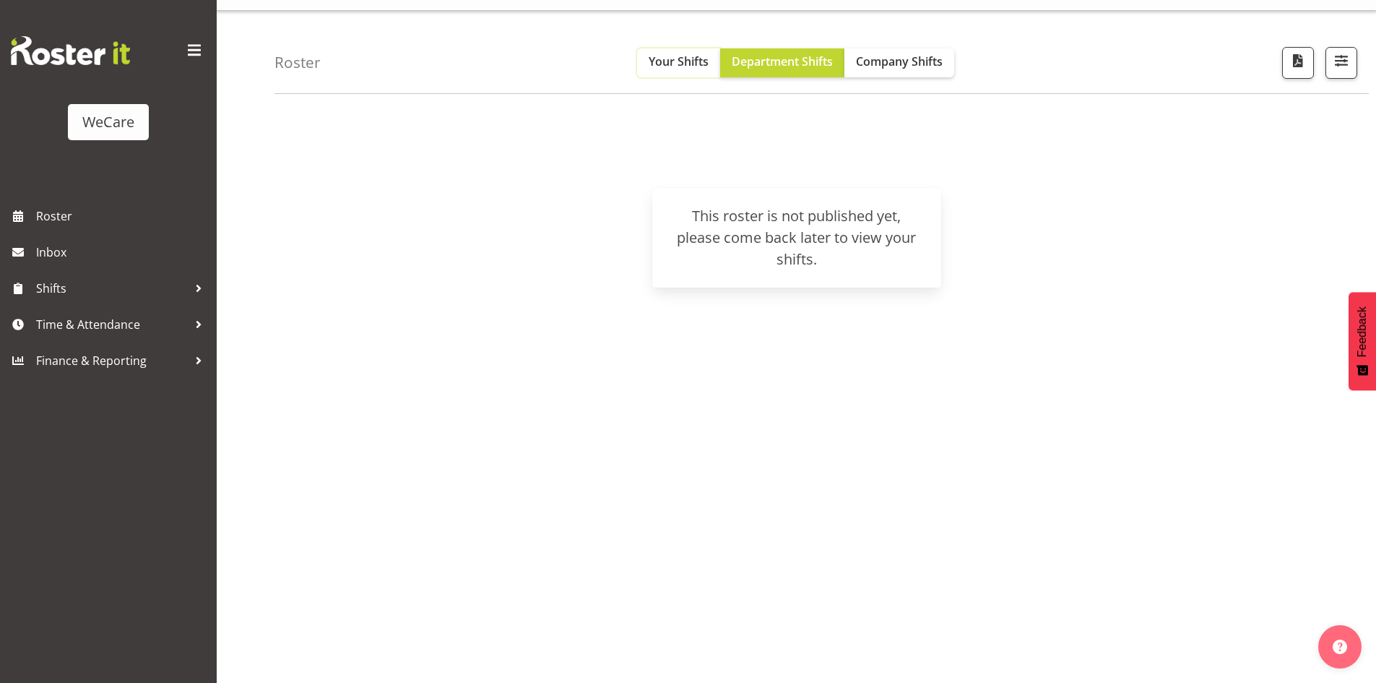
drag, startPoint x: 669, startPoint y: 64, endPoint x: 367, endPoint y: 262, distance: 361.5
click at [379, 264] on div "Roster Your Shifts Department Shifts Company Shifts All Locations Clear Busines…" at bounding box center [797, 347] width 1160 height 672
click at [72, 215] on span "Roster" at bounding box center [122, 216] width 173 height 22
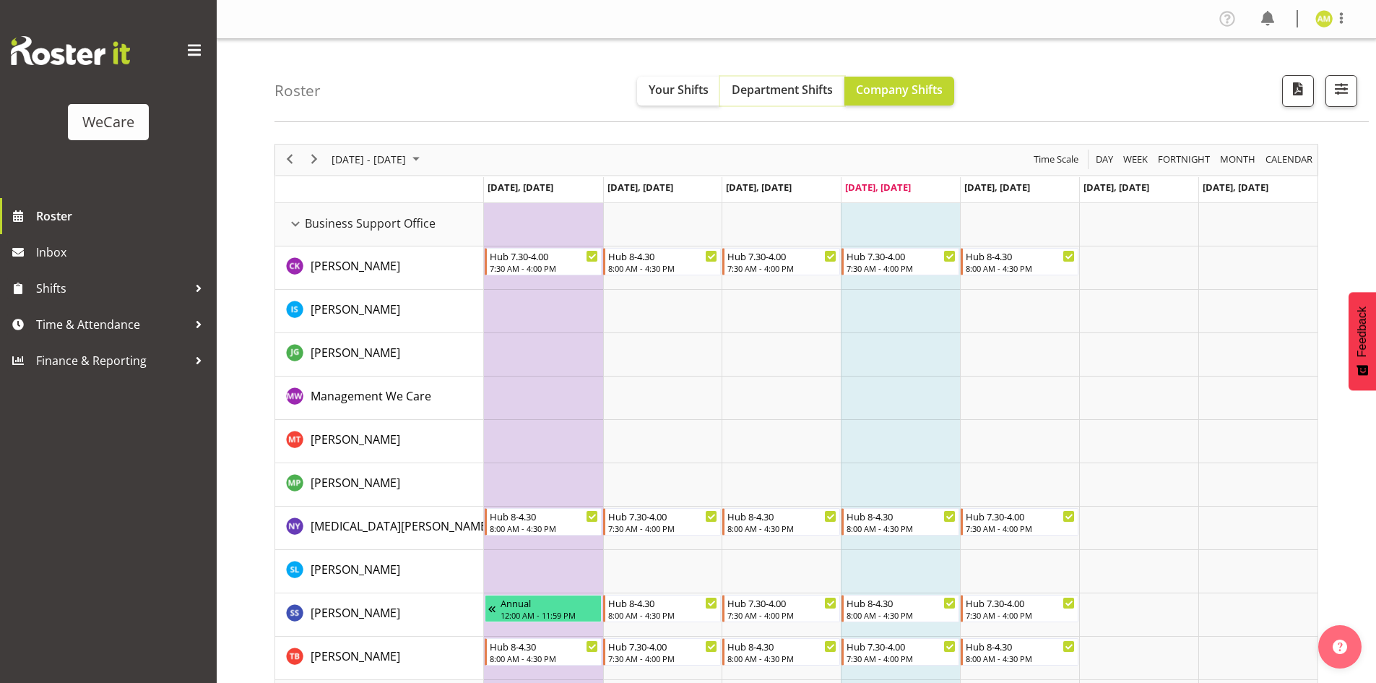
click at [773, 96] on span "Department Shifts" at bounding box center [782, 90] width 101 height 16
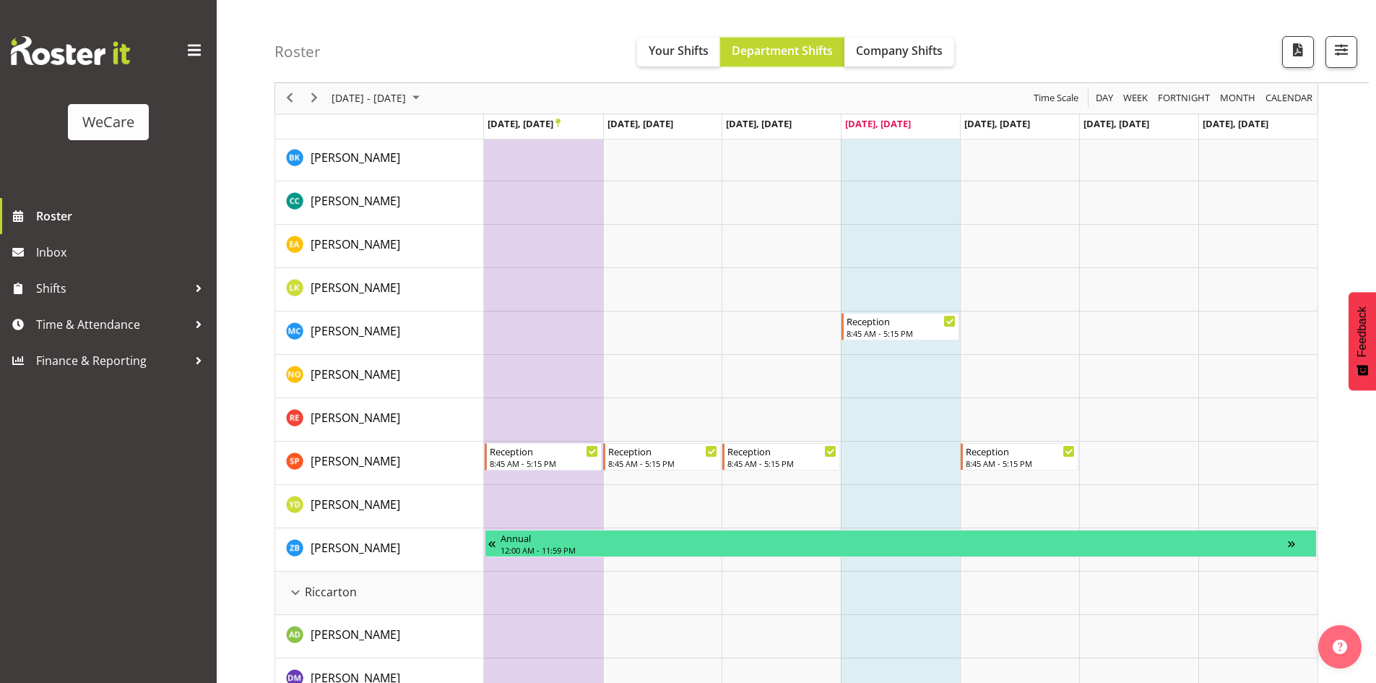
scroll to position [2962, 0]
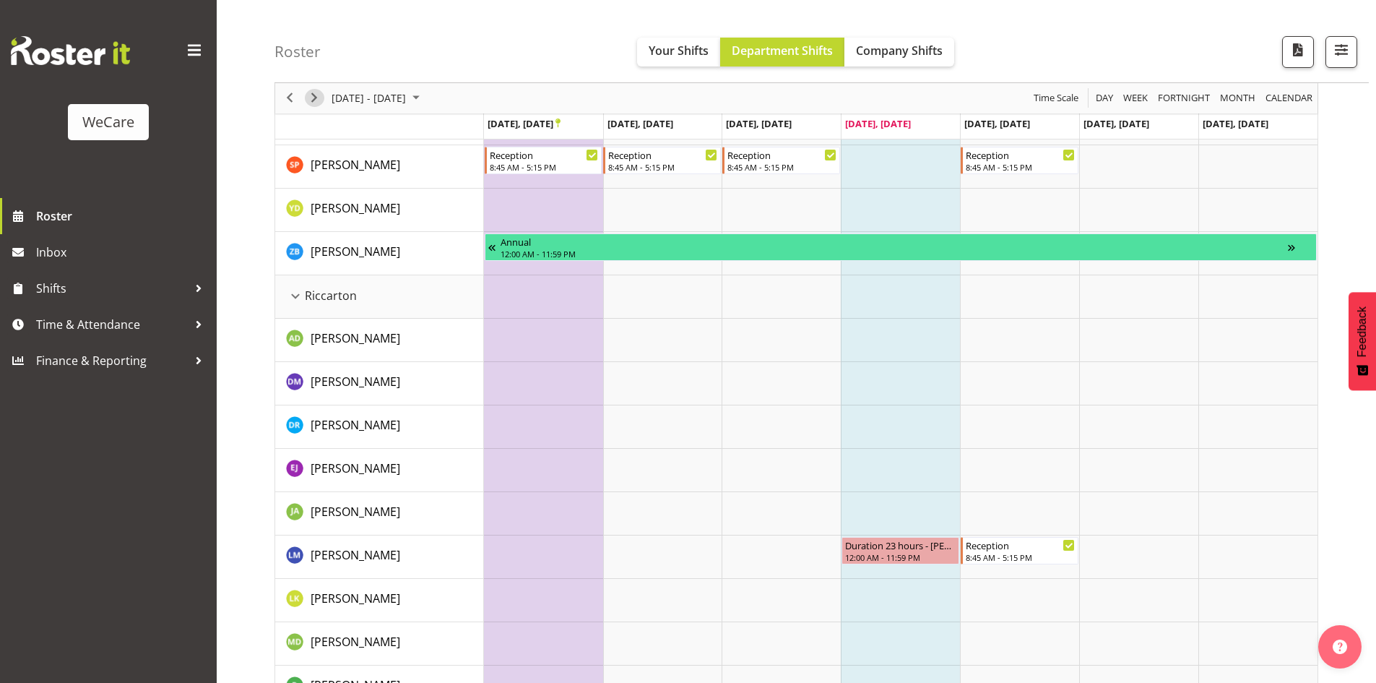
click at [314, 103] on span "Next" at bounding box center [314, 99] width 17 height 18
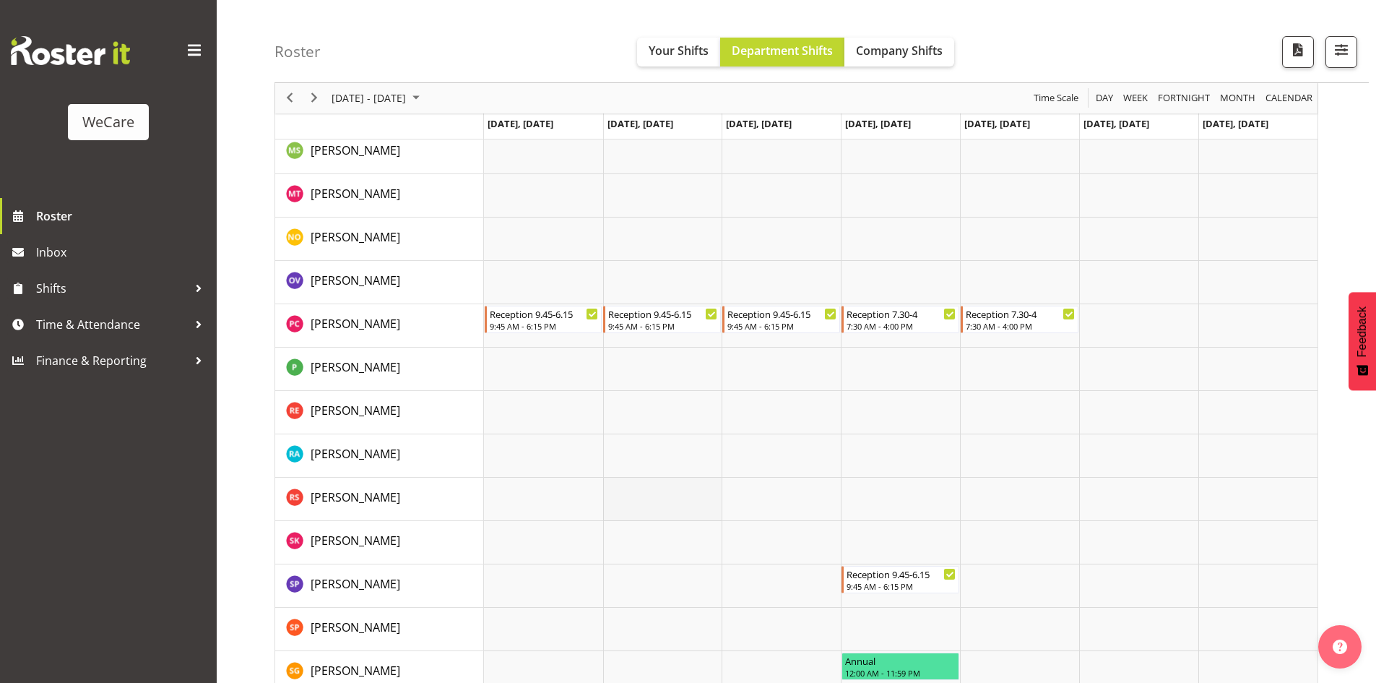
scroll to position [5557, 0]
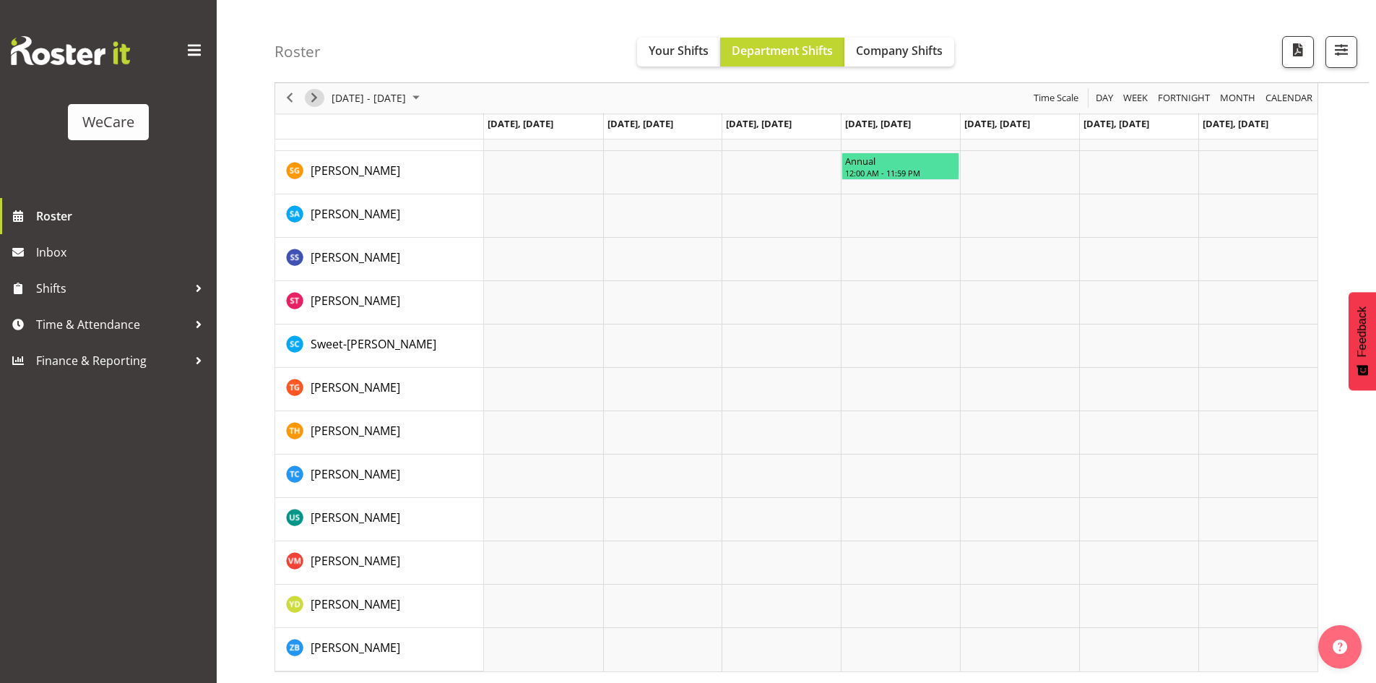
click at [308, 95] on span "Next" at bounding box center [314, 99] width 17 height 18
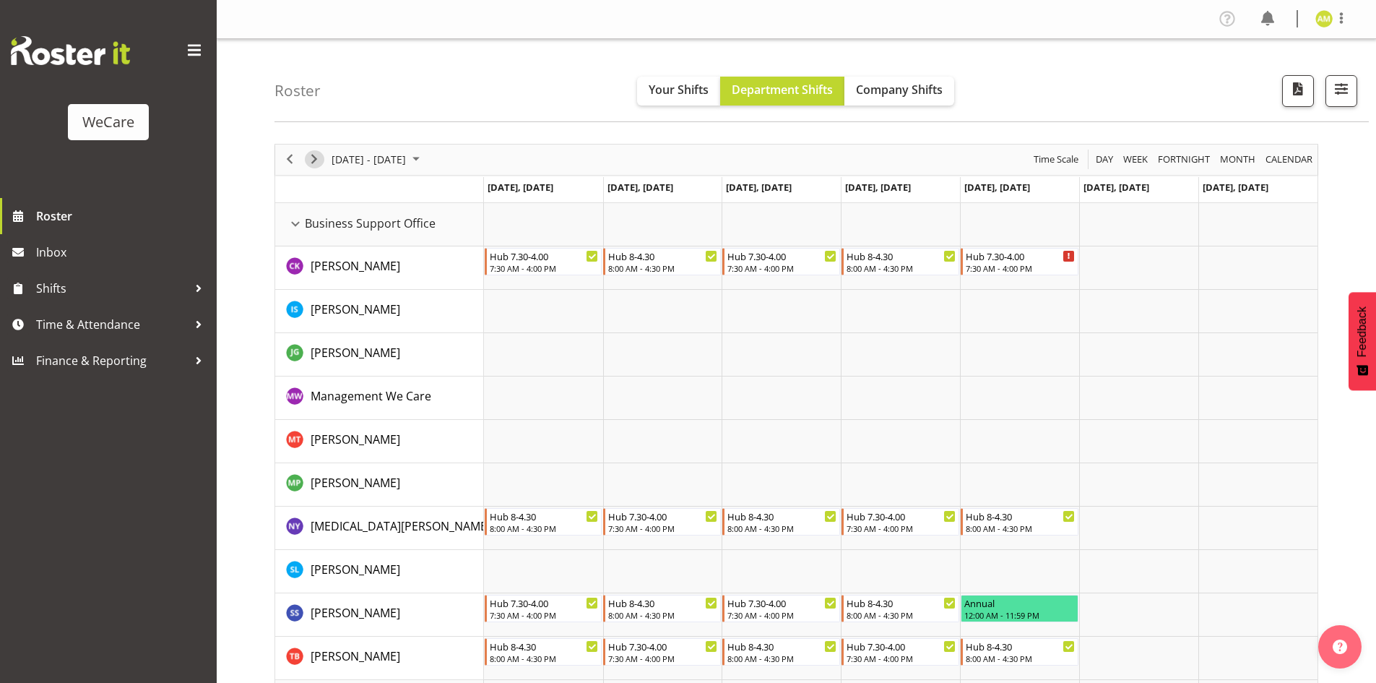
click at [316, 161] on span "Next" at bounding box center [314, 159] width 17 height 18
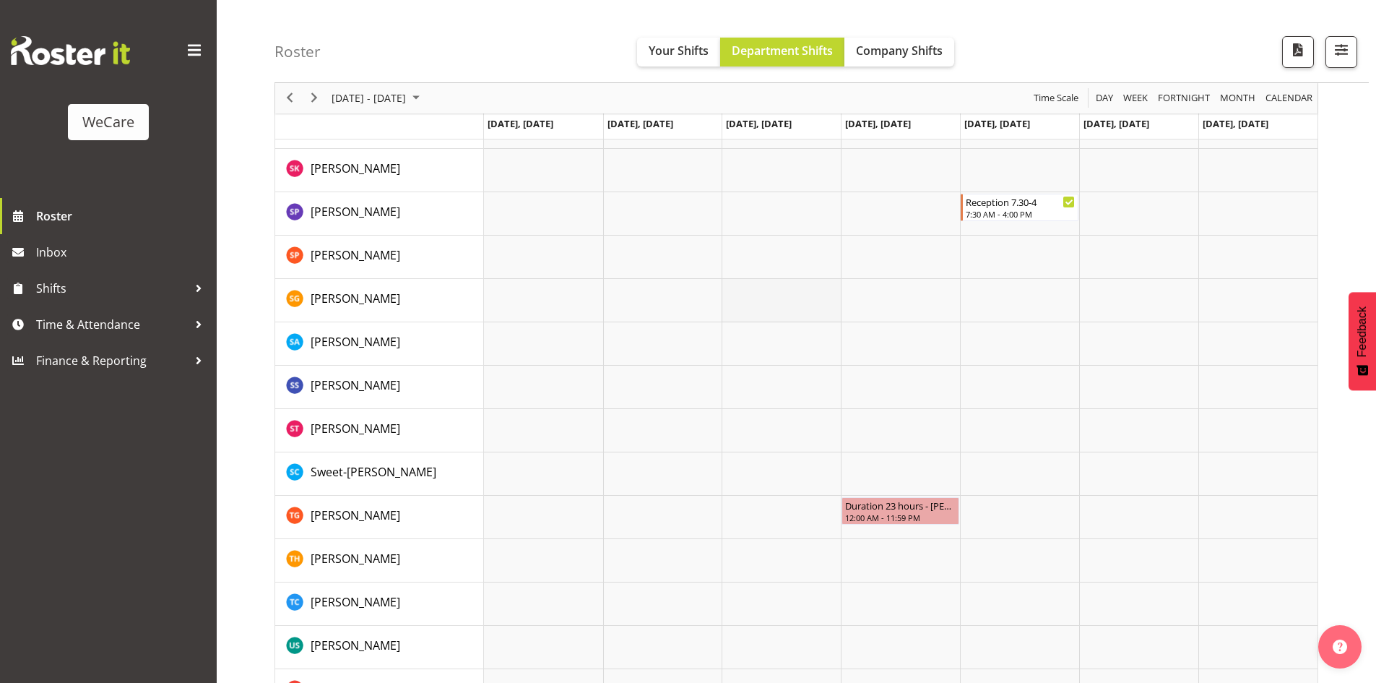
scroll to position [5557, 0]
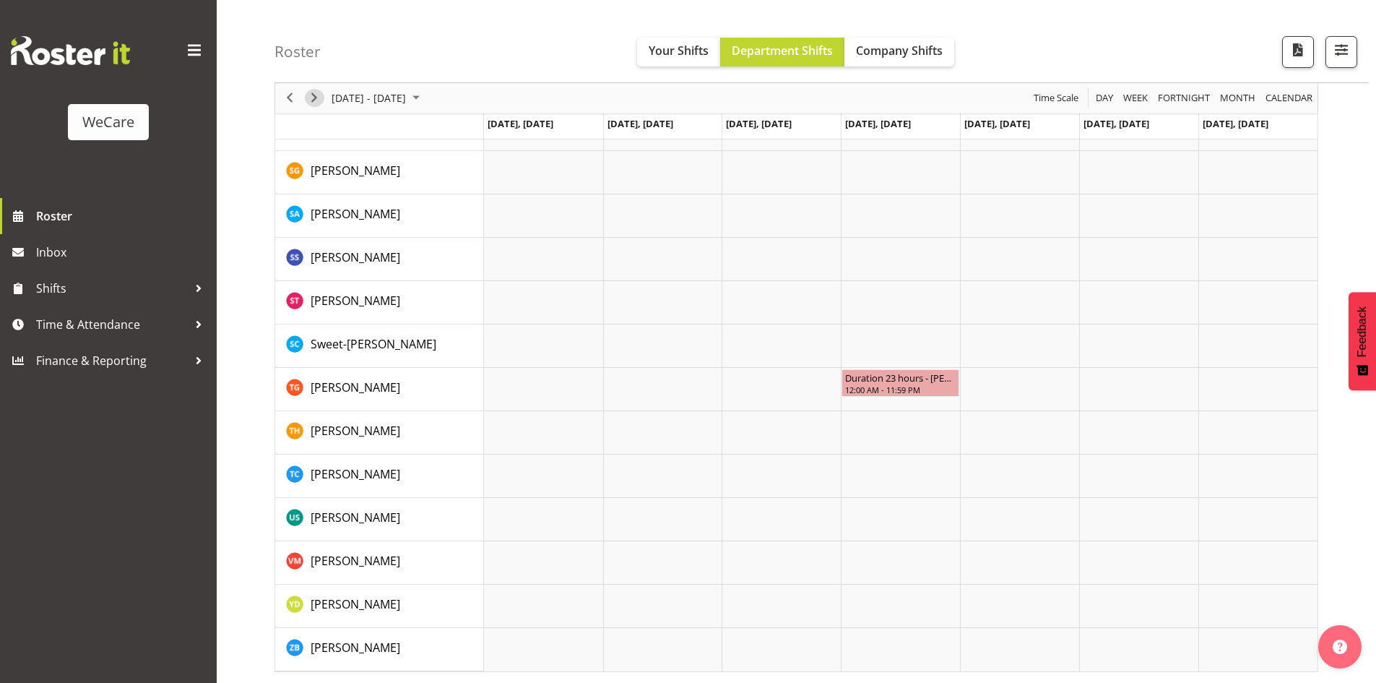
click at [319, 102] on span "Next" at bounding box center [314, 99] width 17 height 18
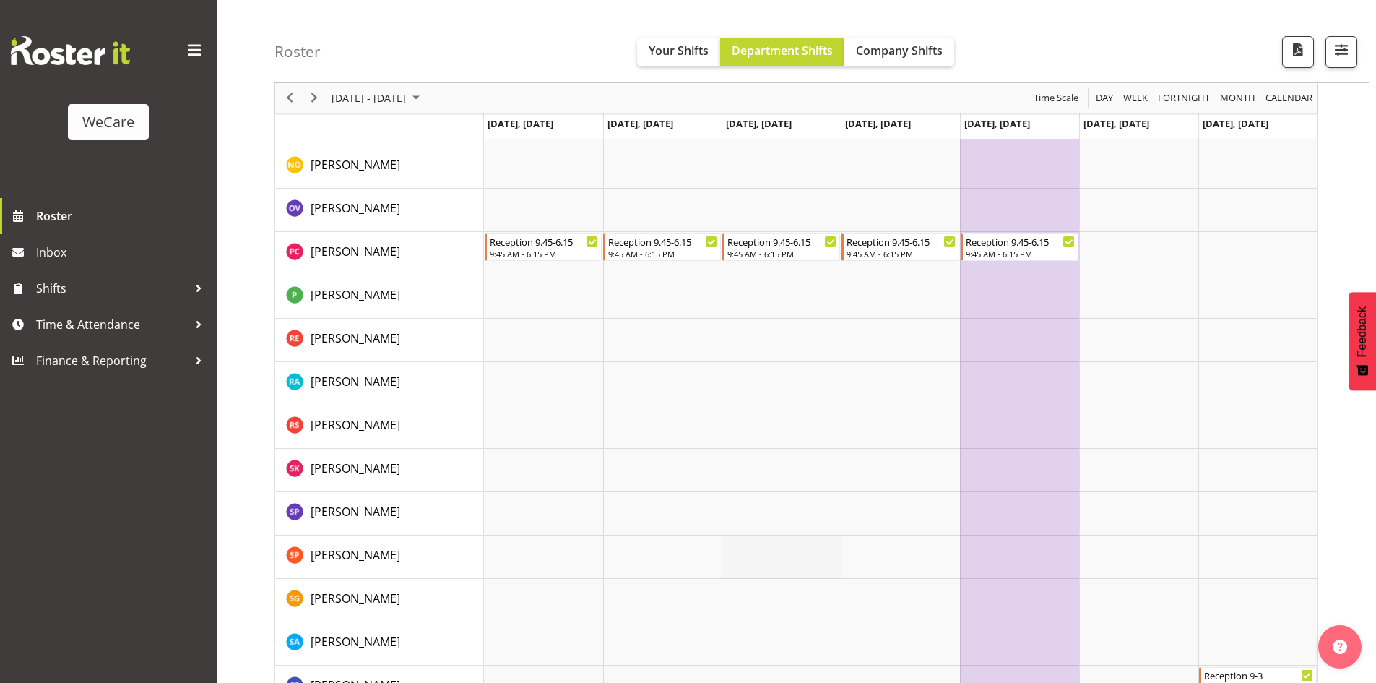
scroll to position [5557, 0]
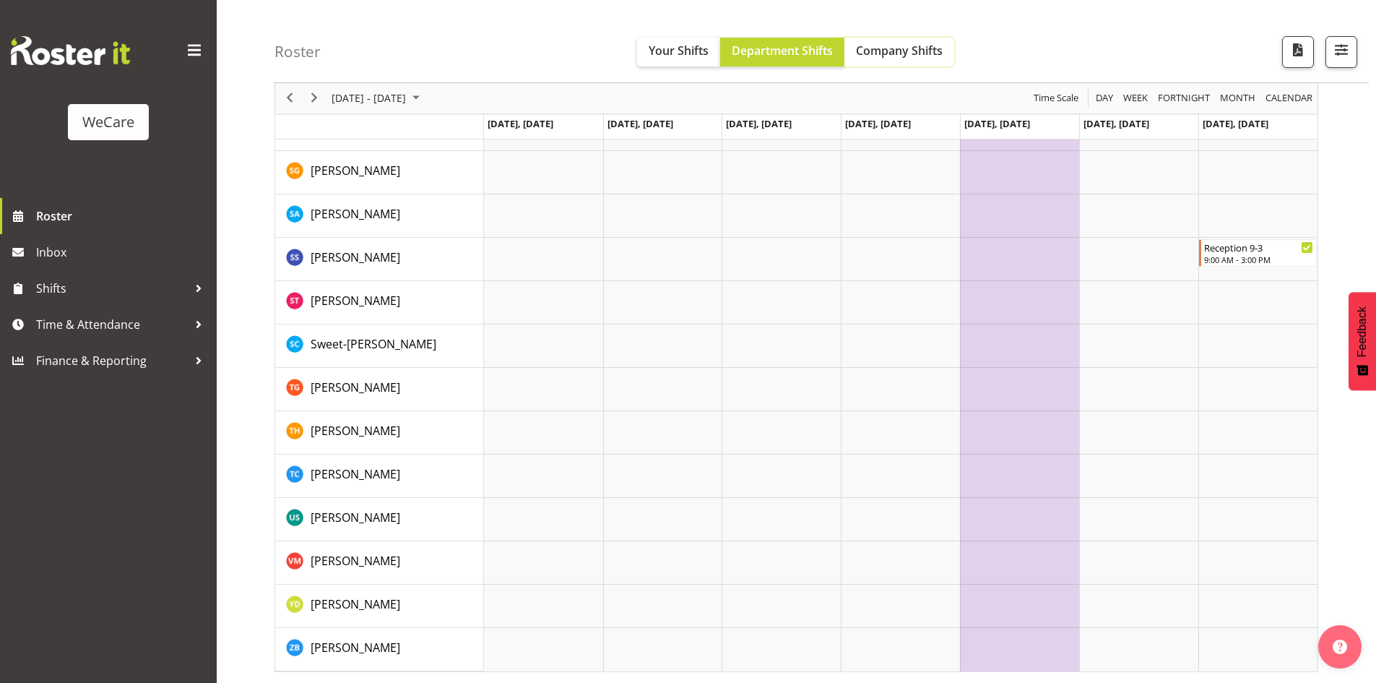
click at [895, 56] on span "Company Shifts" at bounding box center [899, 51] width 87 height 16
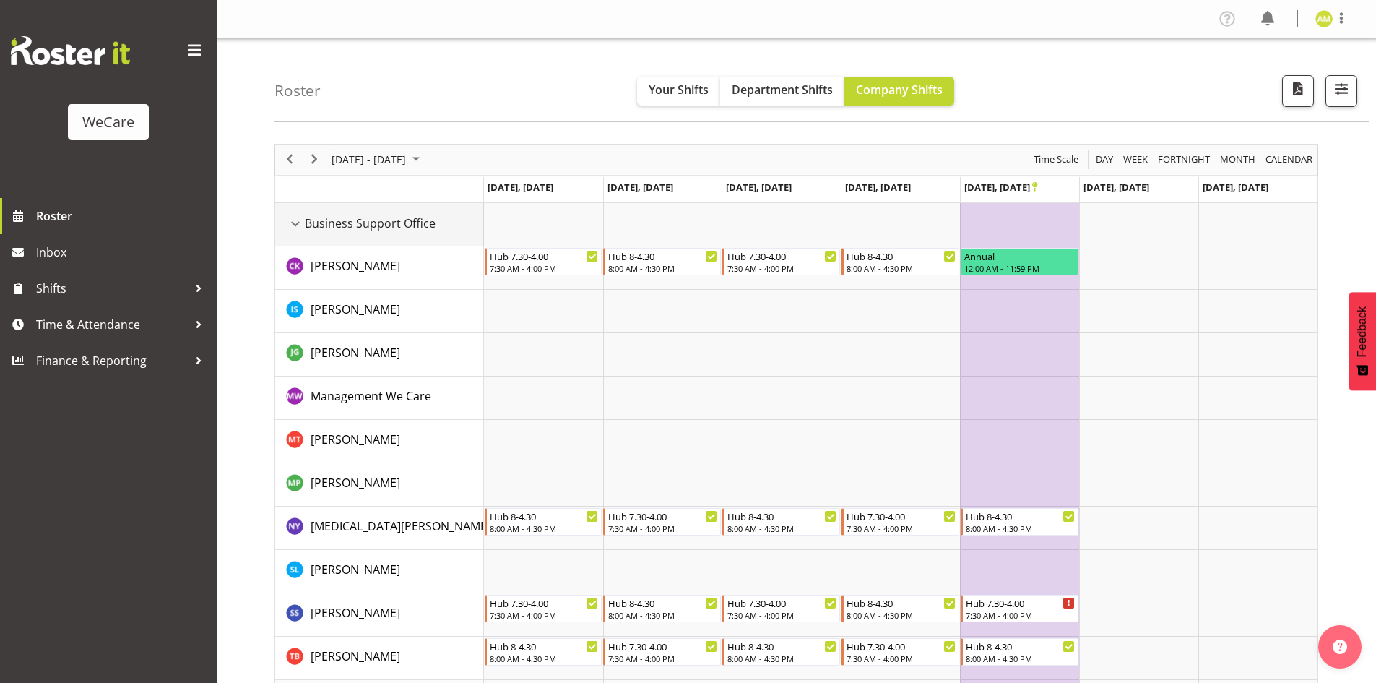
click at [296, 228] on div "Business Support Office resource" at bounding box center [295, 224] width 19 height 19
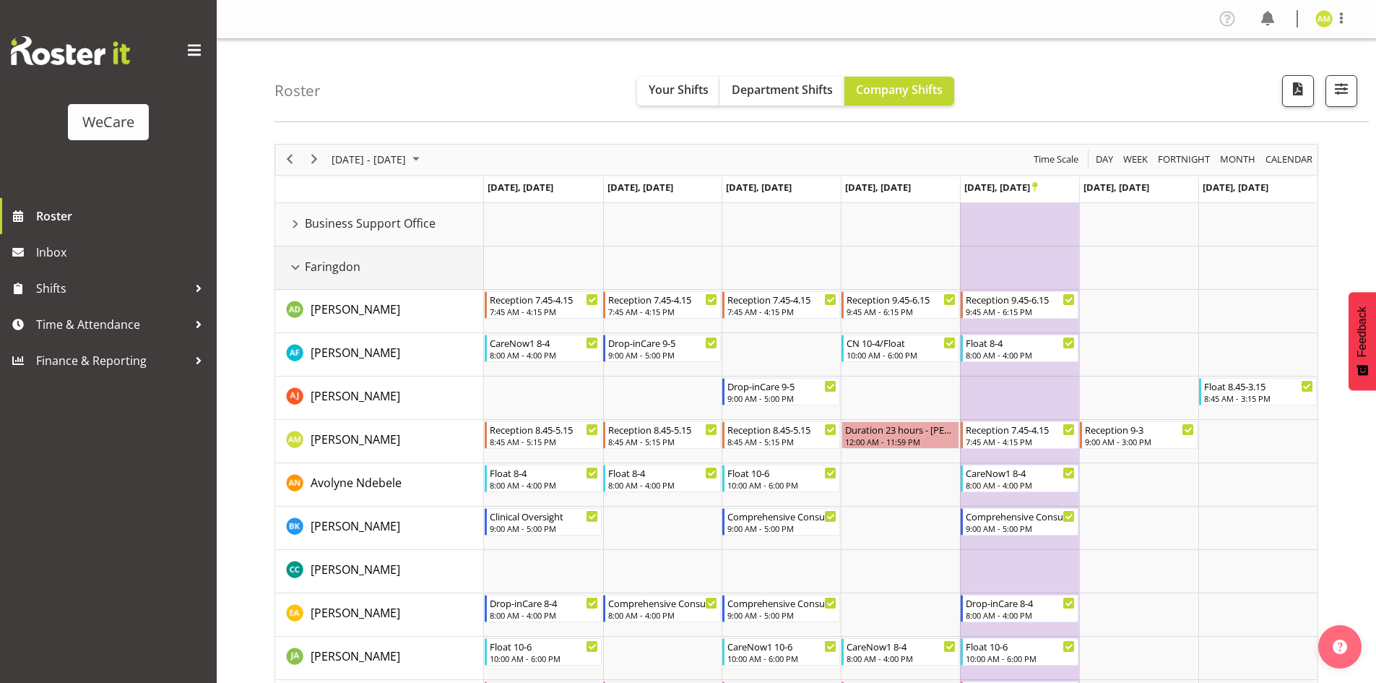
click at [295, 267] on div "Faringdon resource" at bounding box center [295, 267] width 19 height 19
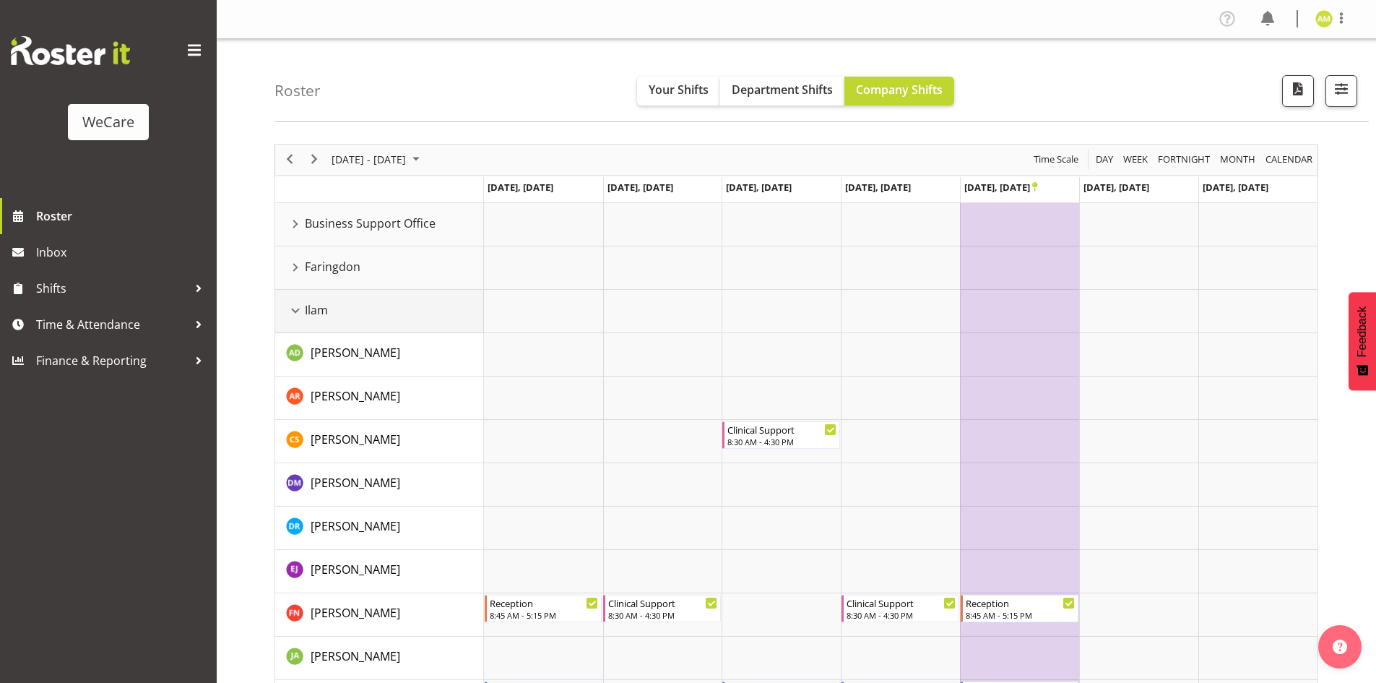
click at [293, 313] on div "Ilam resource" at bounding box center [295, 310] width 19 height 19
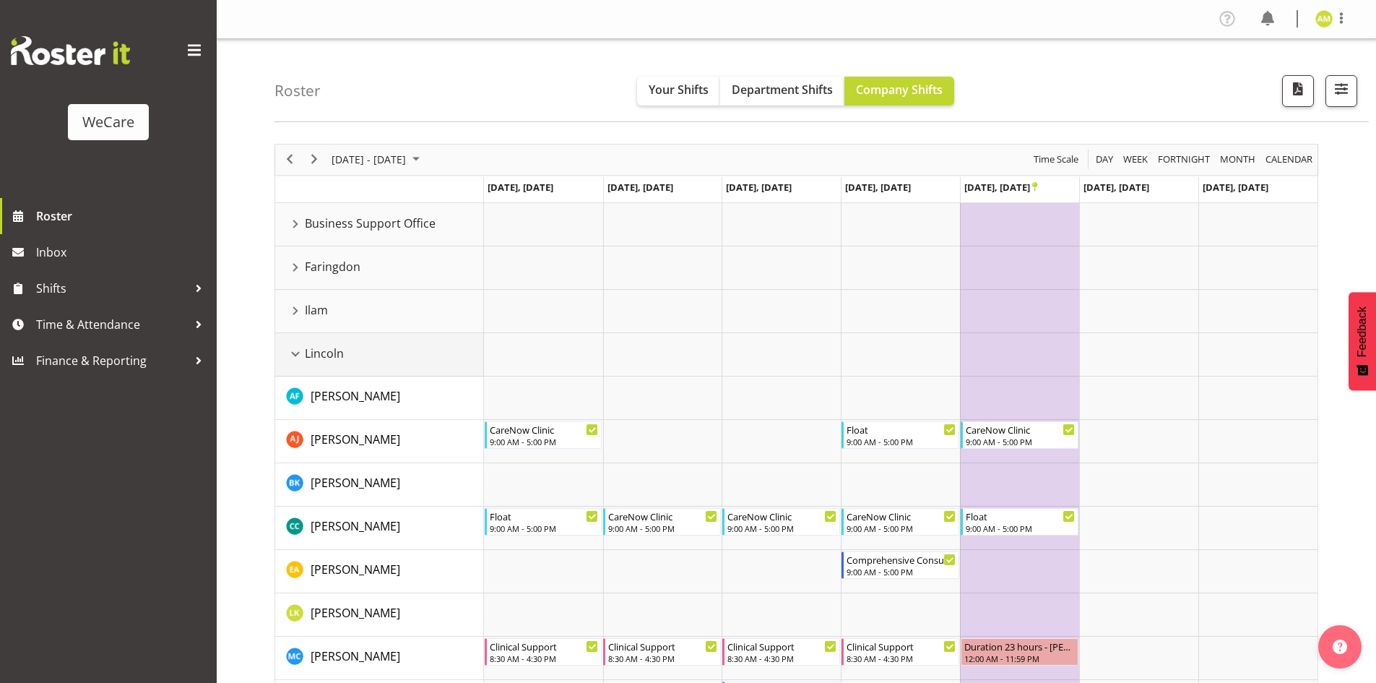
click at [298, 358] on div "Lincoln resource" at bounding box center [295, 354] width 19 height 19
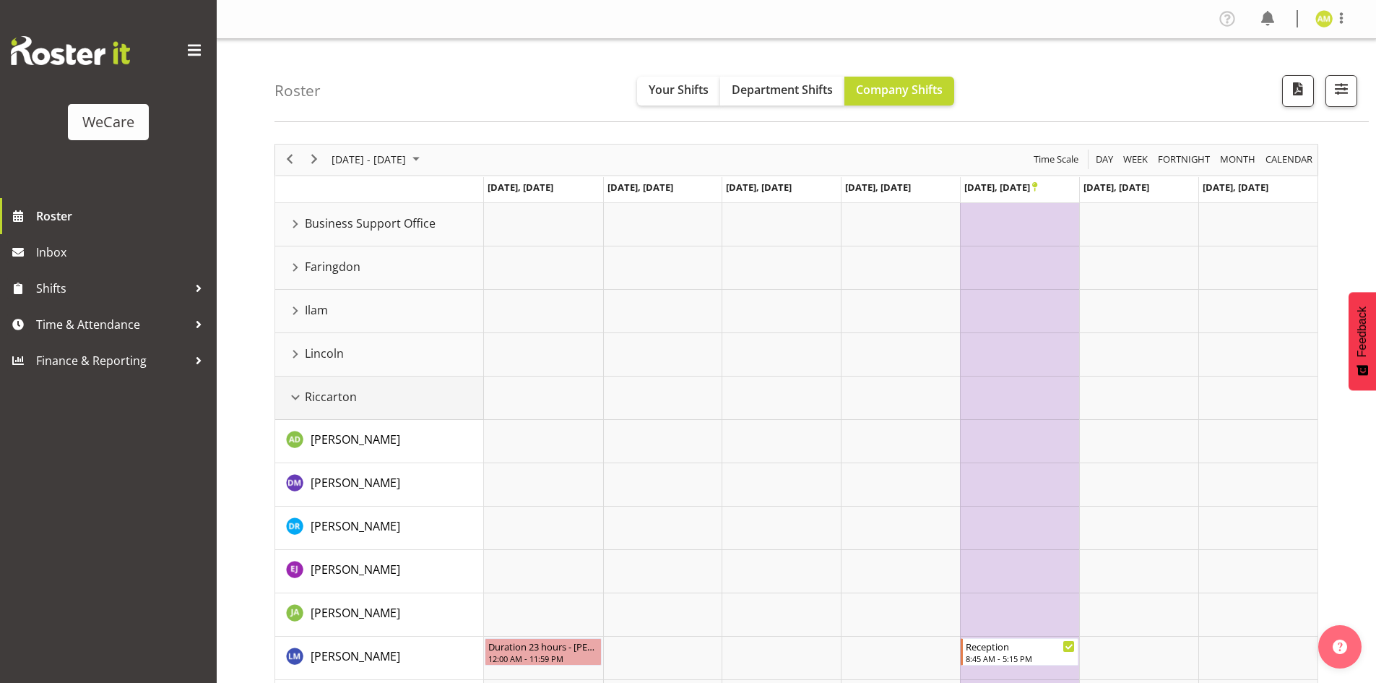
click at [295, 396] on div "Riccarton resource" at bounding box center [295, 397] width 19 height 19
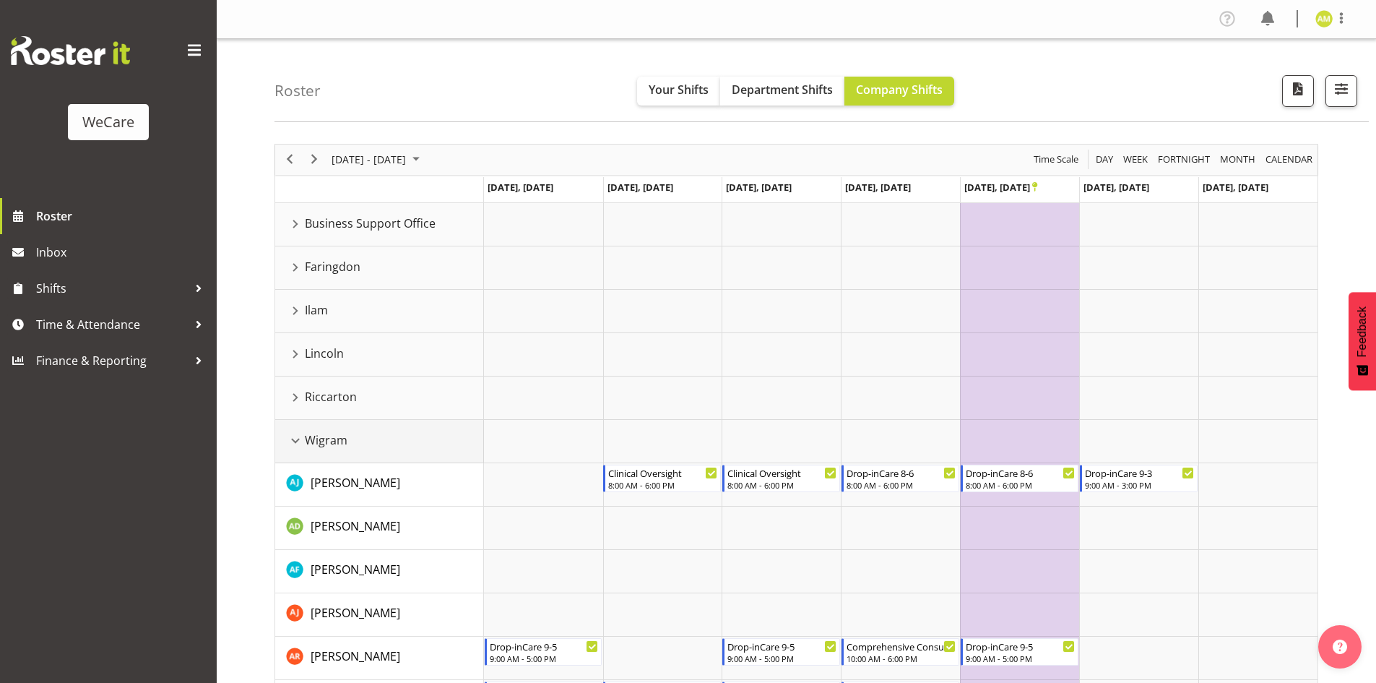
click at [292, 441] on div "Wigram resource" at bounding box center [295, 440] width 19 height 19
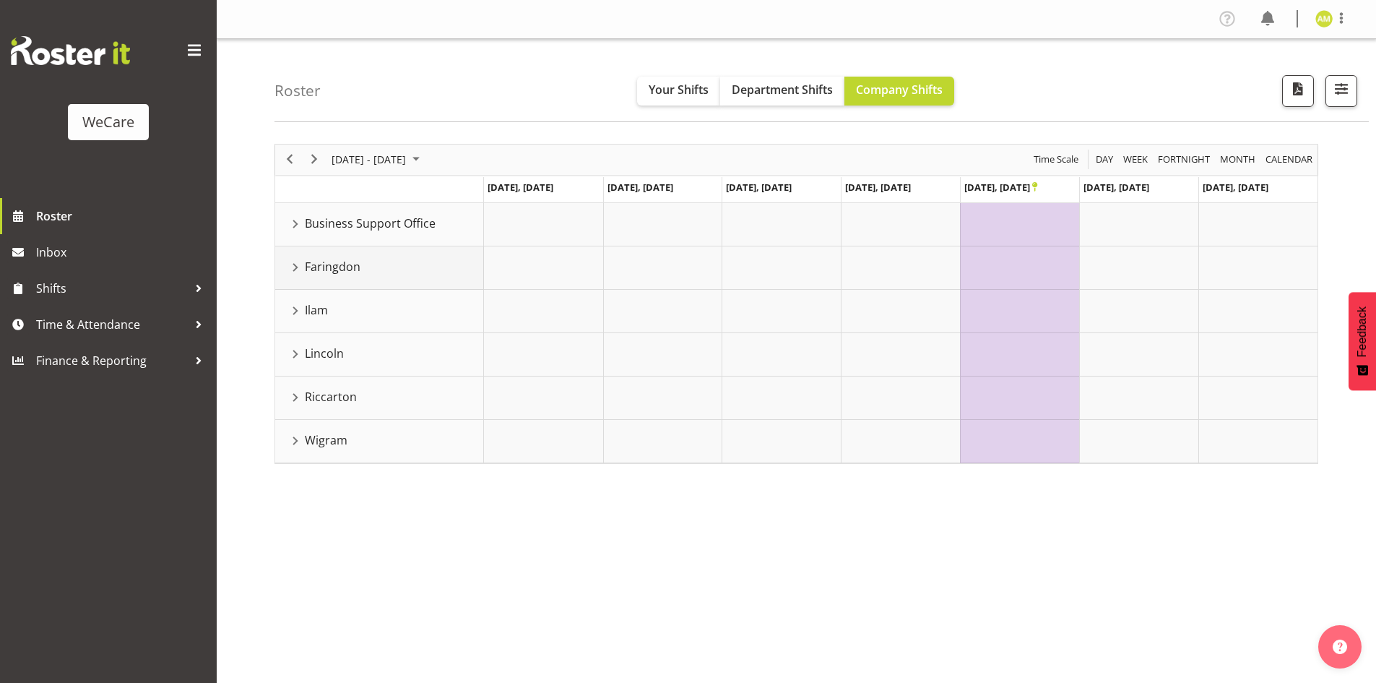
click at [293, 271] on div "Faringdon resource" at bounding box center [295, 267] width 19 height 19
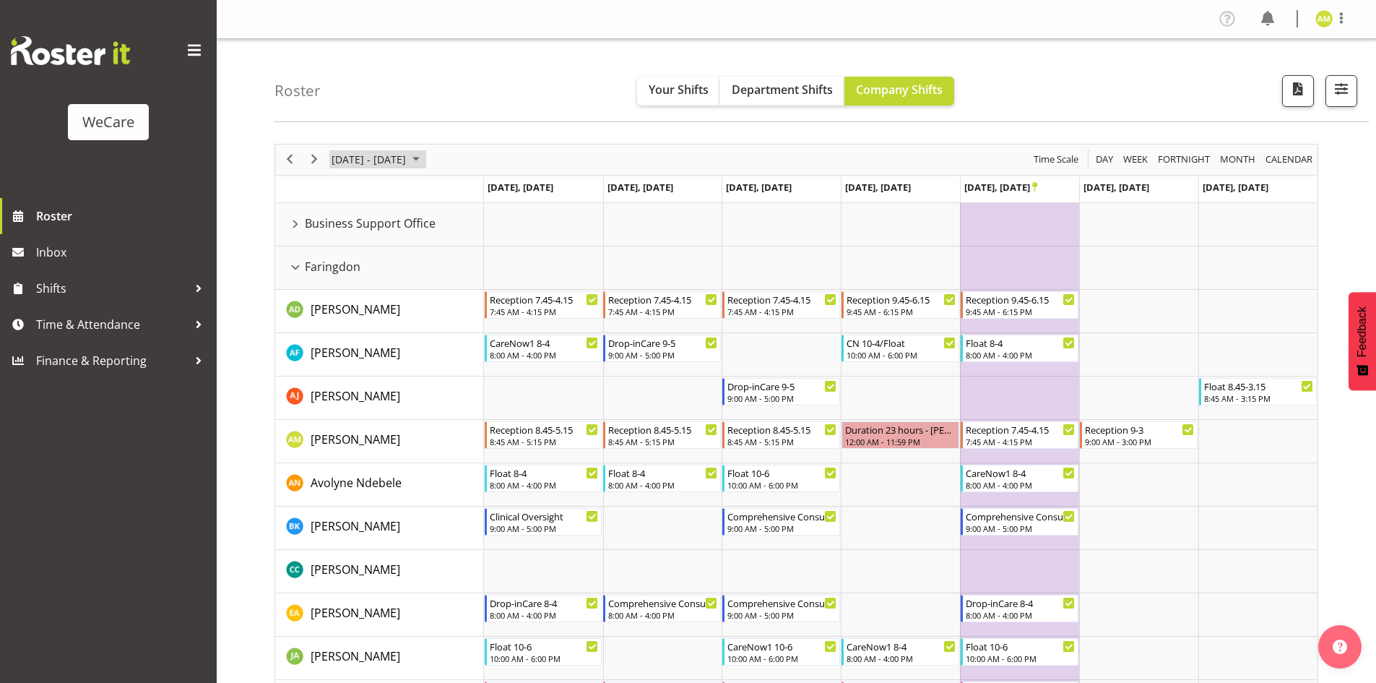
click at [407, 160] on span "[DATE] - [DATE]" at bounding box center [368, 159] width 77 height 18
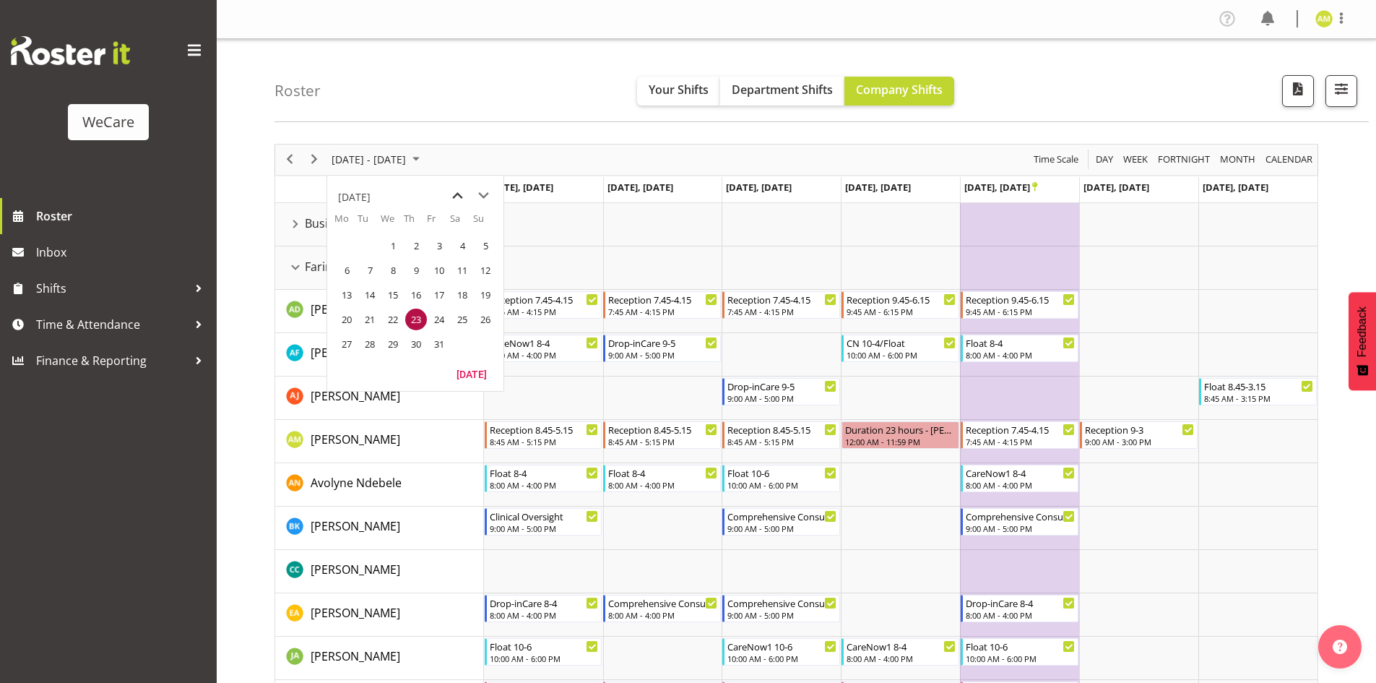
click at [455, 203] on span "previous month" at bounding box center [457, 196] width 25 height 26
click at [415, 319] on span "25" at bounding box center [416, 319] width 22 height 22
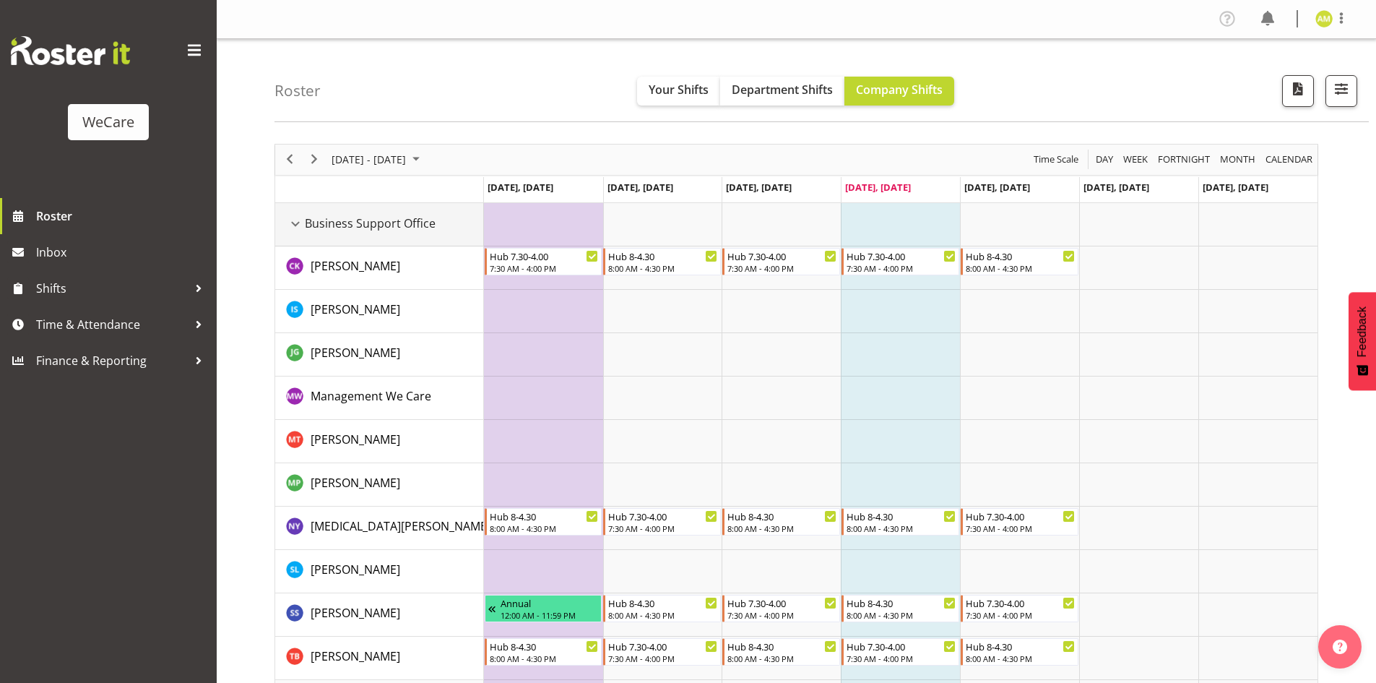
click at [296, 227] on div "Business Support Office resource" at bounding box center [295, 224] width 19 height 19
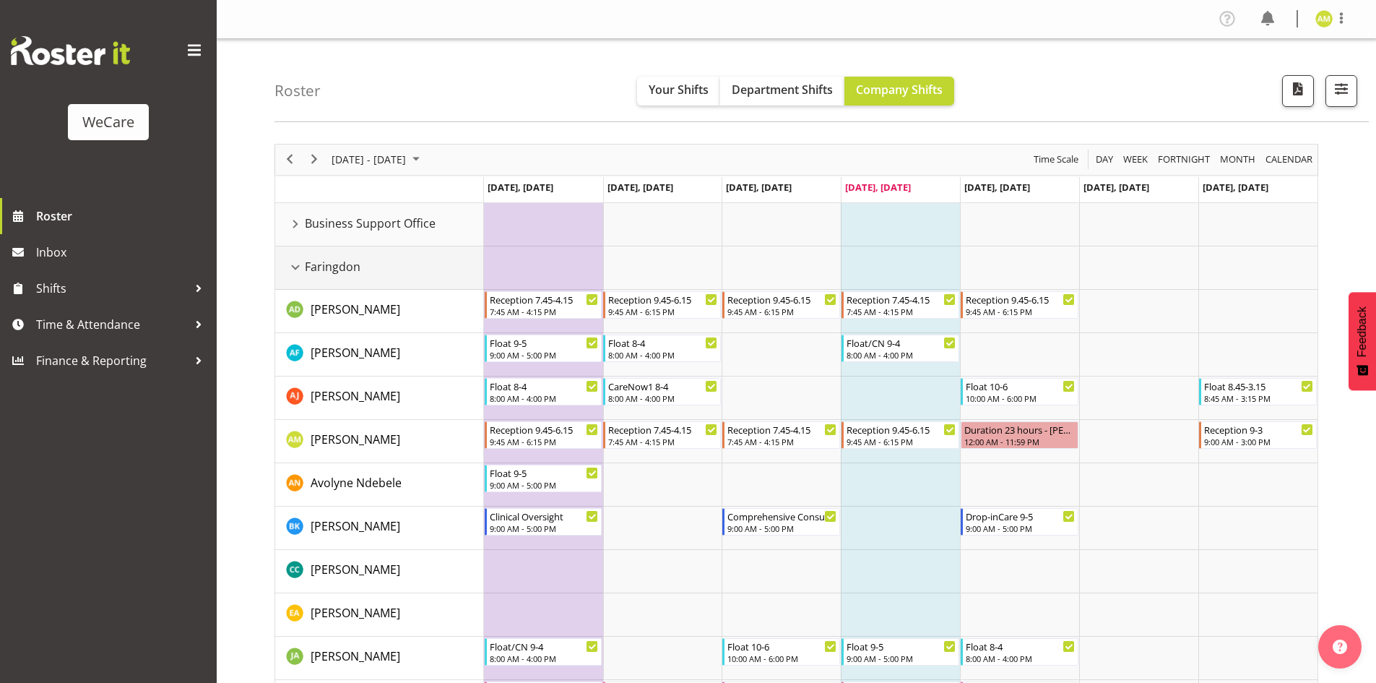
click at [295, 272] on div "Faringdon resource" at bounding box center [295, 267] width 19 height 19
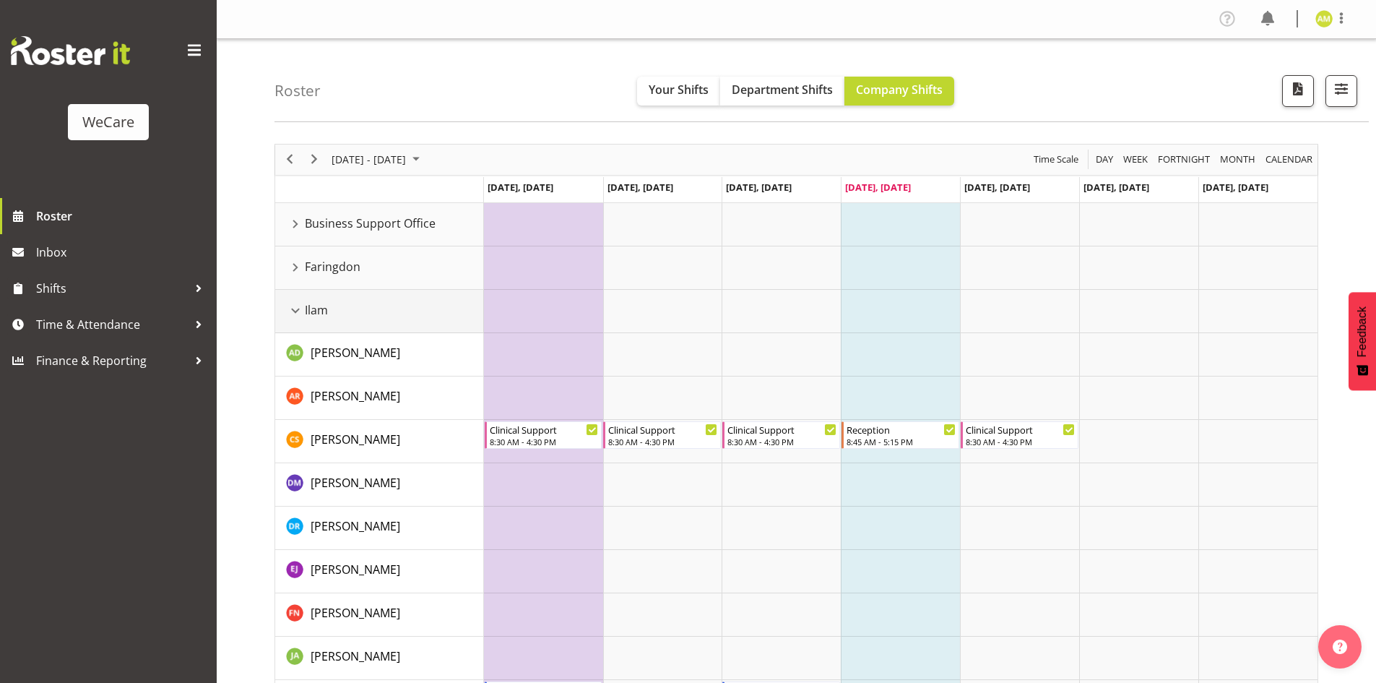
drag, startPoint x: 292, startPoint y: 305, endPoint x: 296, endPoint y: 345, distance: 40.0
click at [292, 306] on div "Ilam resource" at bounding box center [295, 310] width 19 height 19
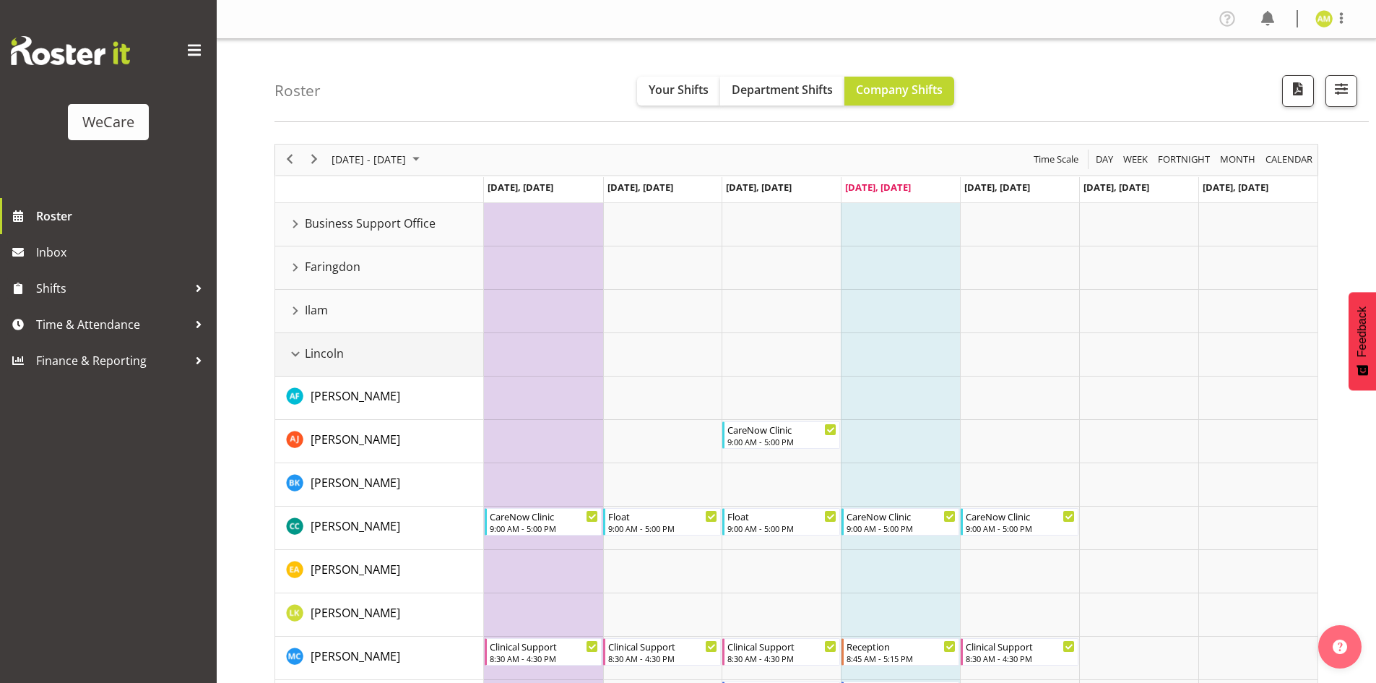
click at [296, 345] on div "Lincoln resource" at bounding box center [295, 354] width 19 height 19
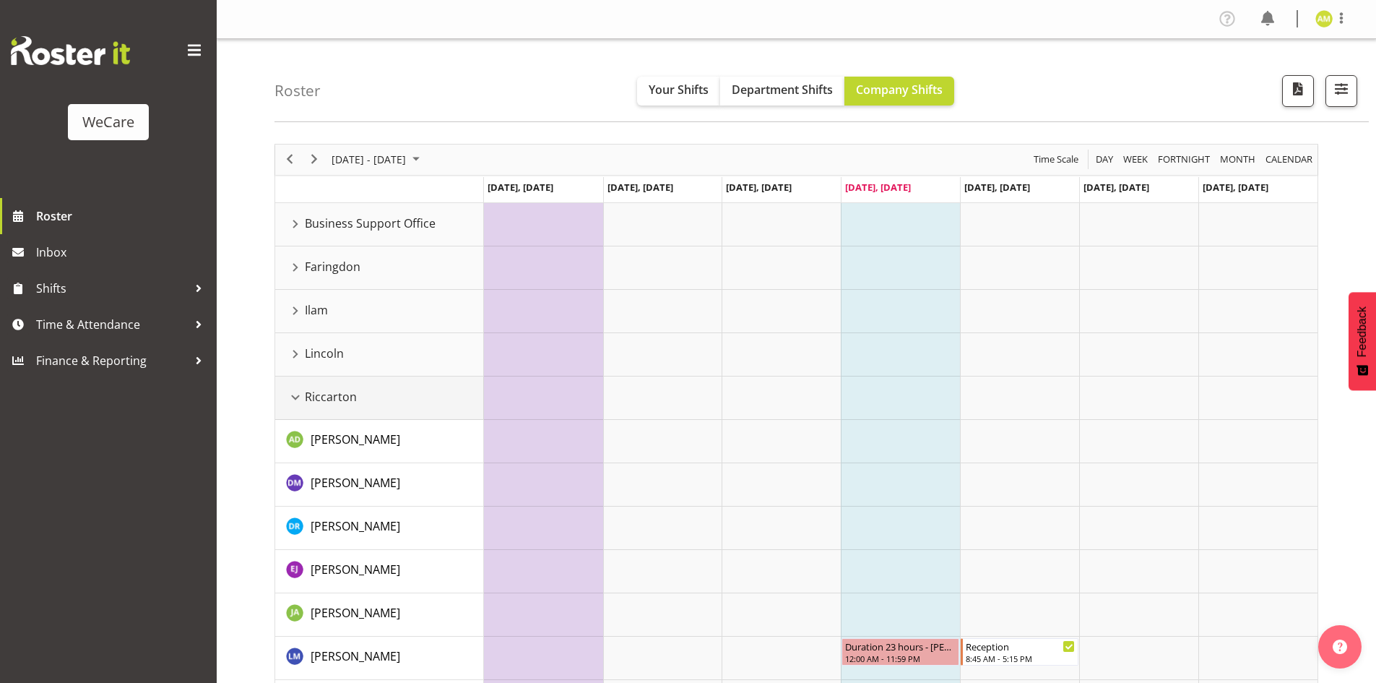
click at [295, 387] on td "Riccarton" at bounding box center [379, 397] width 209 height 43
click at [295, 397] on div "Riccarton resource" at bounding box center [295, 397] width 19 height 19
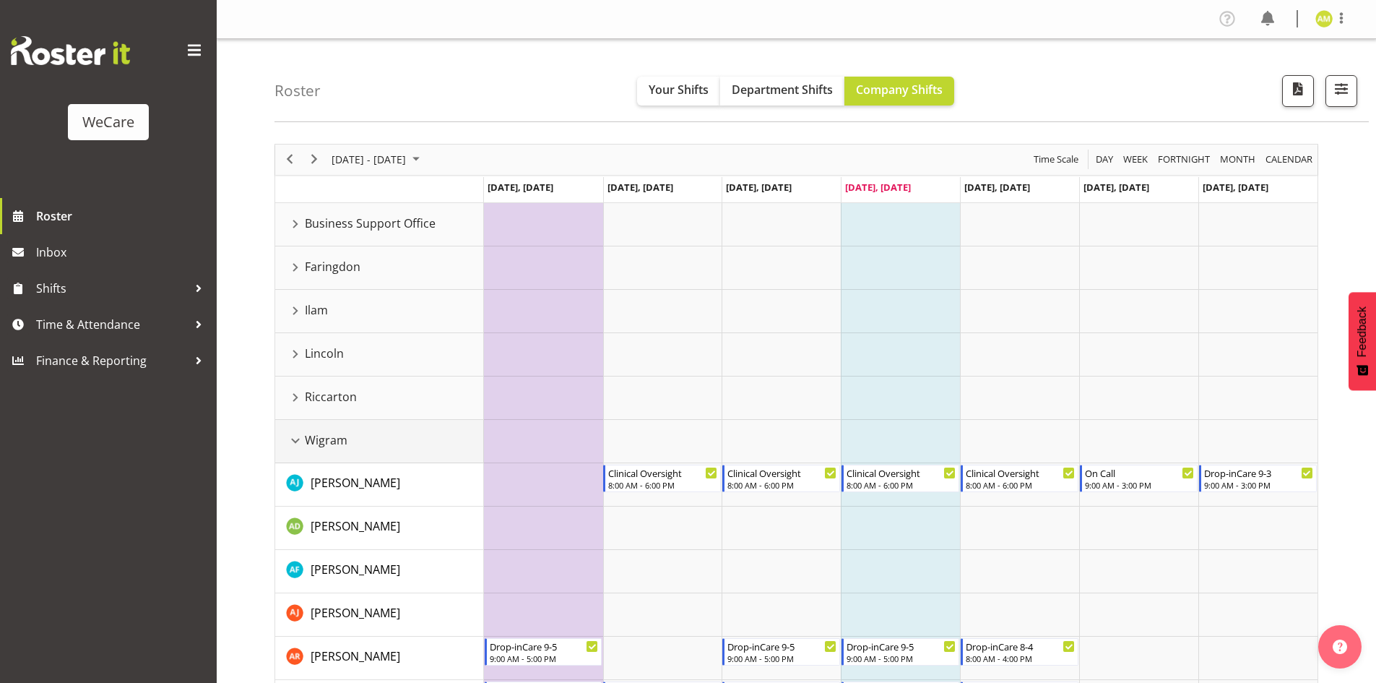
click at [295, 436] on div "Wigram resource" at bounding box center [295, 440] width 19 height 19
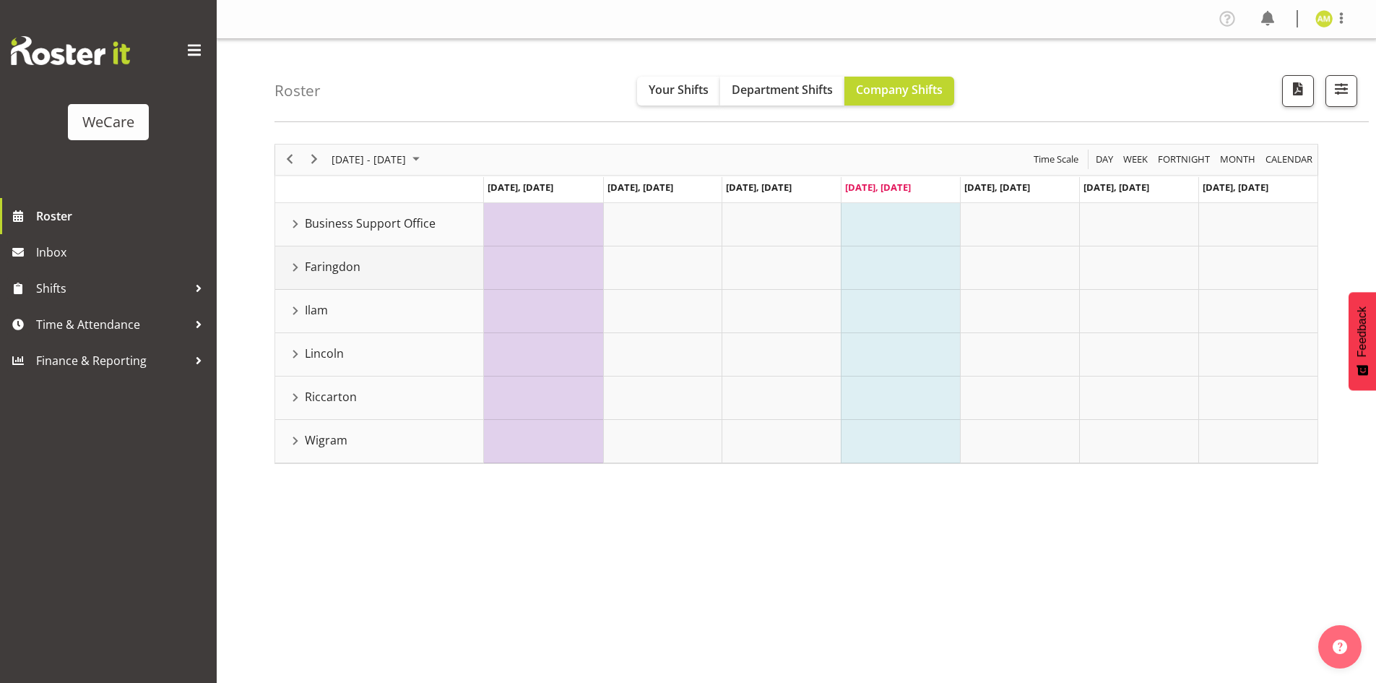
click at [294, 272] on div "Faringdon resource" at bounding box center [295, 267] width 19 height 19
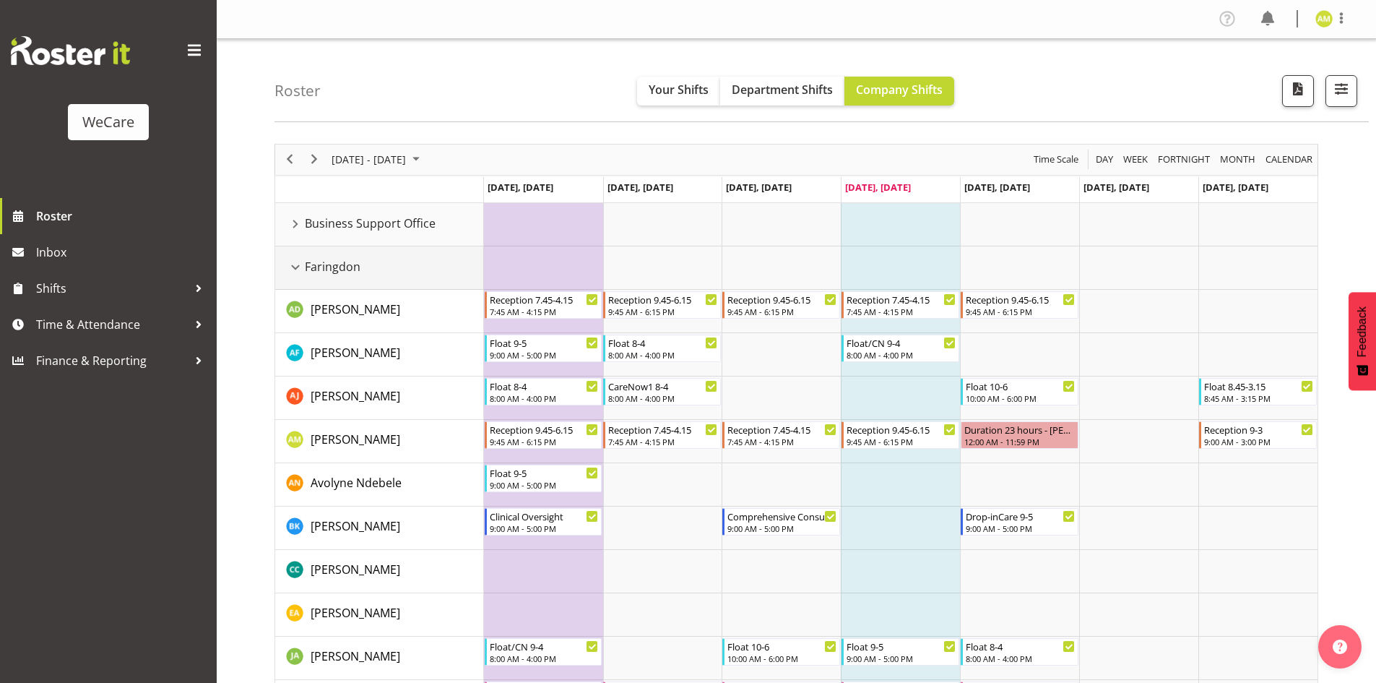
click at [296, 267] on div "Faringdon resource" at bounding box center [295, 267] width 19 height 19
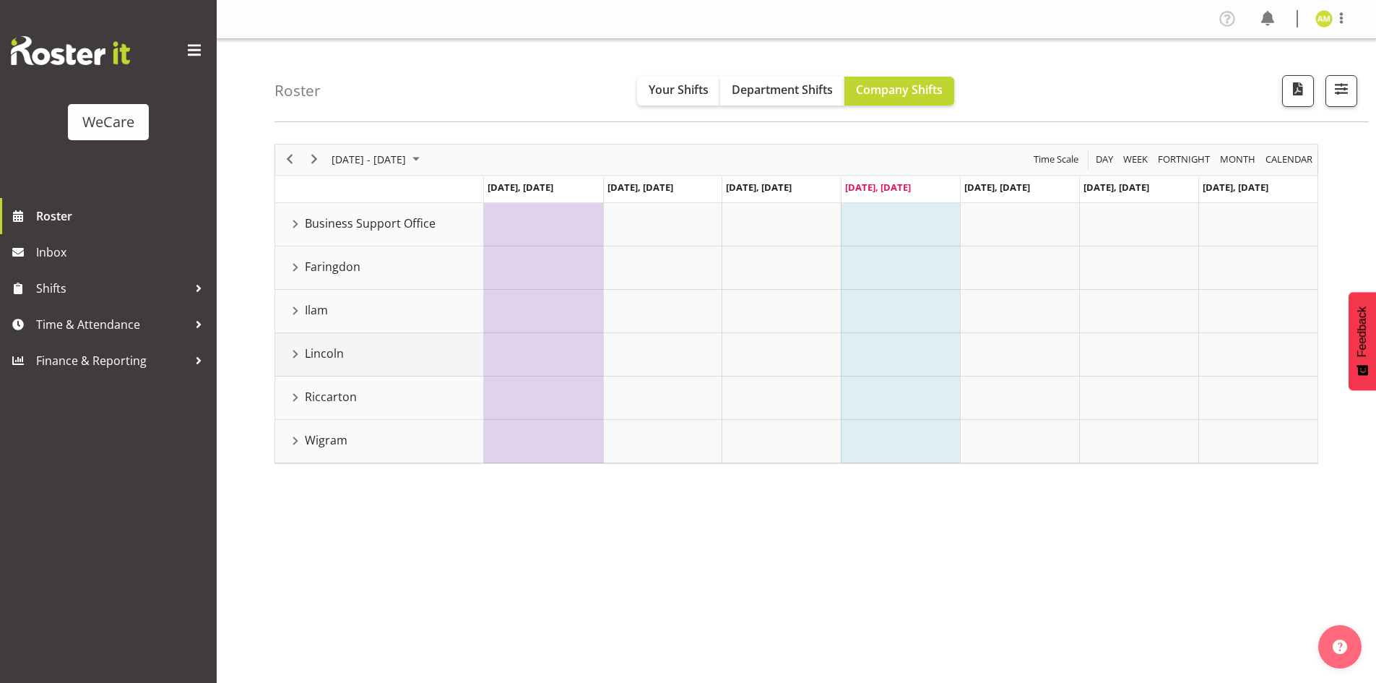
click at [298, 348] on div "Lincoln resource" at bounding box center [295, 354] width 19 height 19
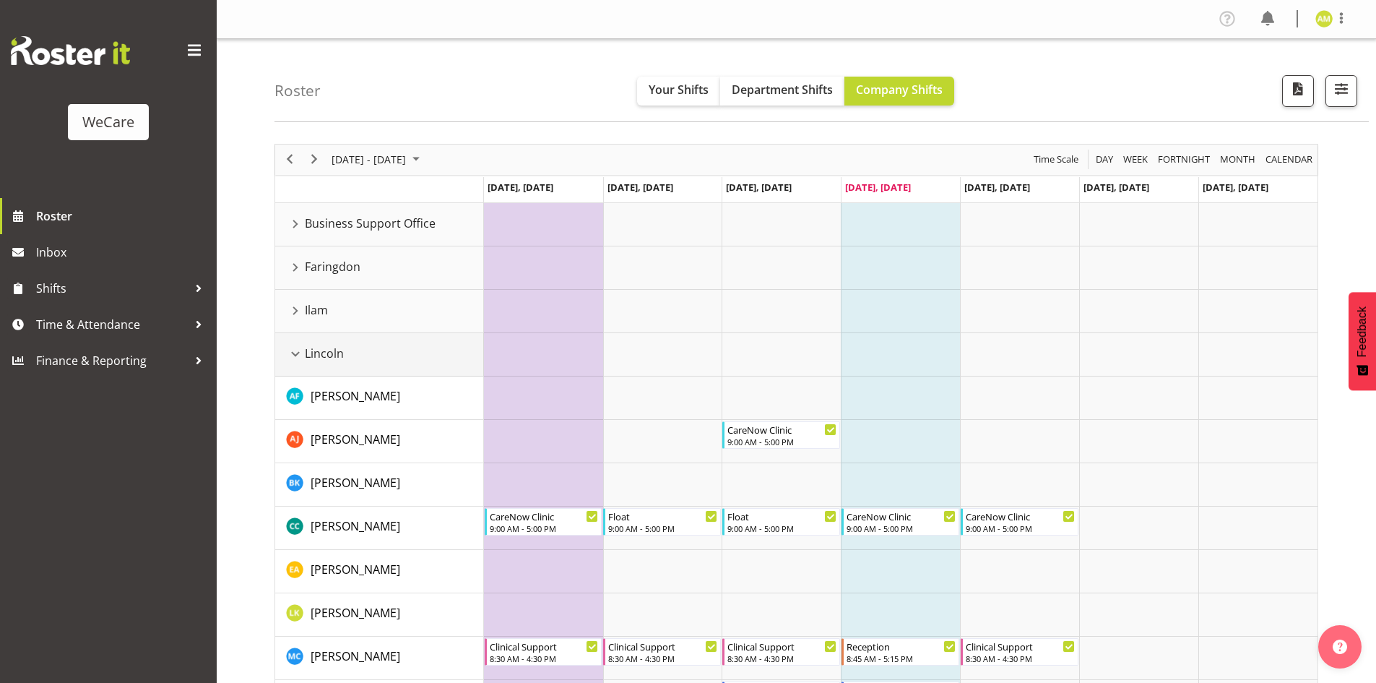
click at [297, 349] on div "Lincoln resource" at bounding box center [295, 354] width 19 height 19
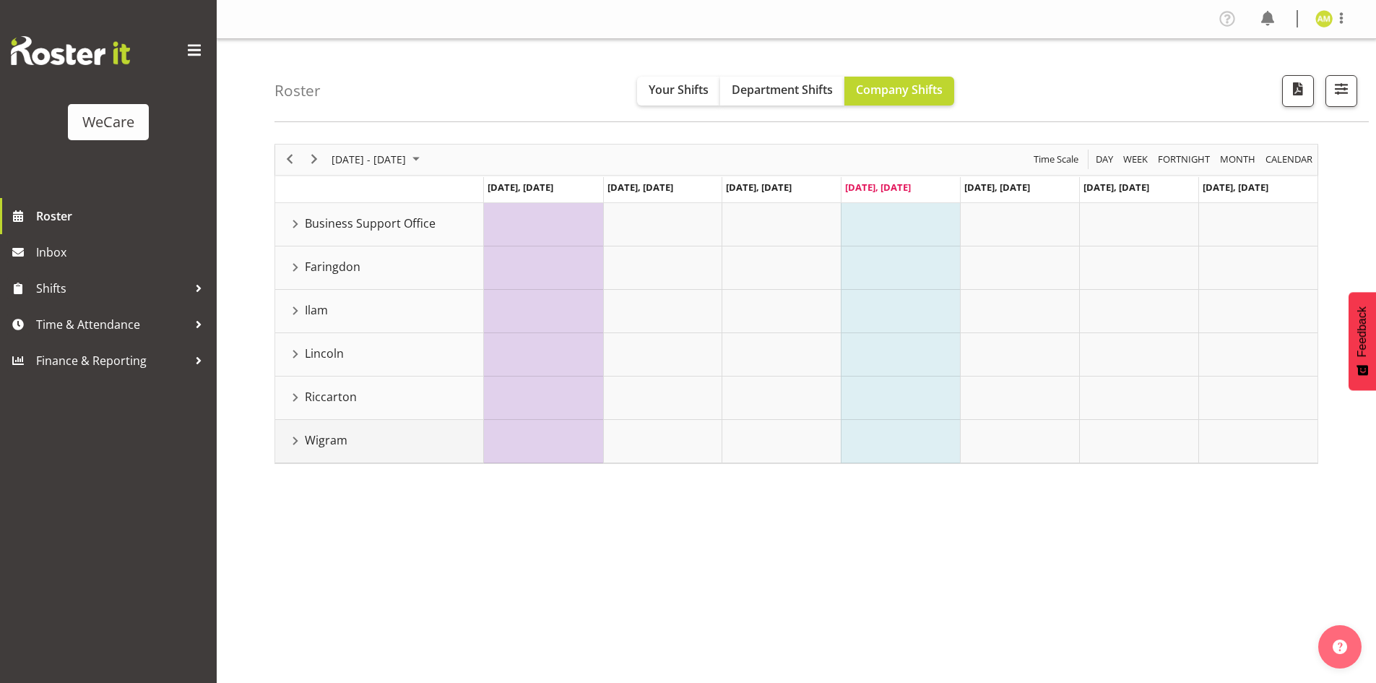
click at [295, 441] on div "Wigram resource" at bounding box center [295, 440] width 19 height 19
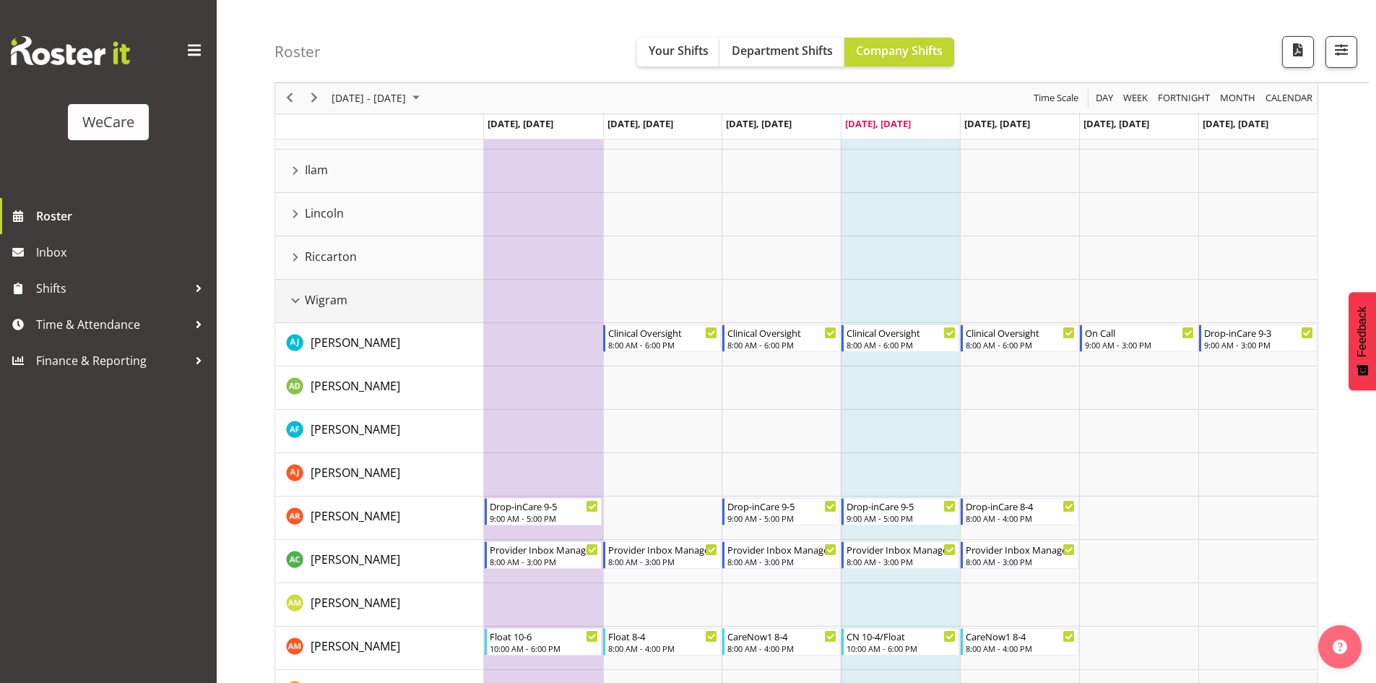
scroll to position [72, 0]
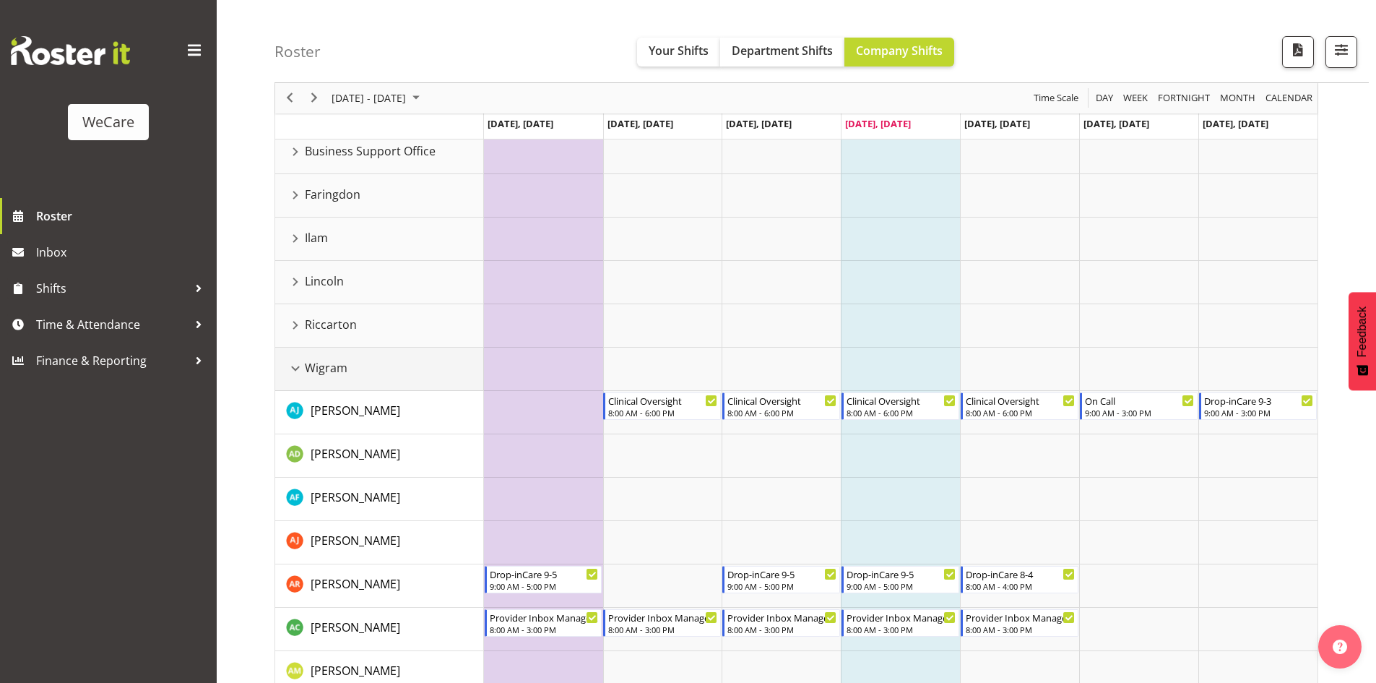
click at [293, 371] on div "Wigram resource" at bounding box center [295, 368] width 19 height 19
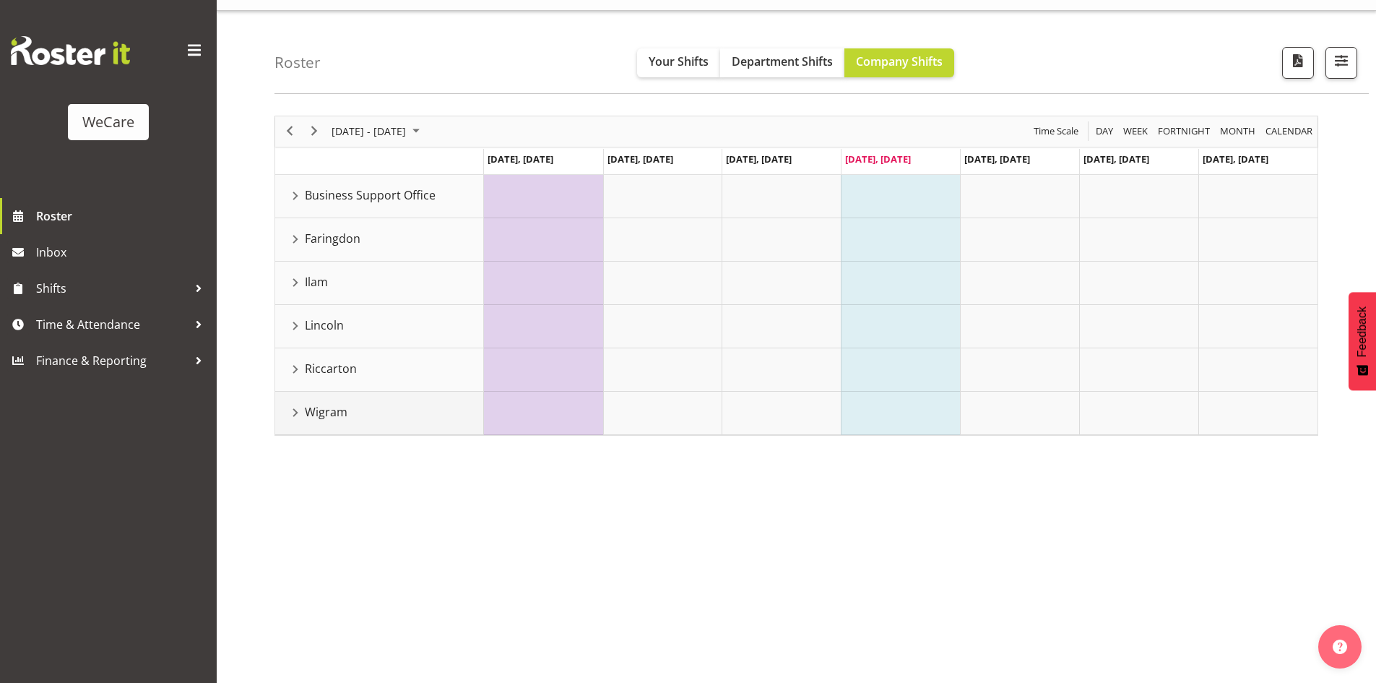
scroll to position [28, 0]
click at [297, 246] on div "Faringdon resource" at bounding box center [295, 239] width 19 height 19
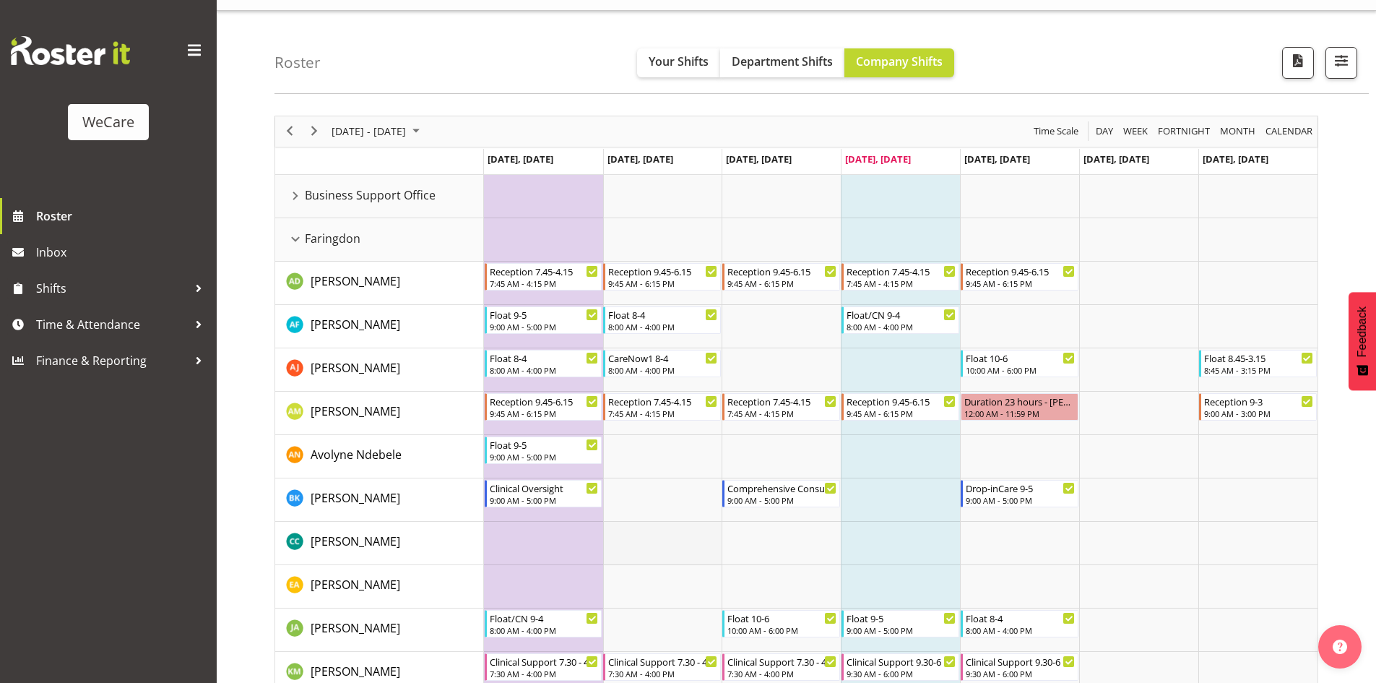
drag, startPoint x: 725, startPoint y: 564, endPoint x: 719, endPoint y: 558, distance: 8.7
click at [725, 565] on td "Timeline Week of September 25, 2025" at bounding box center [781, 586] width 119 height 43
